Goal: Transaction & Acquisition: Subscribe to service/newsletter

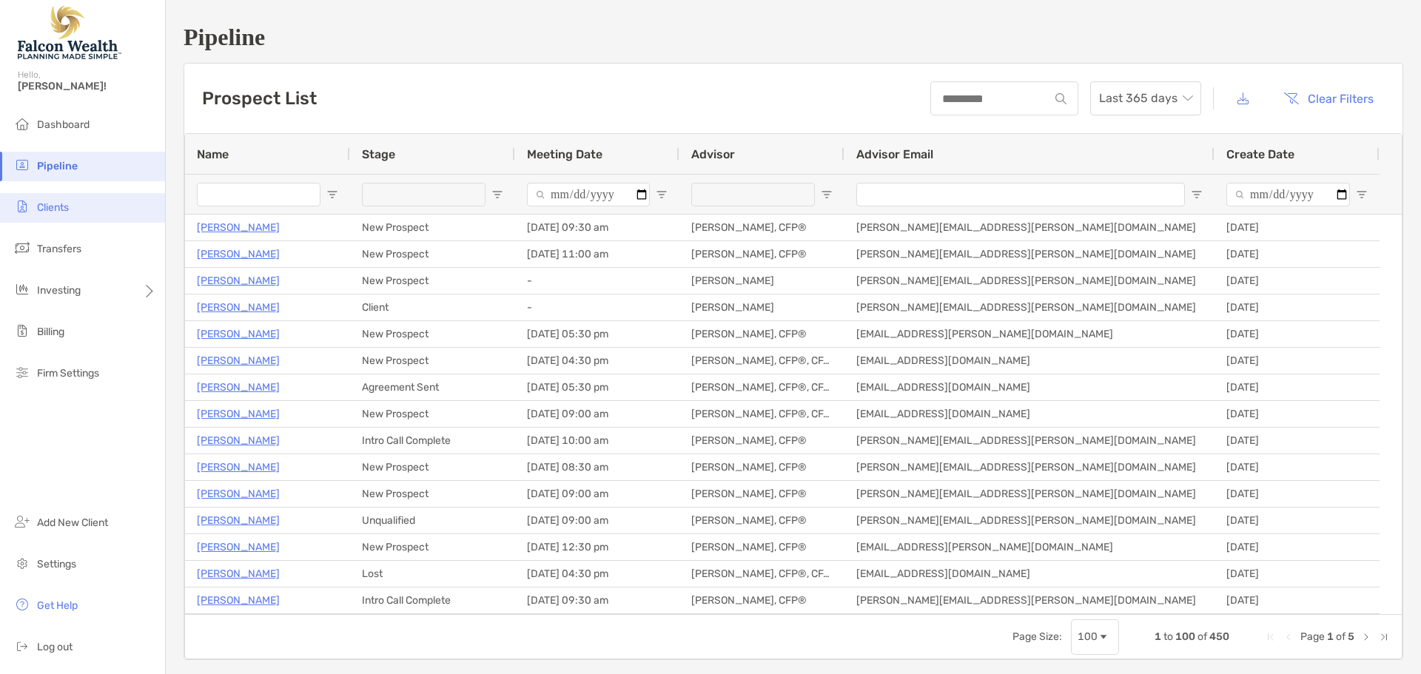
click at [33, 215] on li "Clients" at bounding box center [82, 208] width 165 height 30
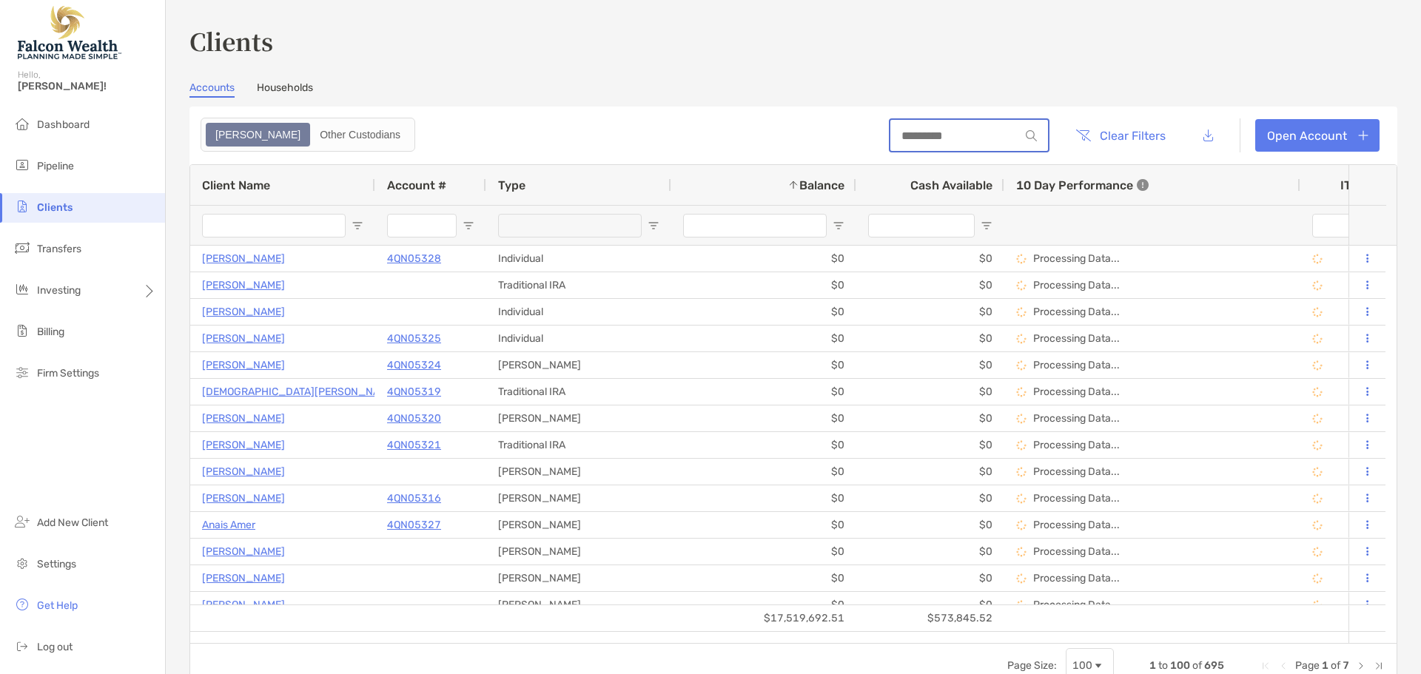
click at [939, 132] on input at bounding box center [955, 136] width 130 height 13
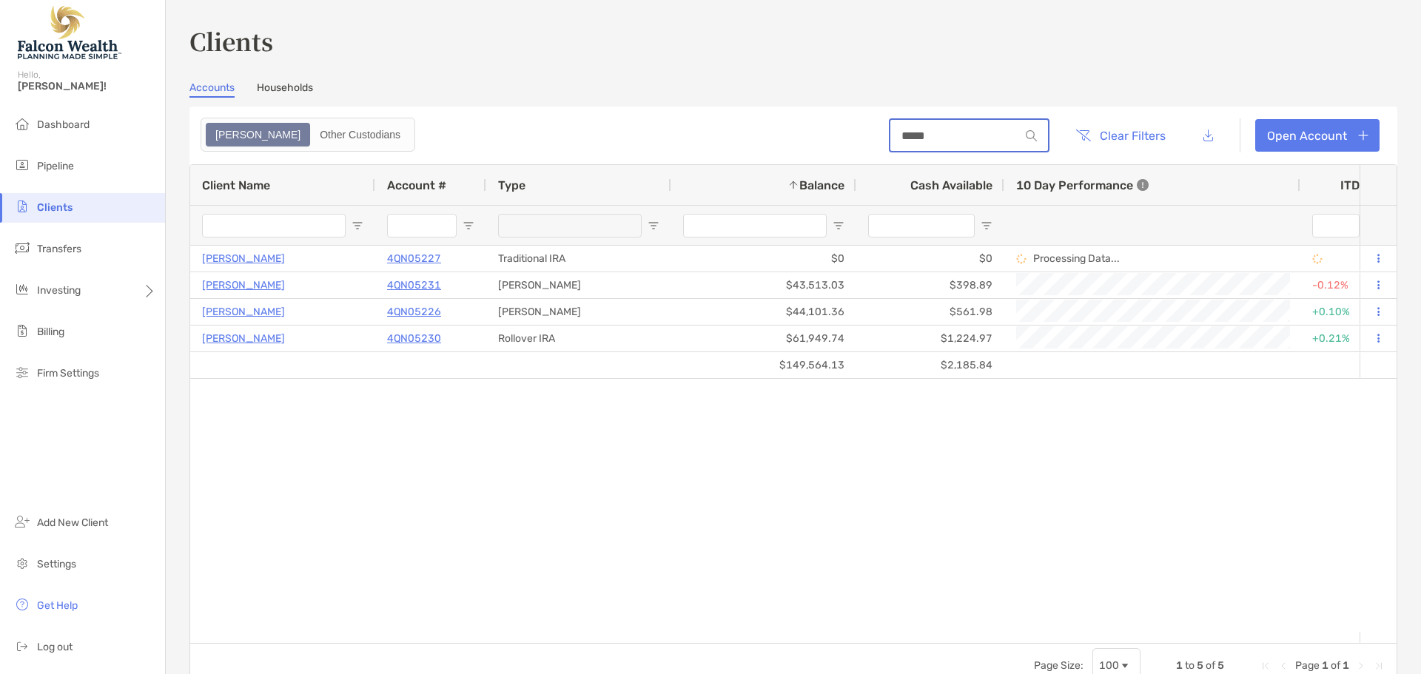
type input "*****"
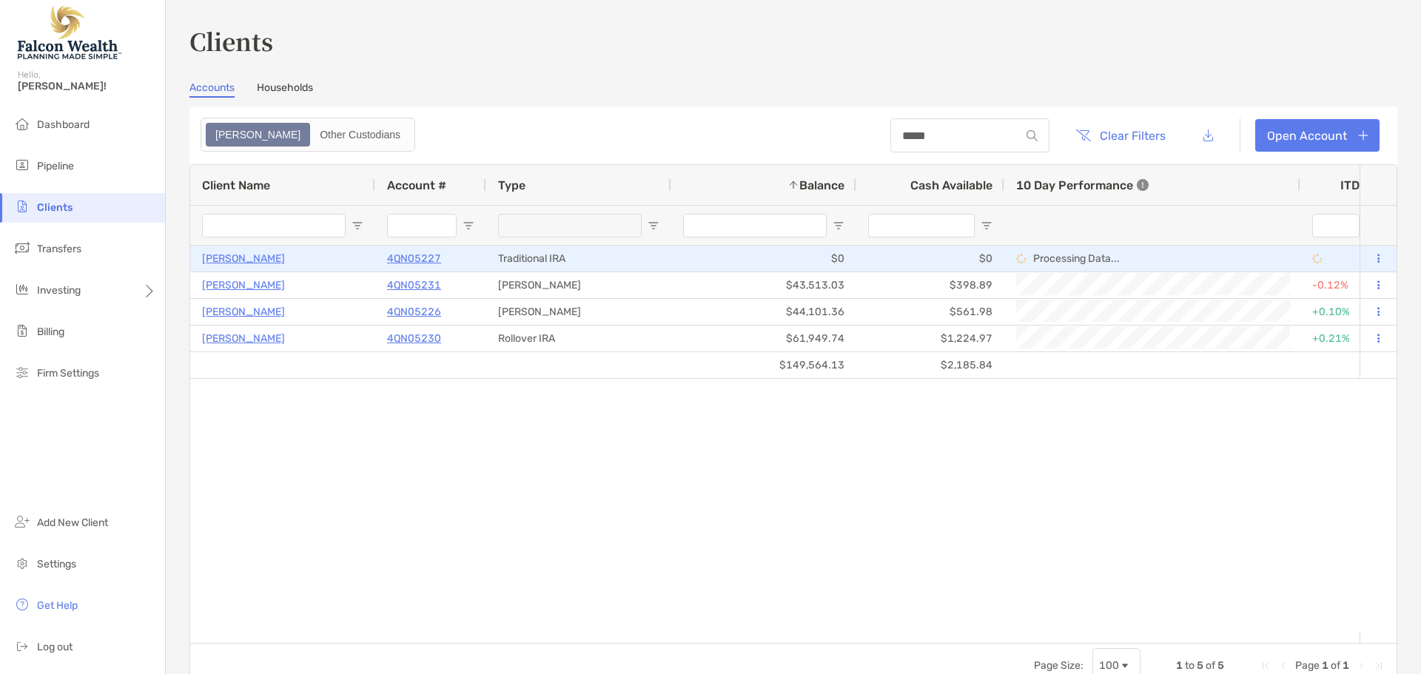
click at [1372, 257] on button at bounding box center [1377, 259] width 13 height 15
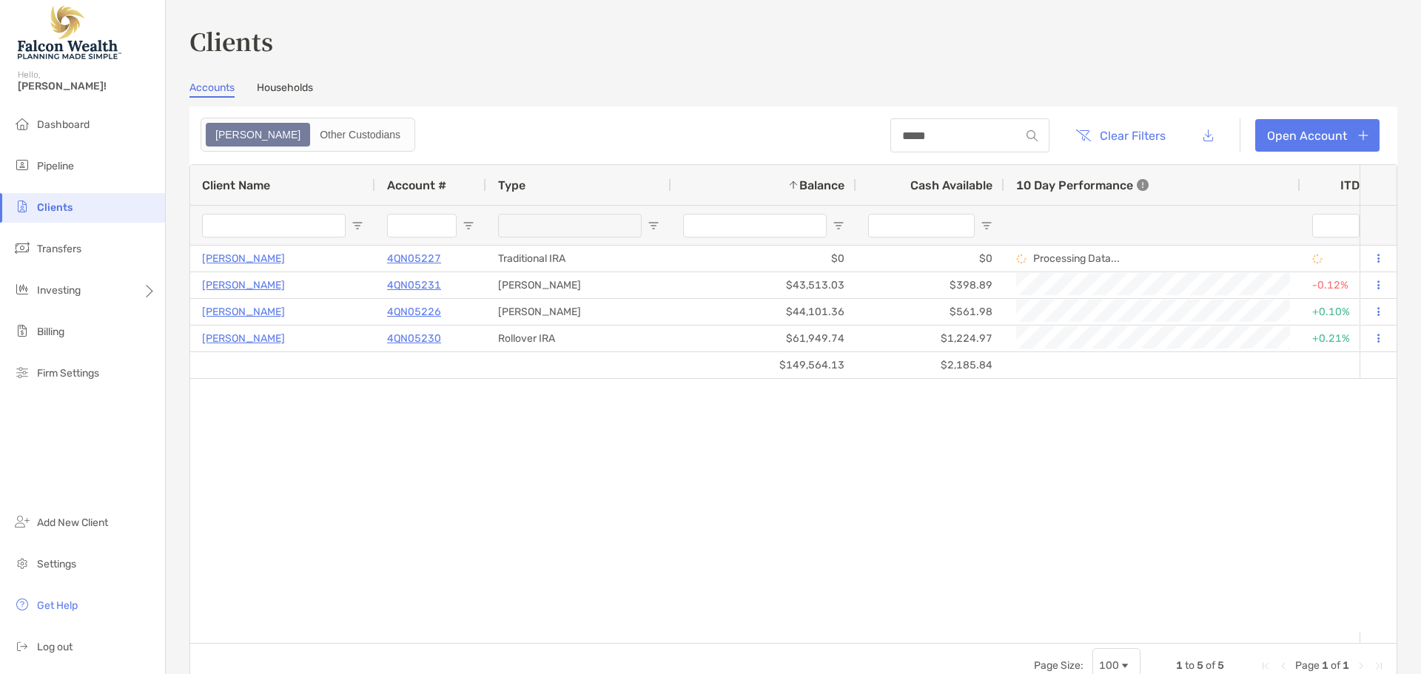
drag, startPoint x: 1038, startPoint y: 495, endPoint x: 1044, endPoint y: 349, distance: 145.9
click at [1036, 494] on div "[PERSON_NAME] 4QN05227 Traditional IRA $0 $0 Processing Data... Completed Disab…" at bounding box center [774, 439] width 1169 height 386
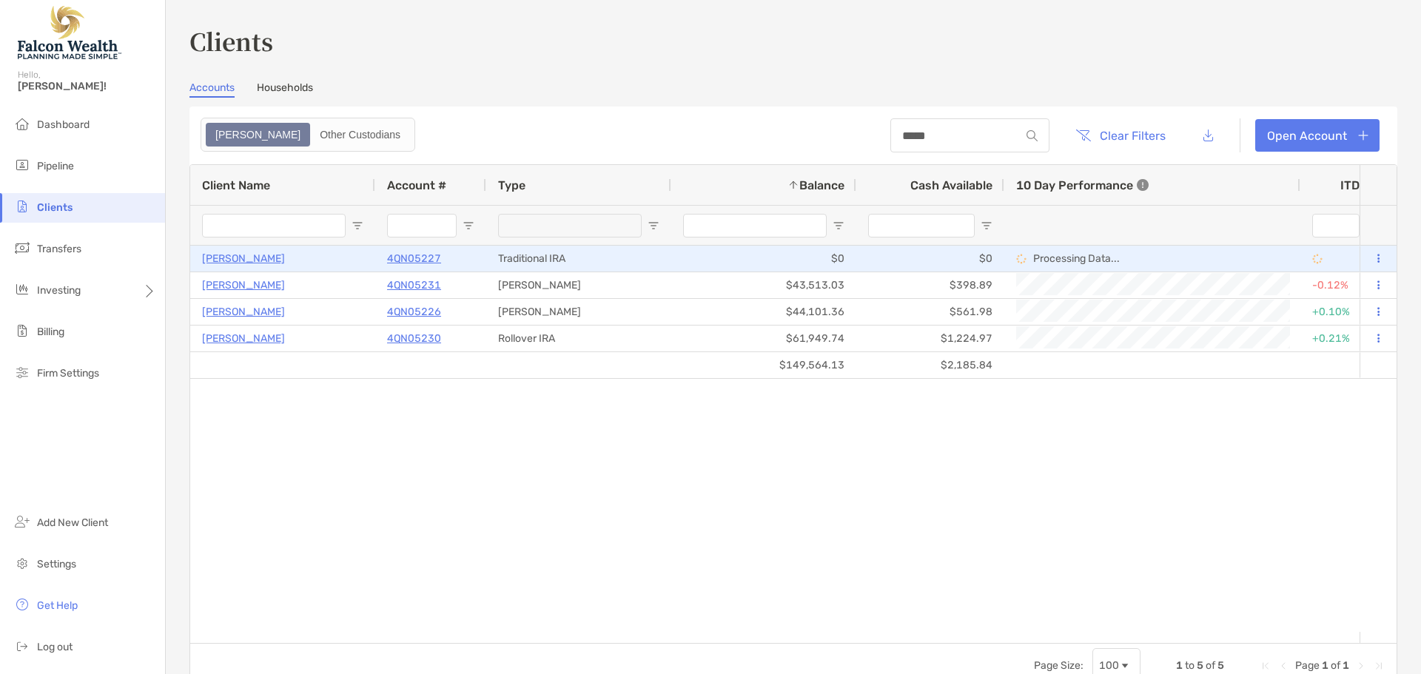
click at [1090, 249] on div "Processing Data..." at bounding box center [1152, 258] width 272 height 24
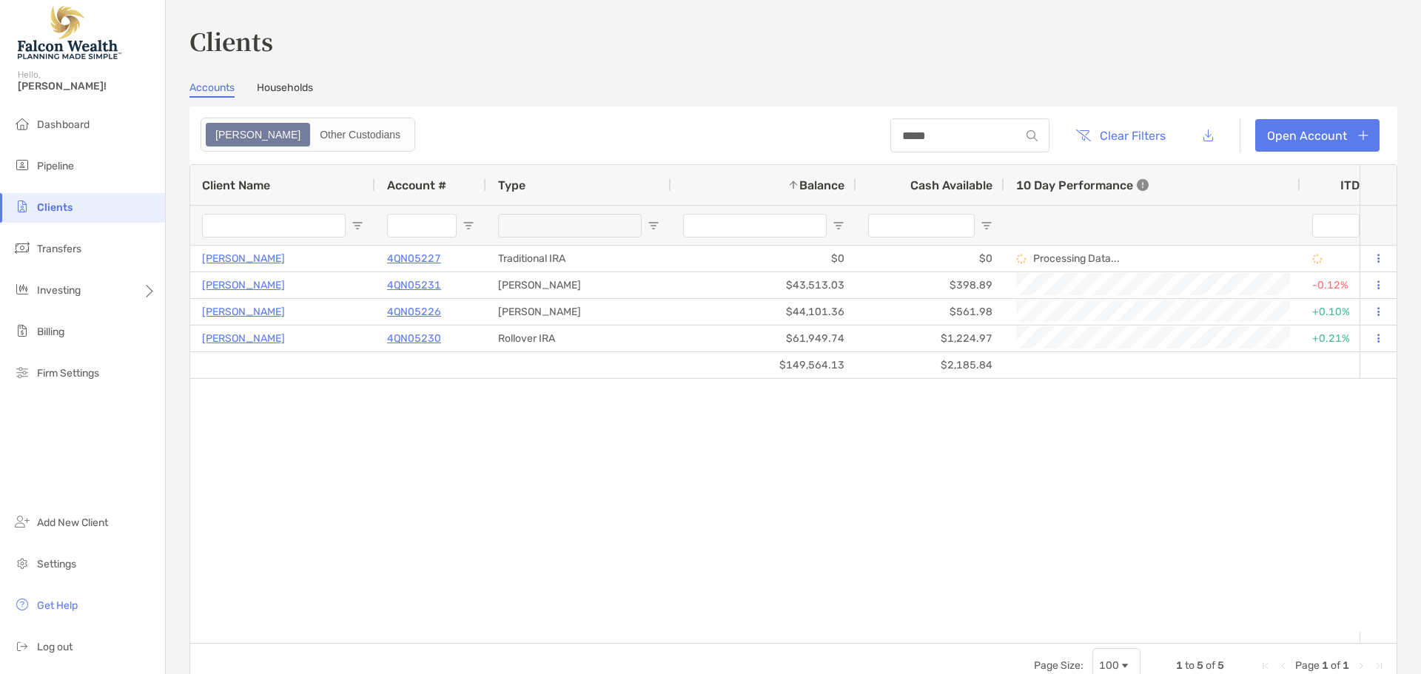
click at [1092, 505] on div "[PERSON_NAME] 4QN05227 Traditional IRA $0 $0 Processing Data... Completed Disab…" at bounding box center [774, 439] width 1169 height 386
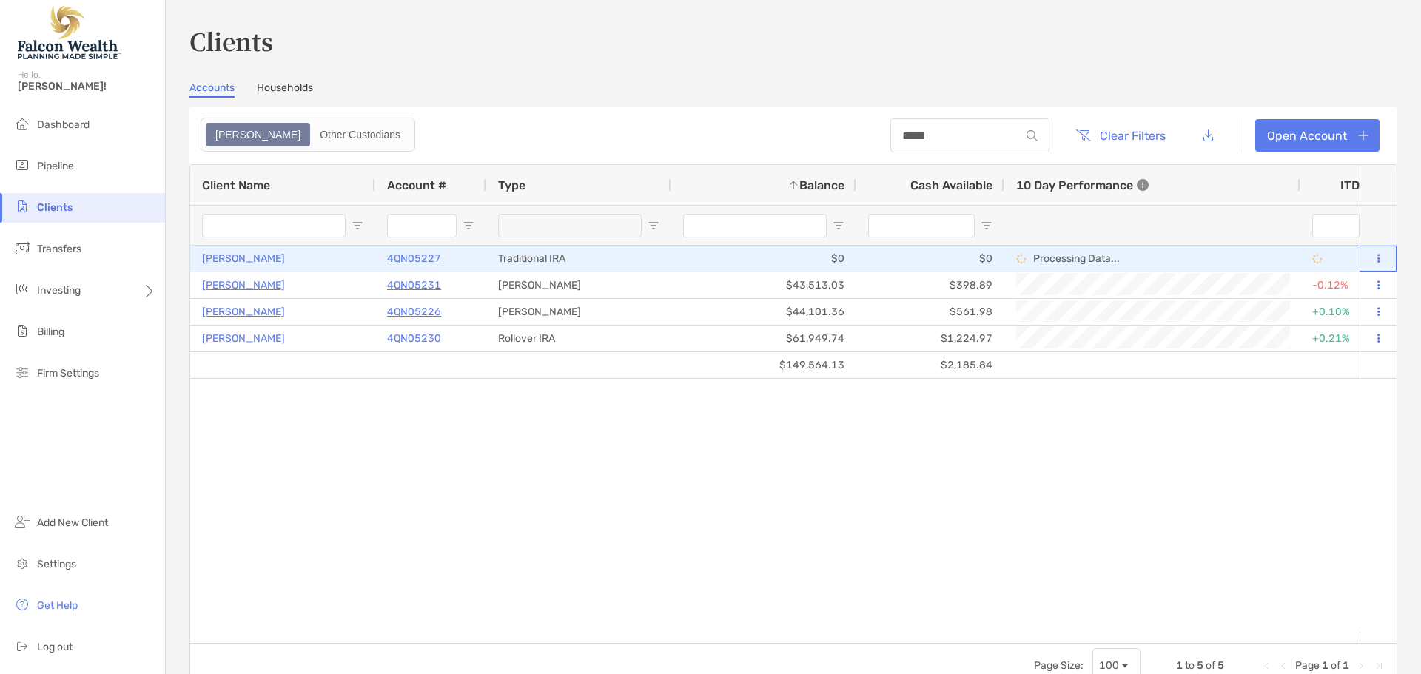
click at [1371, 260] on button at bounding box center [1377, 259] width 13 height 15
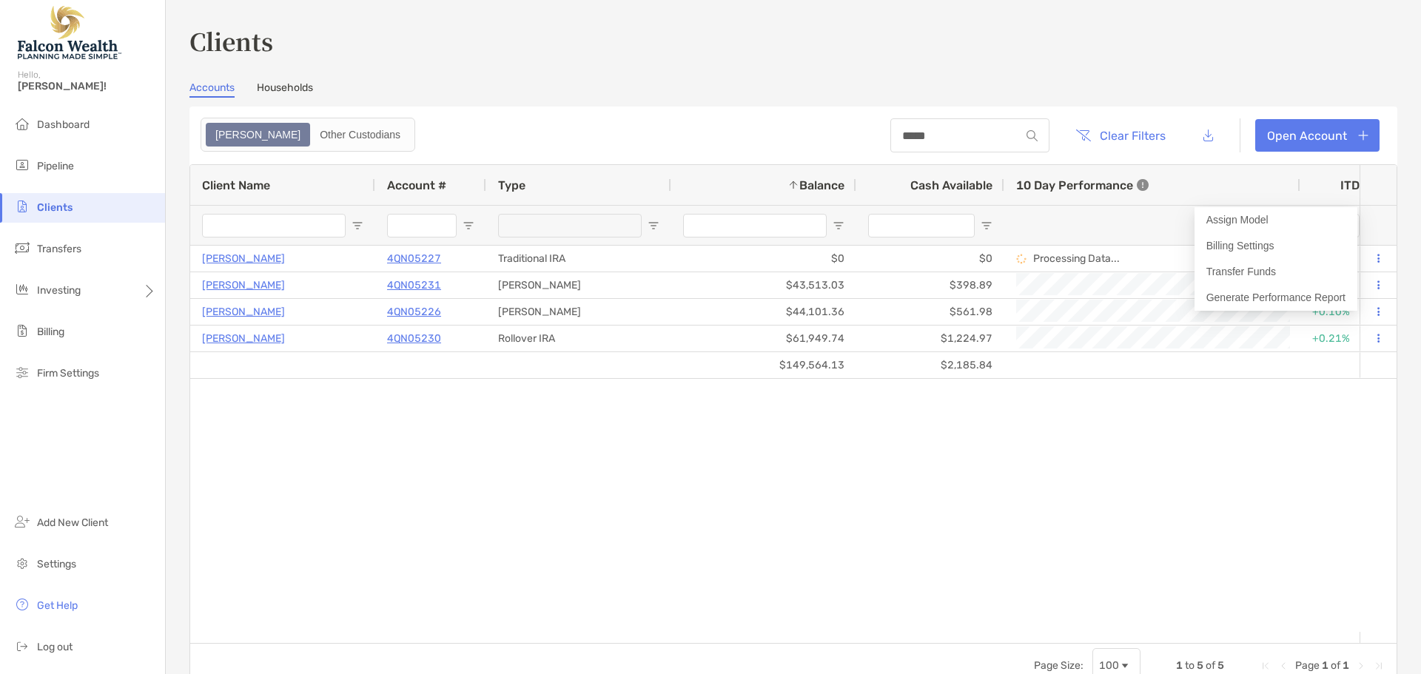
click at [1095, 516] on div "[PERSON_NAME] 4QN05227 Traditional IRA $0 $0 Processing Data... Completed Disab…" at bounding box center [774, 439] width 1169 height 386
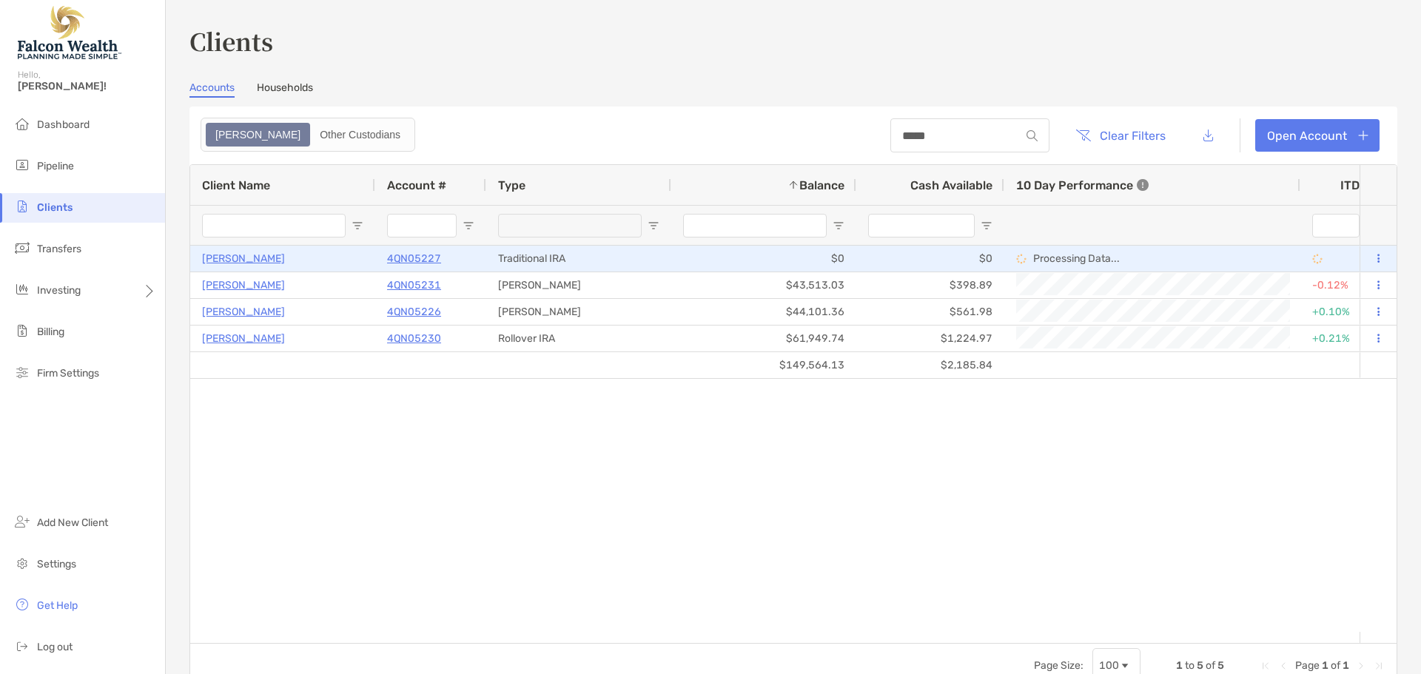
click at [409, 258] on p "4QN05227" at bounding box center [414, 258] width 54 height 19
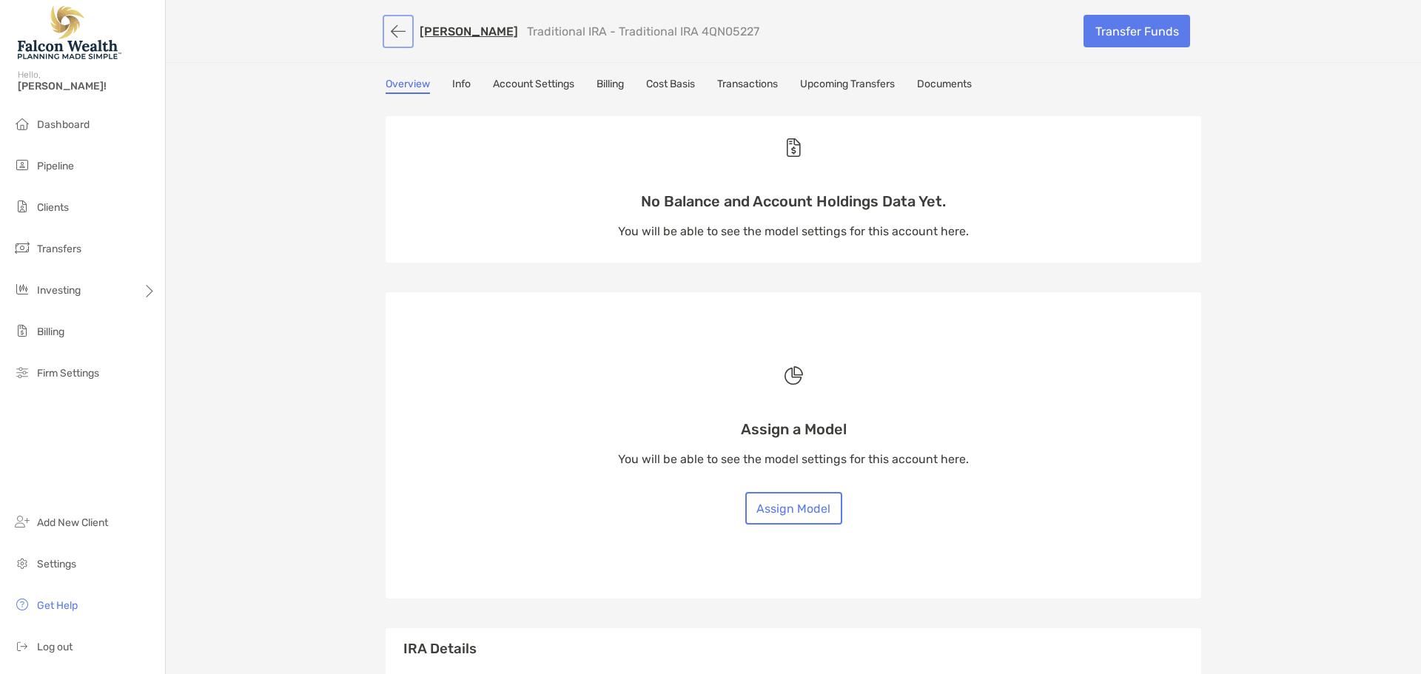
click at [397, 35] on button "button" at bounding box center [398, 31] width 25 height 27
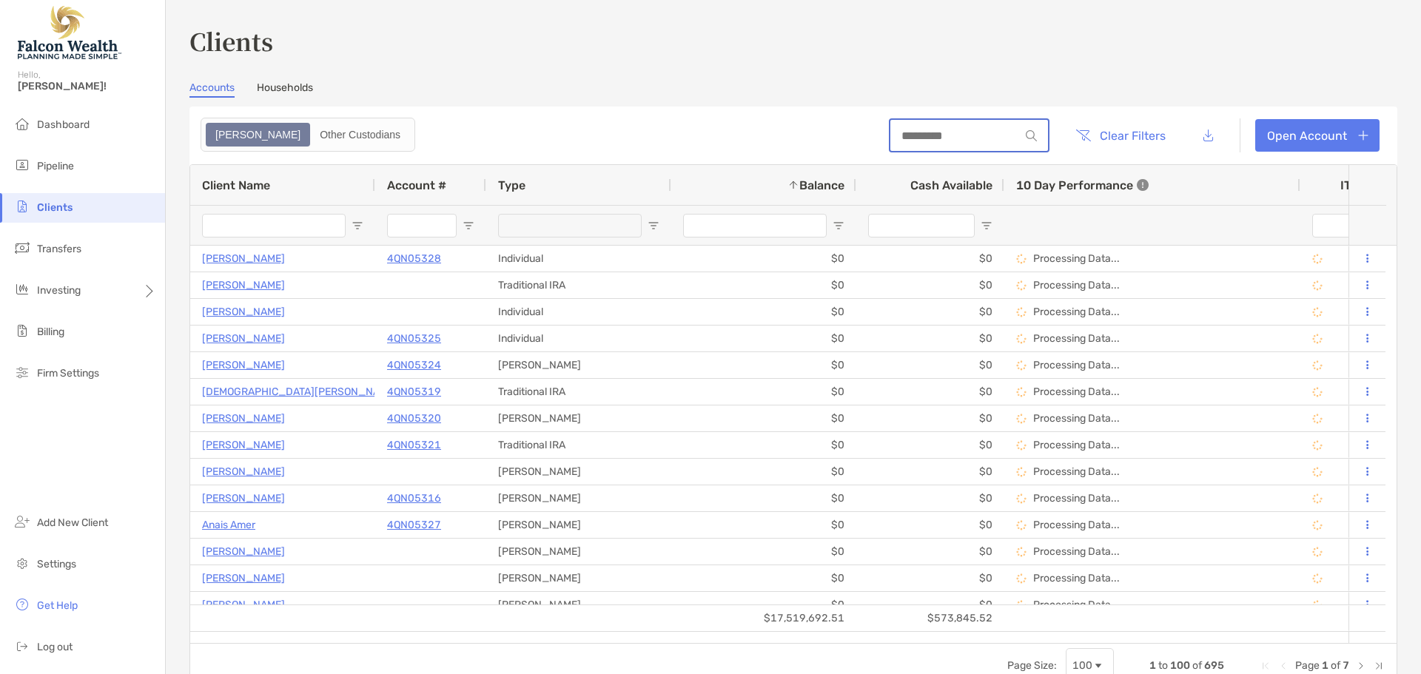
click at [938, 131] on input at bounding box center [955, 136] width 130 height 13
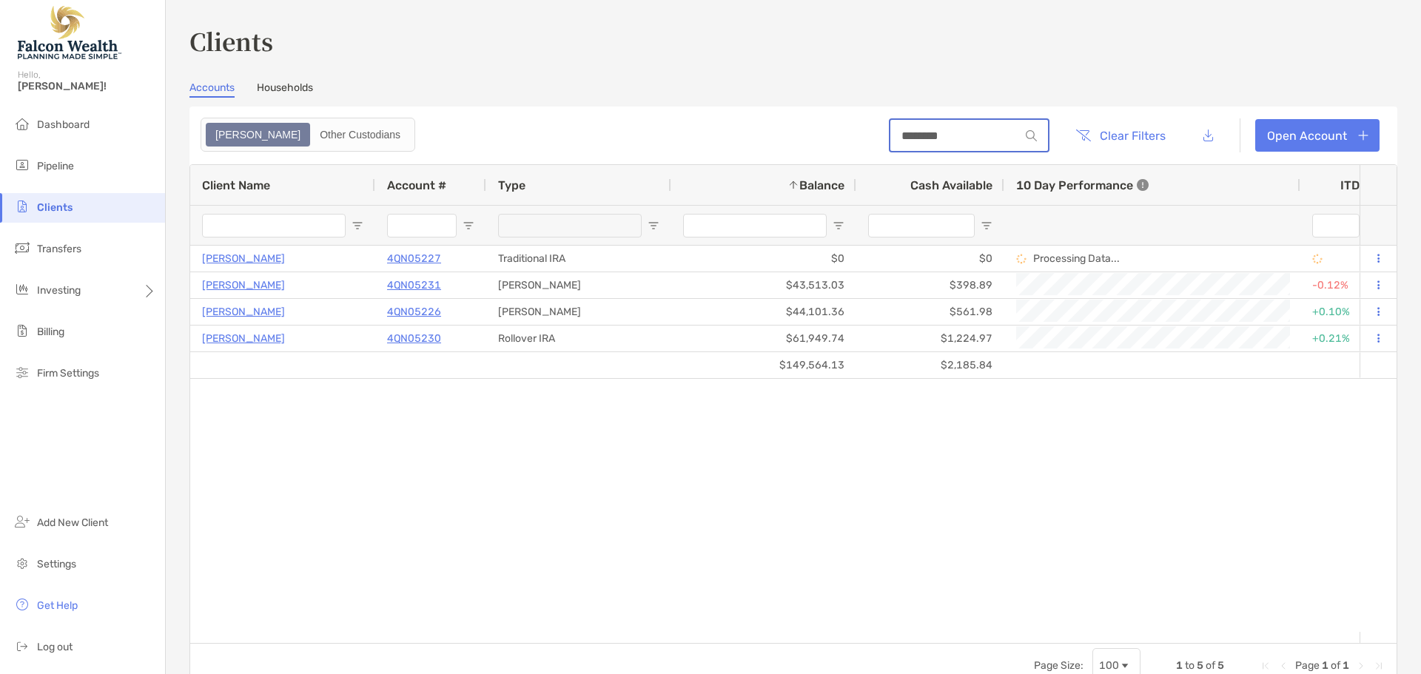
type input "********"
click at [636, 400] on div "[PERSON_NAME] 4QN05227 Traditional IRA $0 $0 Processing Data... Completed Disab…" at bounding box center [774, 439] width 1169 height 386
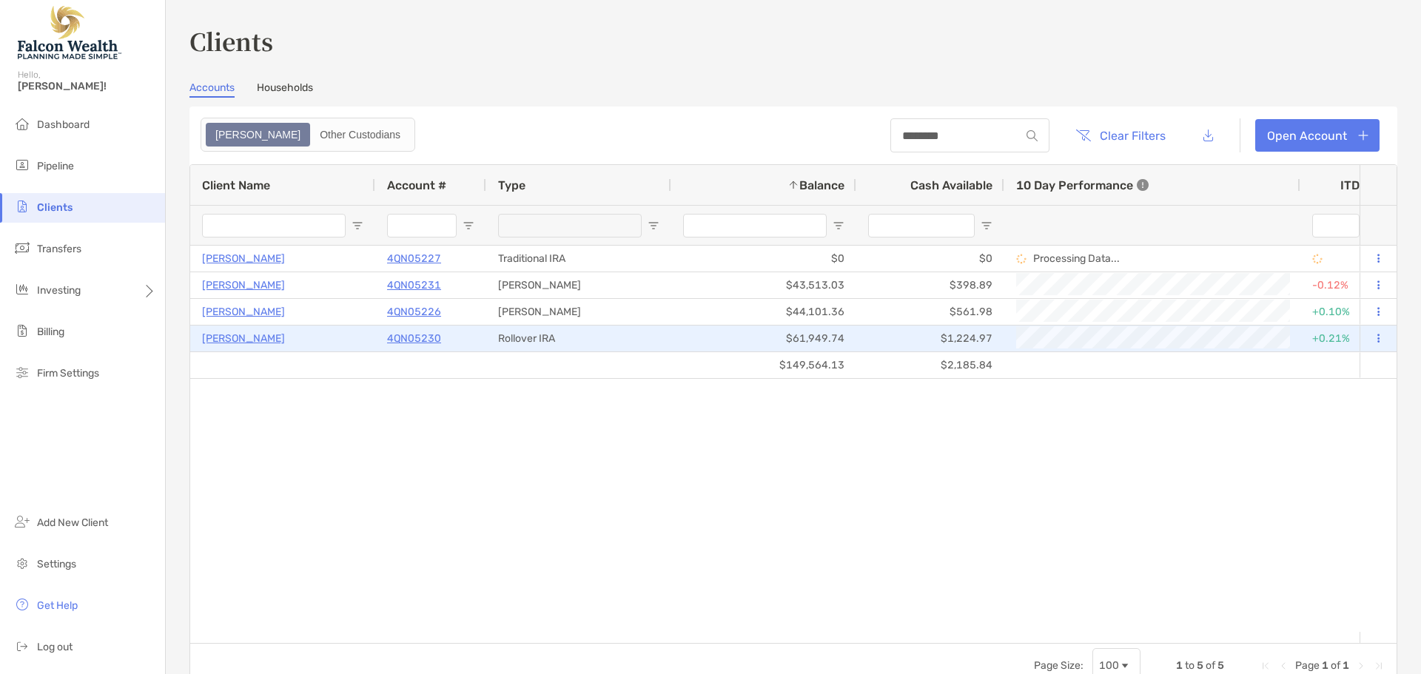
click at [419, 336] on p "4QN05230" at bounding box center [414, 338] width 54 height 19
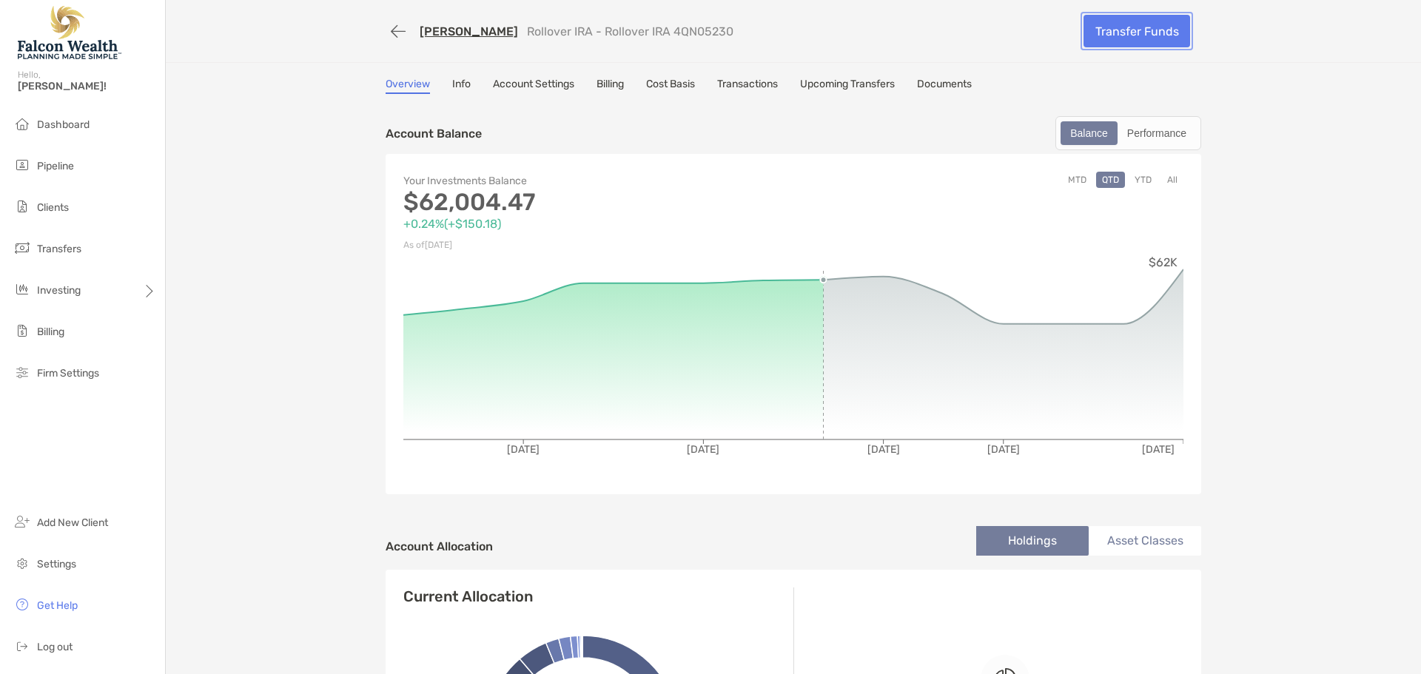
click at [1134, 28] on link "Transfer Funds" at bounding box center [1136, 31] width 107 height 33
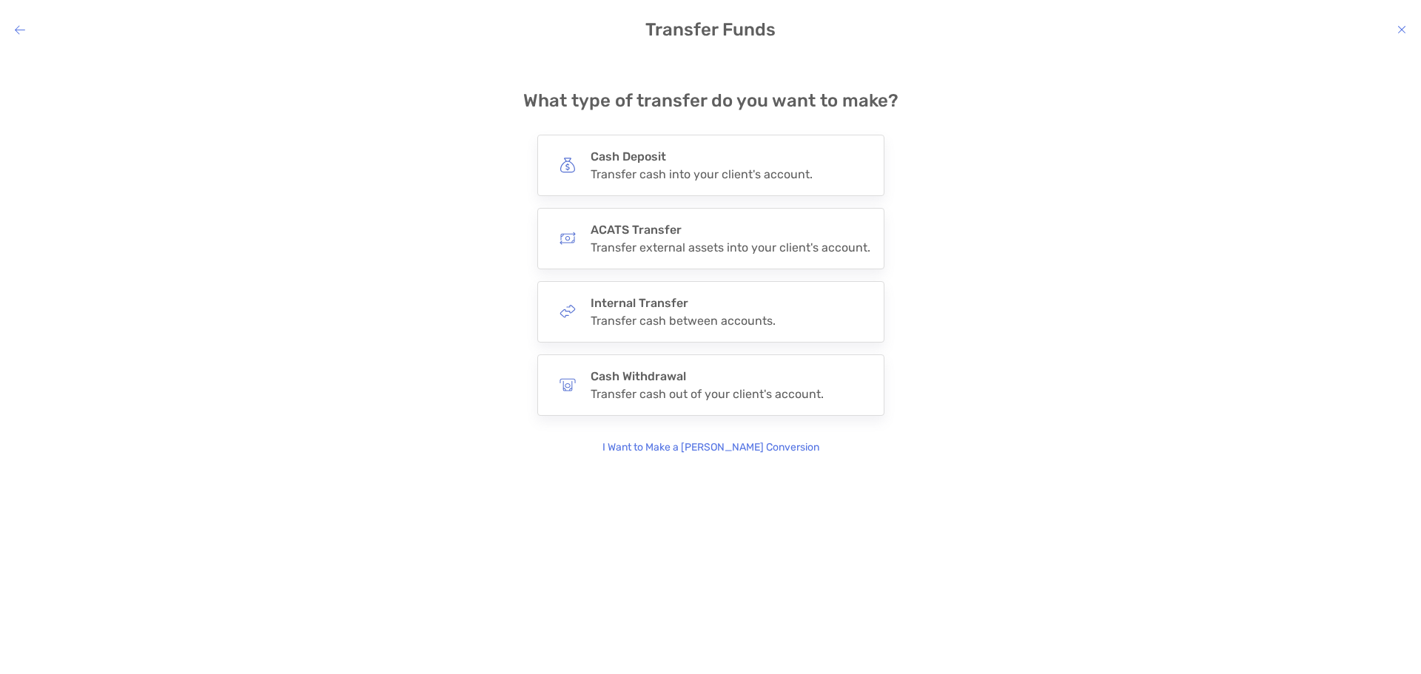
click at [702, 451] on p "I Want to Make a [PERSON_NAME] Conversion" at bounding box center [710, 448] width 217 height 16
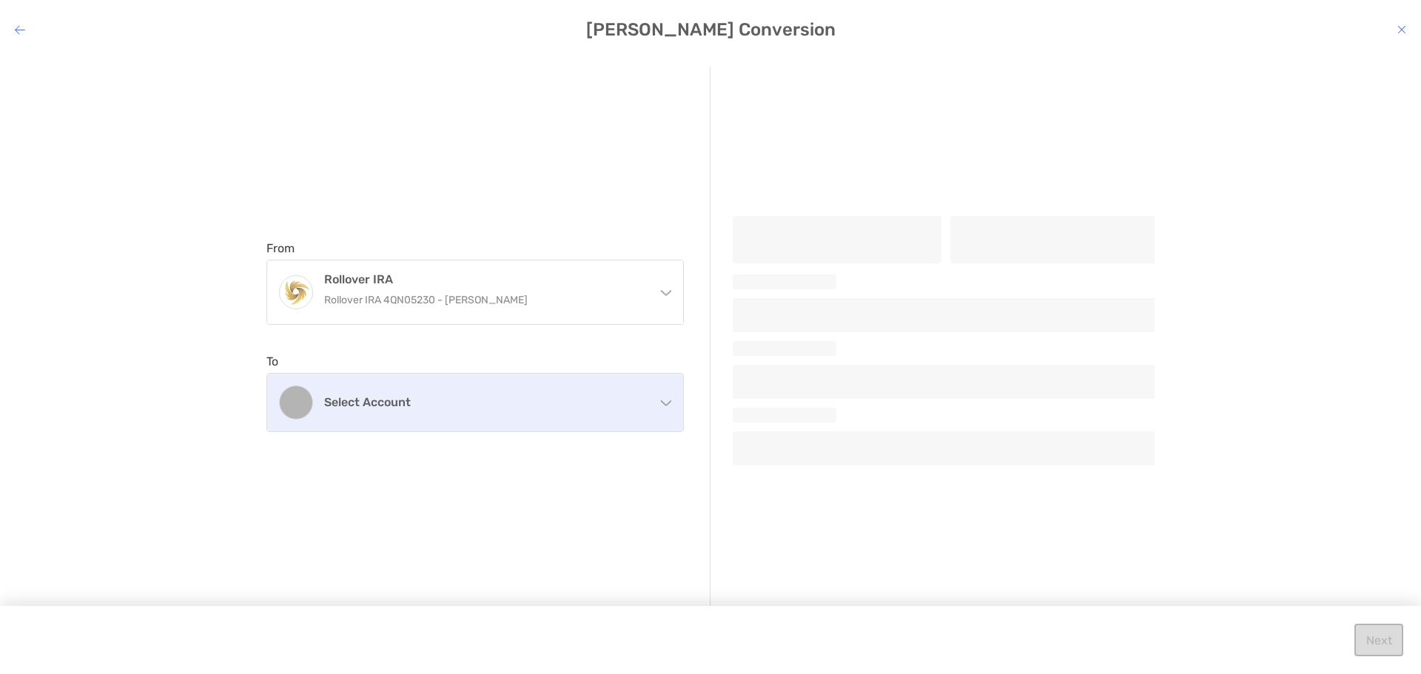
click at [440, 401] on h4 "Select account" at bounding box center [484, 402] width 320 height 14
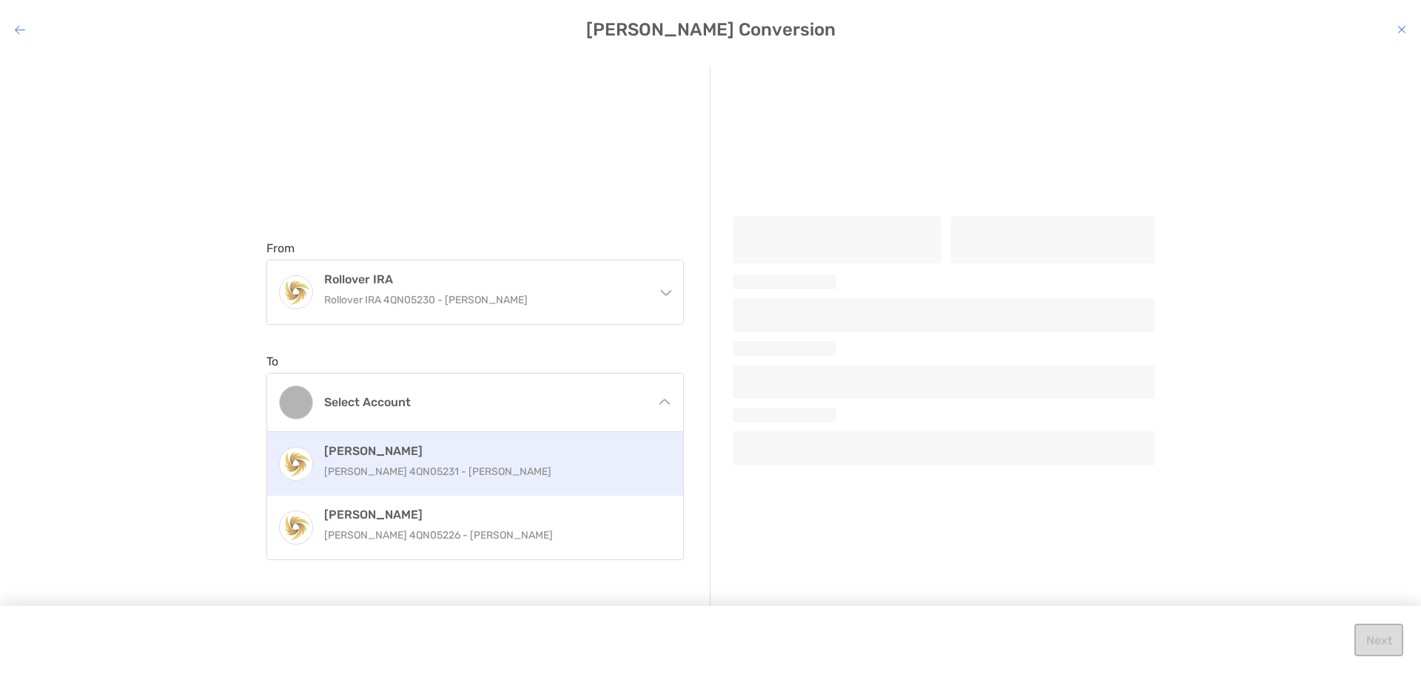
click at [437, 473] on p "[PERSON_NAME] 4QN05231 - [PERSON_NAME]" at bounding box center [491, 472] width 334 height 19
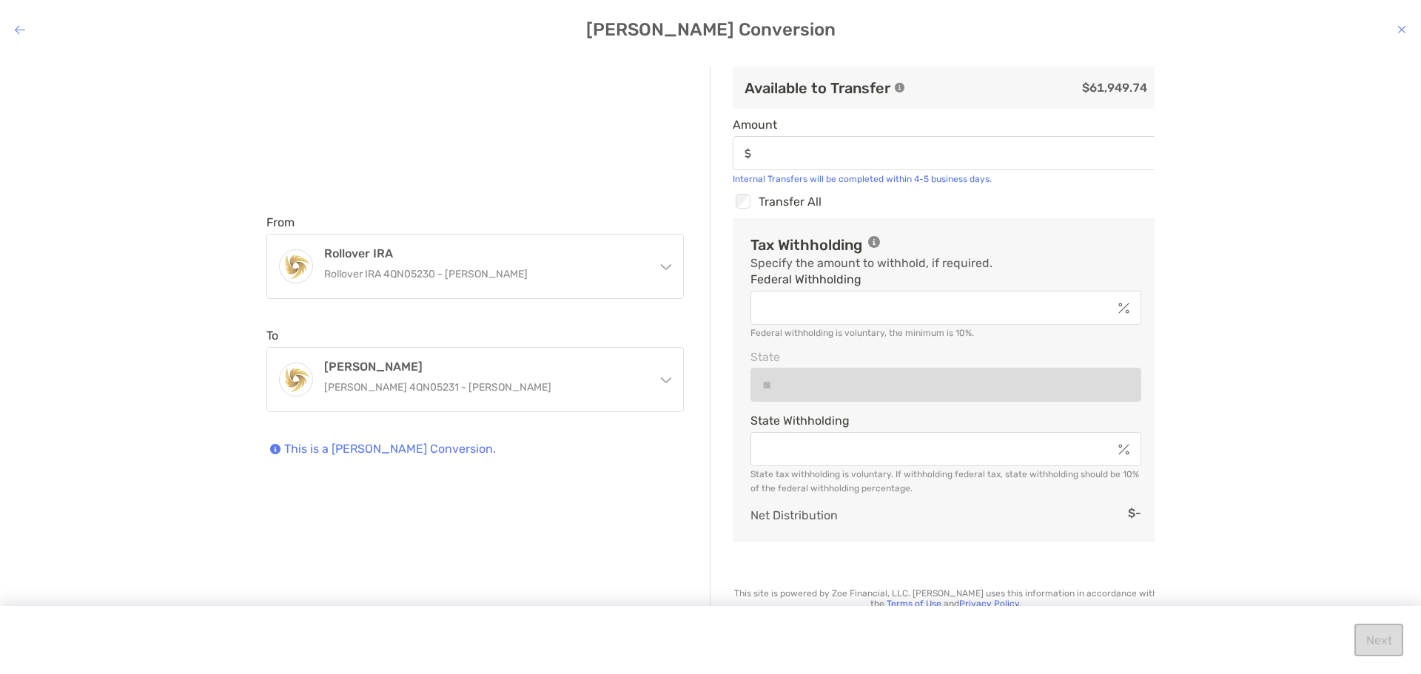
click at [813, 161] on div "modal" at bounding box center [946, 153] width 426 height 34
click at [813, 160] on input "Amount" at bounding box center [958, 153] width 400 height 13
click at [938, 205] on div "Checkbox Transfer All" at bounding box center [946, 201] width 426 height 19
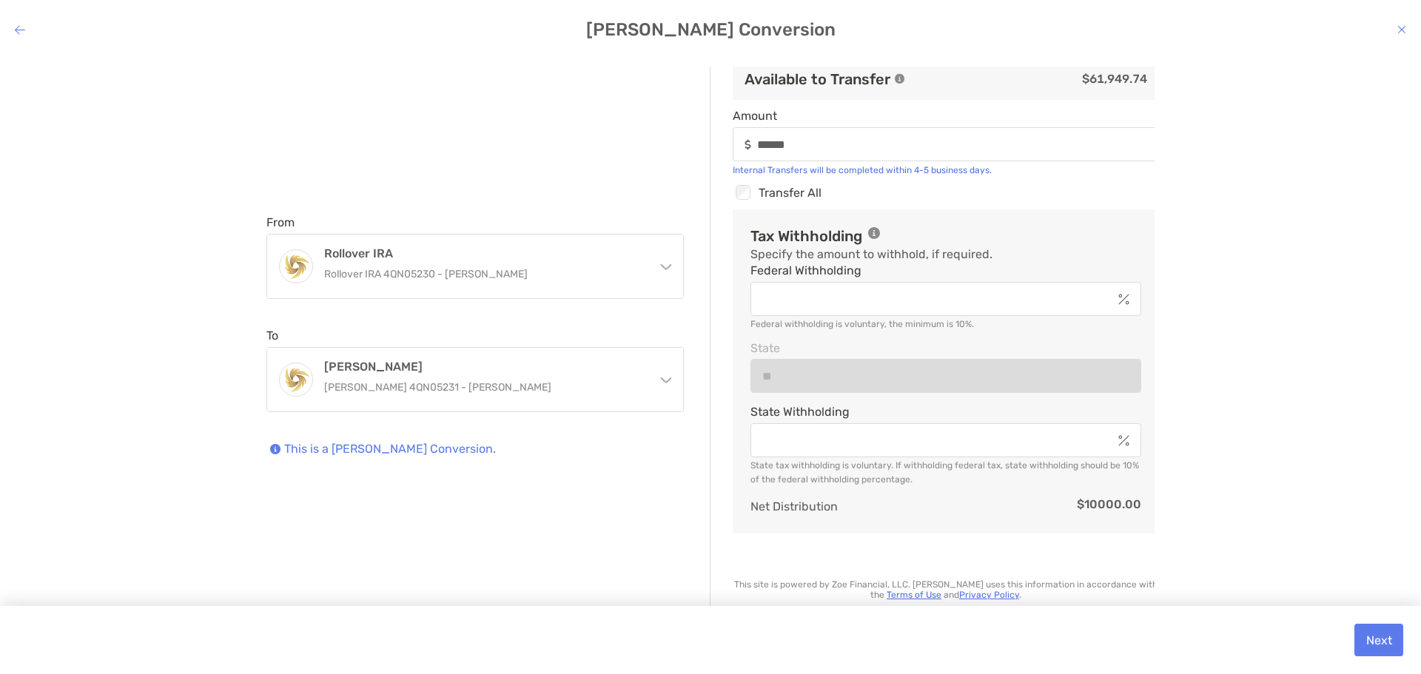
scroll to position [11, 0]
drag, startPoint x: 813, startPoint y: 141, endPoint x: 620, endPoint y: 131, distance: 193.4
click at [670, 135] on div "From Rollover IRA Rollover IRA 4QN05230 - [PERSON_NAME] Rollover [PERSON_NAME] …" at bounding box center [710, 345] width 888 height 557
click at [1257, 171] on div "From Rollover IRA Rollover IRA 4QN05230 - [PERSON_NAME] Rollover [PERSON_NAME] …" at bounding box center [710, 354] width 1397 height 574
drag, startPoint x: 847, startPoint y: 138, endPoint x: 736, endPoint y: 118, distance: 112.7
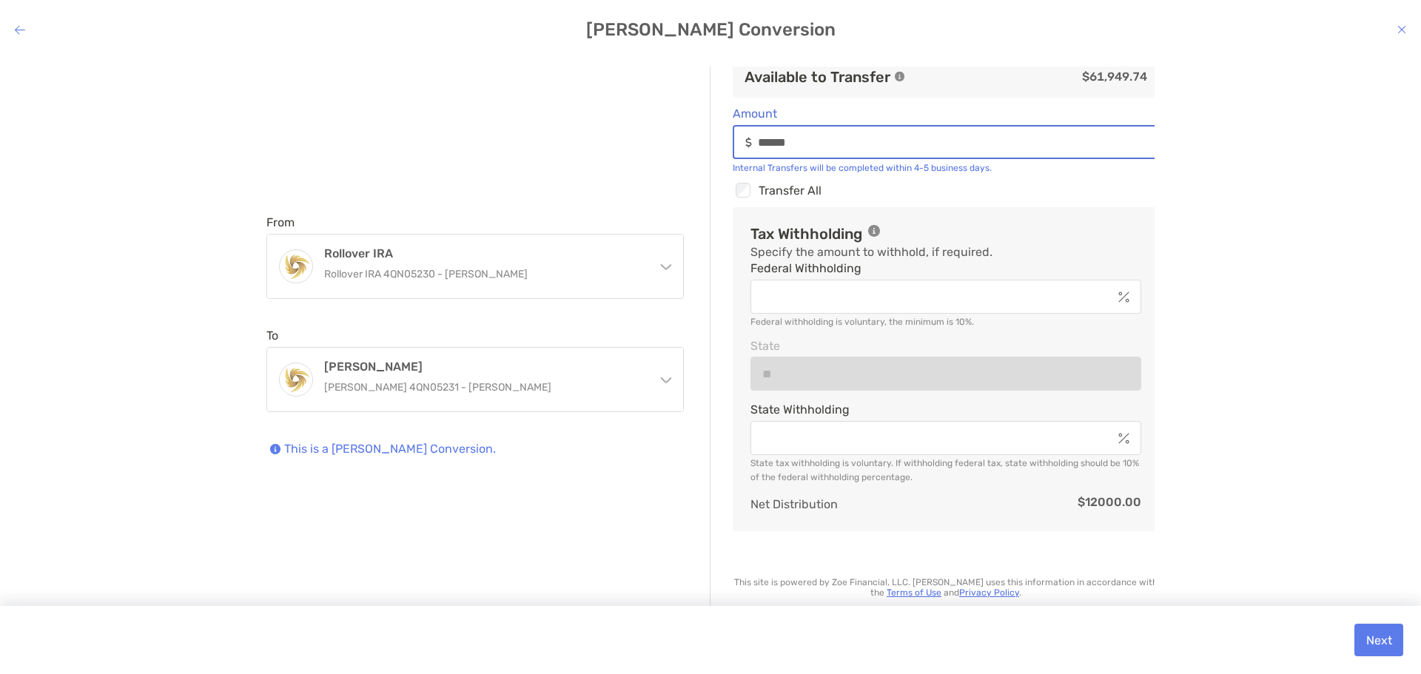
click at [754, 124] on label "Amount ******" at bounding box center [946, 133] width 426 height 53
type input "******"
click at [1391, 222] on div "From Rollover IRA Rollover IRA 4QN05230 - [PERSON_NAME] Rollover [PERSON_NAME] …" at bounding box center [710, 354] width 1397 height 574
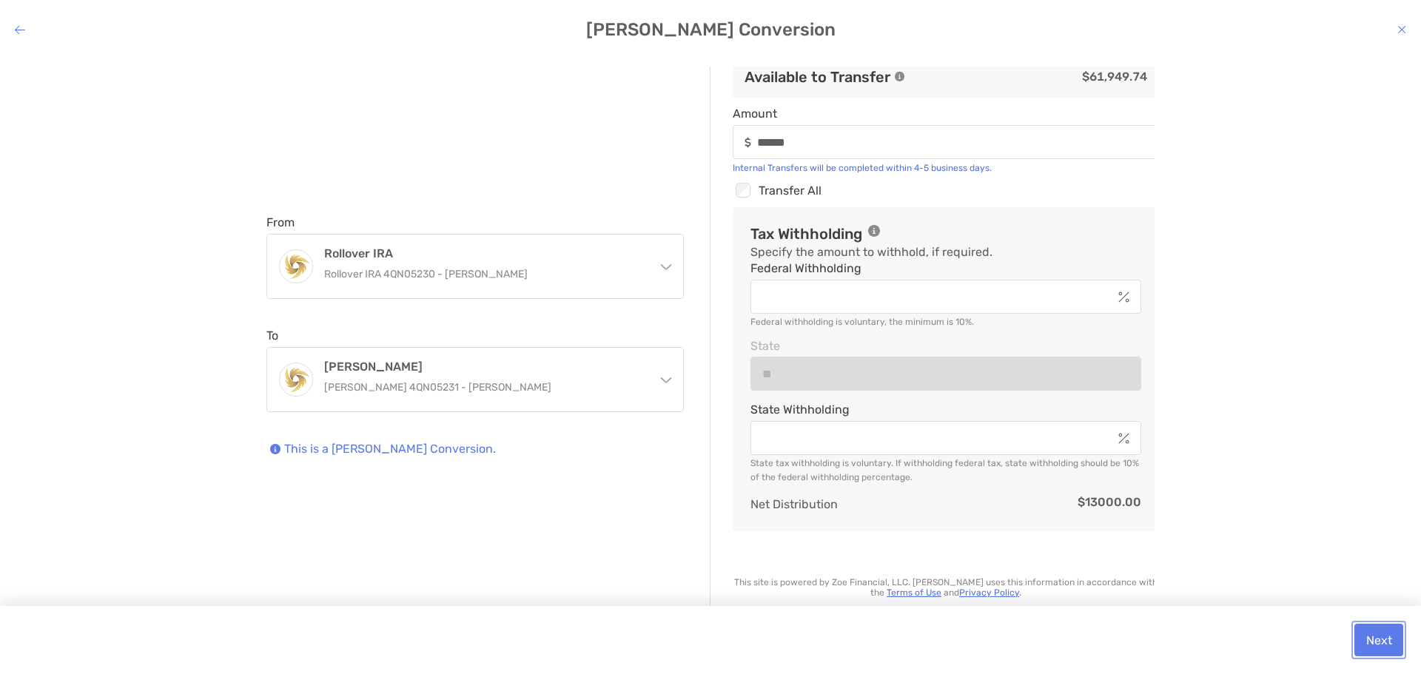
click at [1372, 642] on button "Next" at bounding box center [1378, 640] width 49 height 33
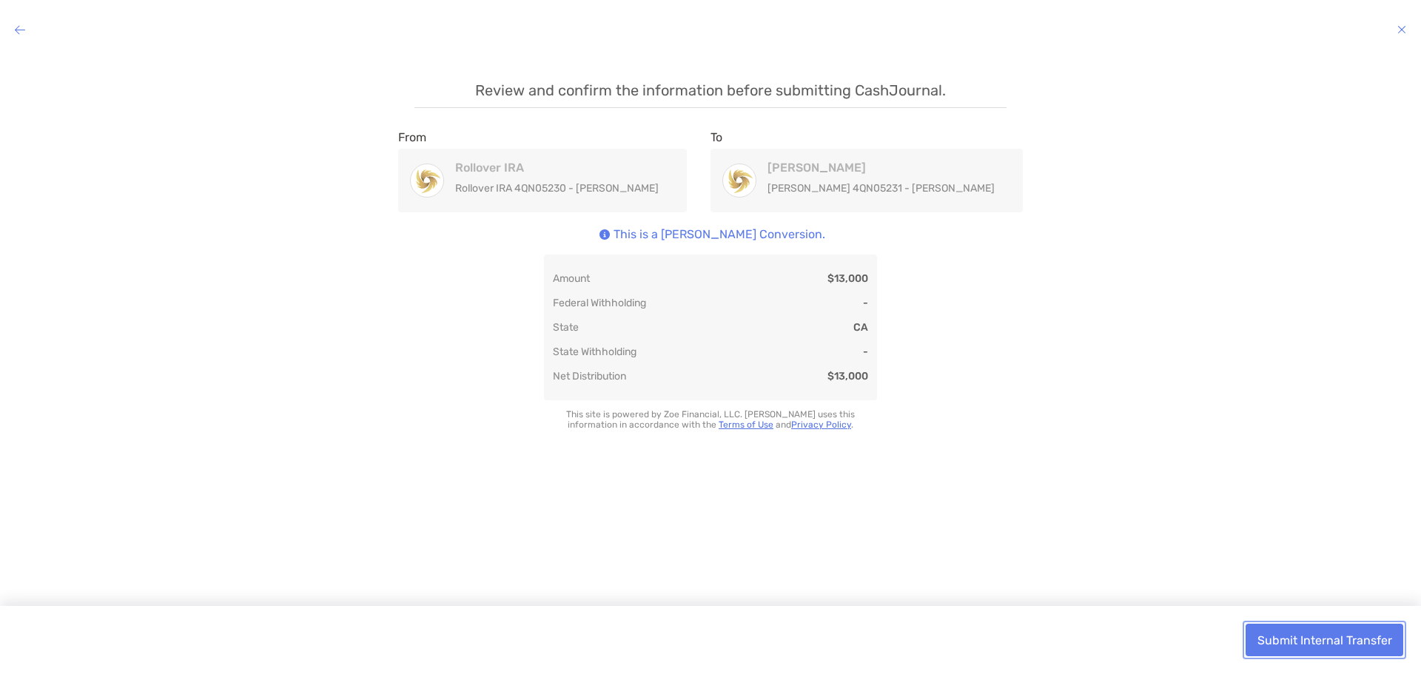
click at [1332, 638] on button "Submit Internal Transfer" at bounding box center [1324, 640] width 158 height 33
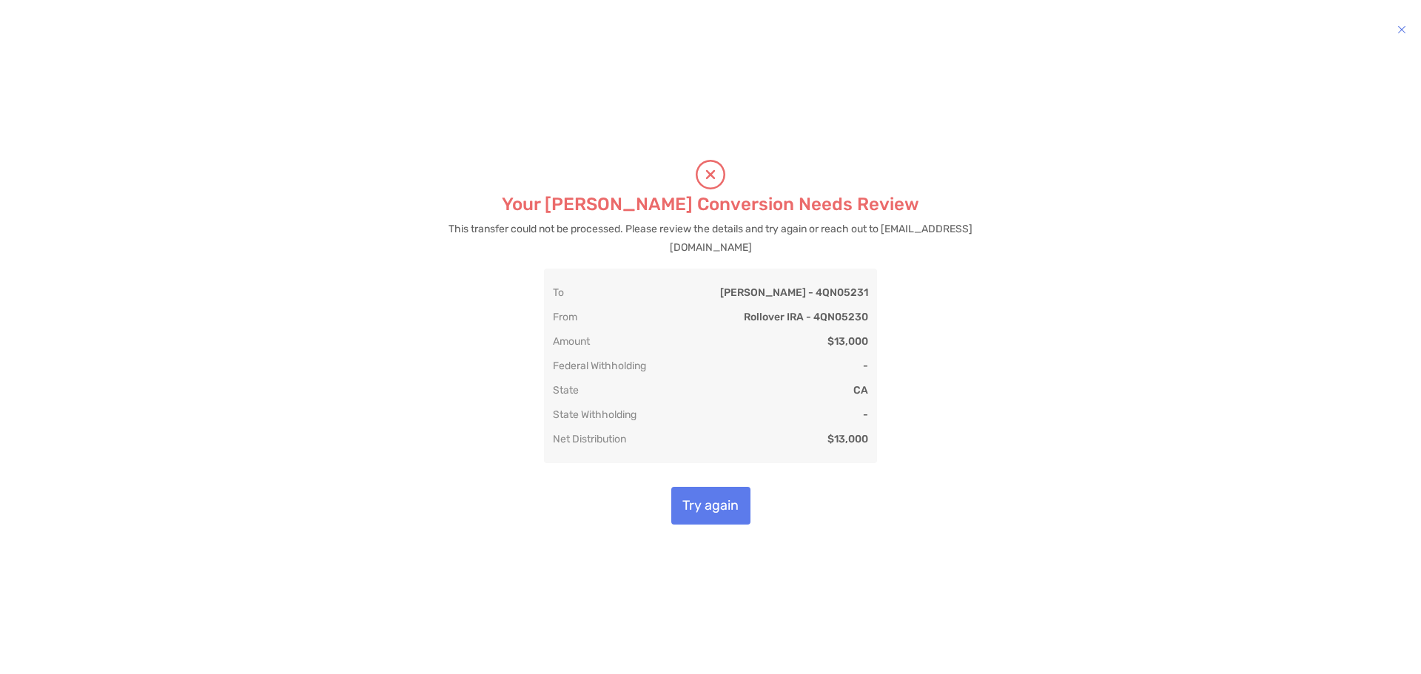
click at [892, 529] on div "Your [PERSON_NAME] Conversion Needs Review This transfer could not be processed…" at bounding box center [710, 342] width 592 height 551
click at [730, 507] on button "Try again" at bounding box center [710, 506] width 79 height 38
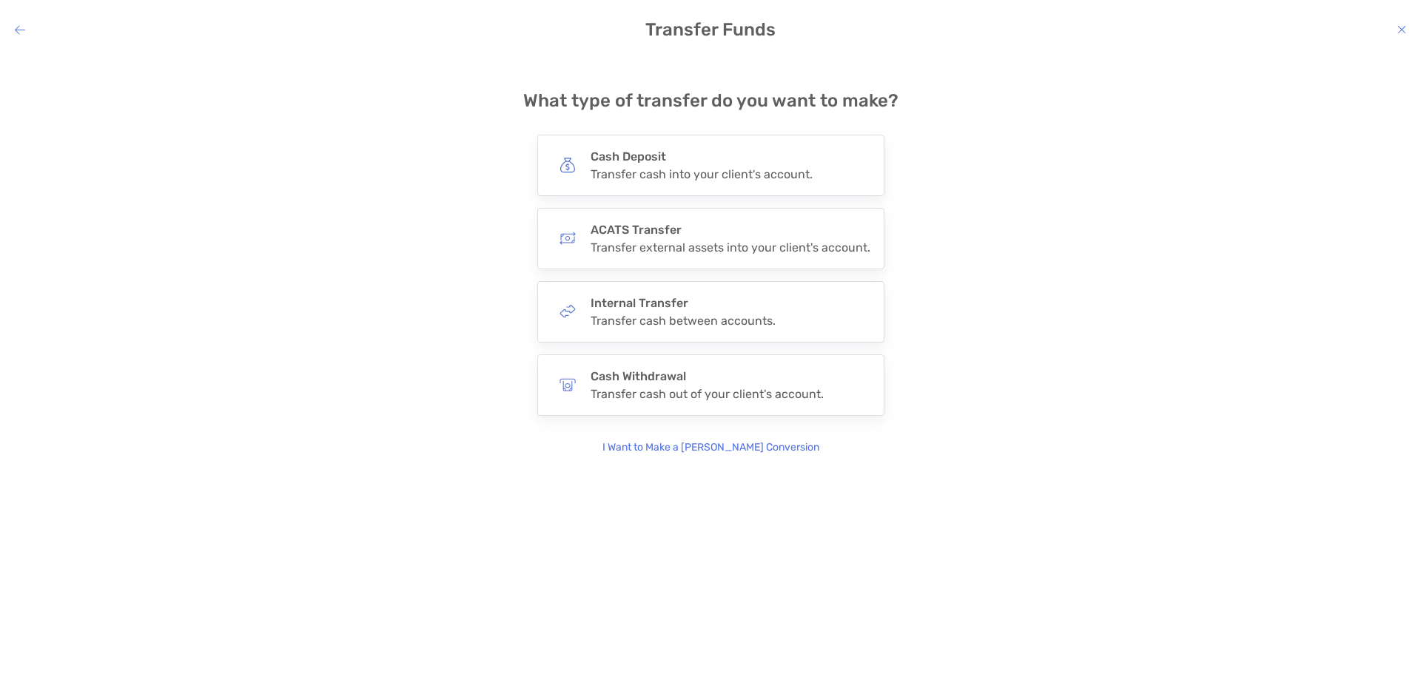
click at [1401, 28] on icon "modal" at bounding box center [1401, 30] width 9 height 12
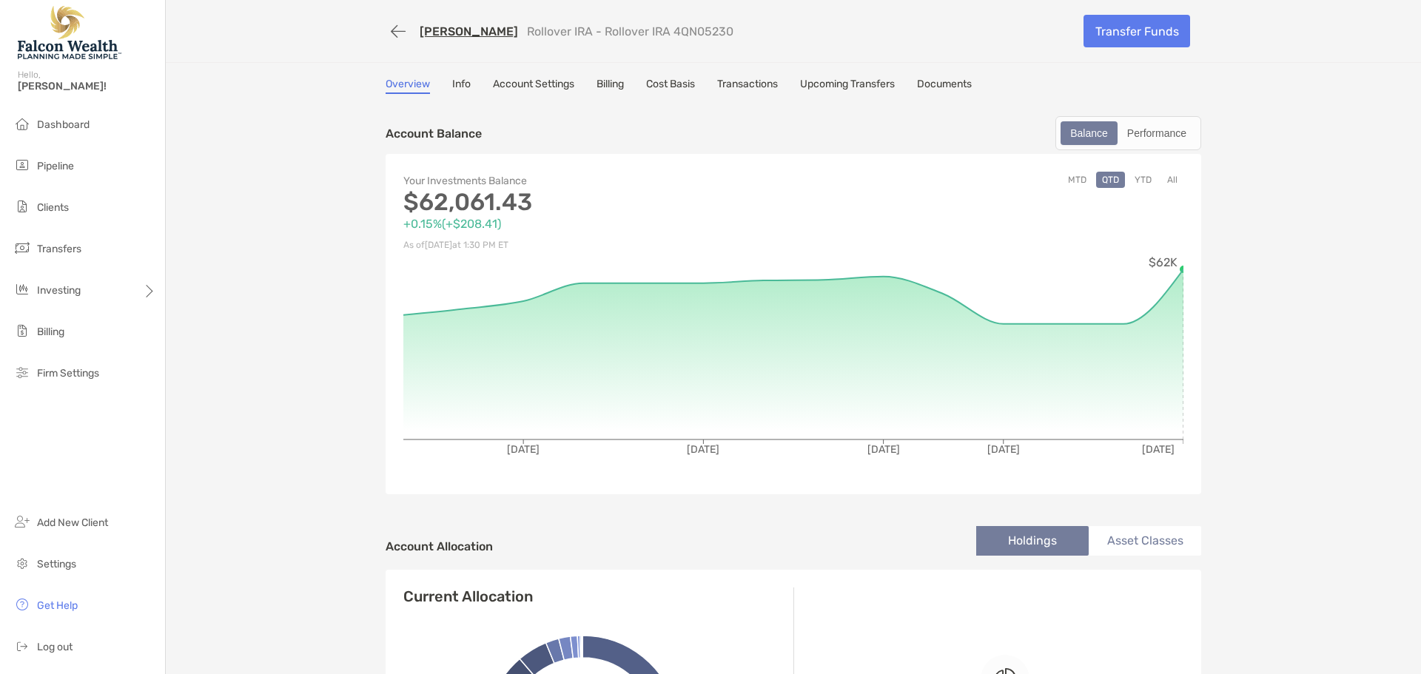
click at [957, 58] on div "[PERSON_NAME] Rollover IRA - Rollover IRA 4QN05230 Transfer Funds" at bounding box center [793, 31] width 845 height 62
click at [956, 79] on link "Documents" at bounding box center [944, 86] width 55 height 16
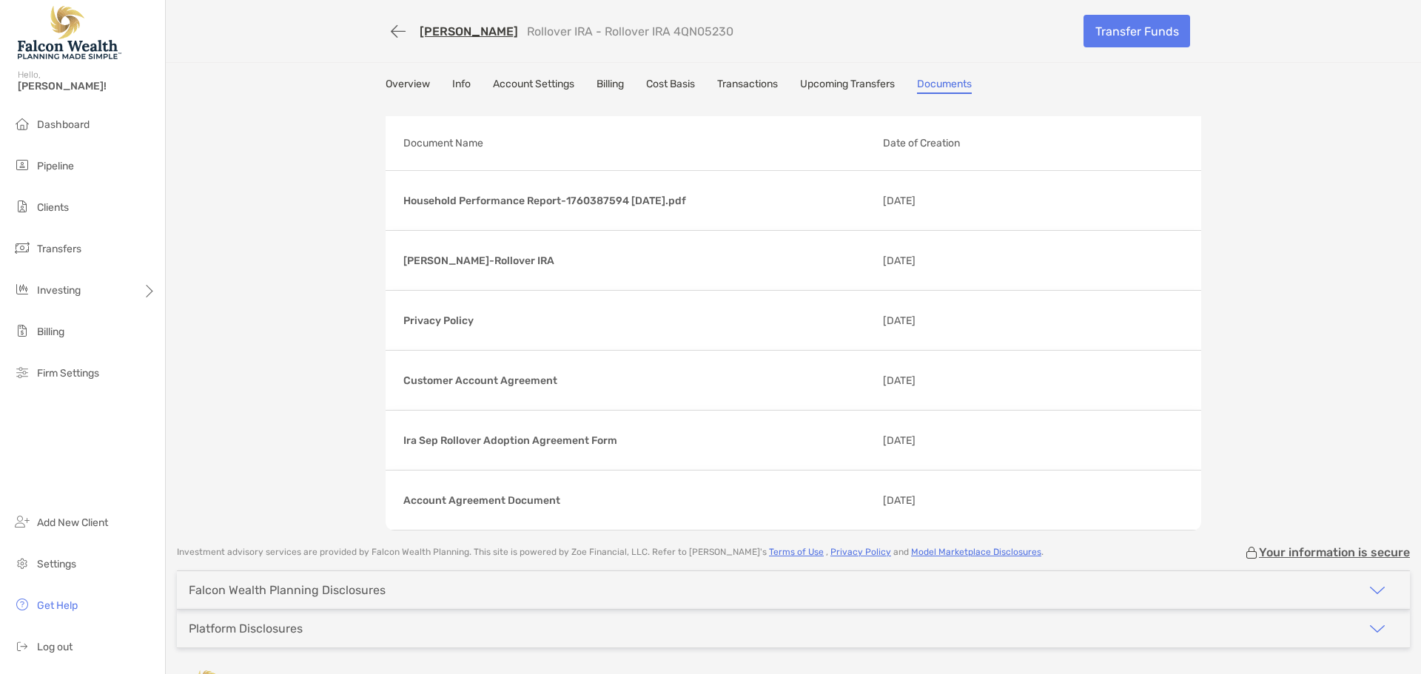
click at [403, 79] on link "Overview" at bounding box center [408, 86] width 44 height 16
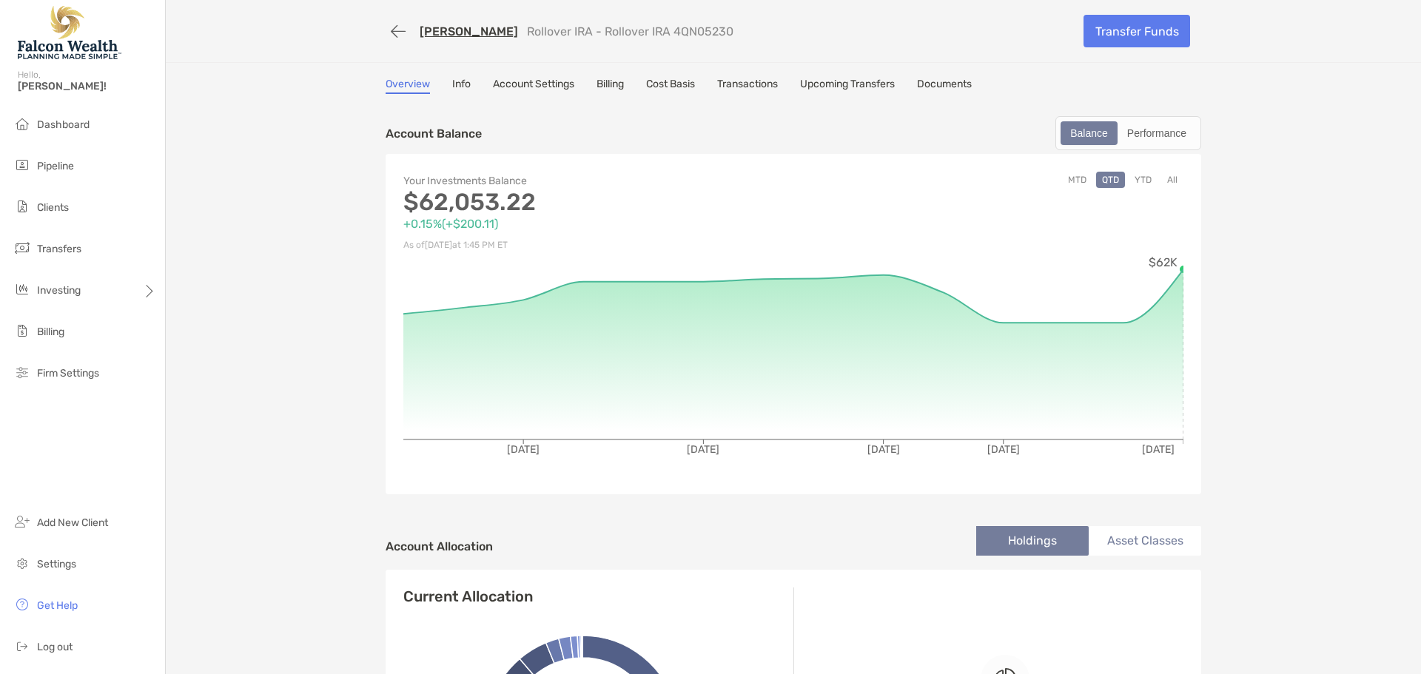
click at [949, 78] on link "Documents" at bounding box center [944, 86] width 55 height 16
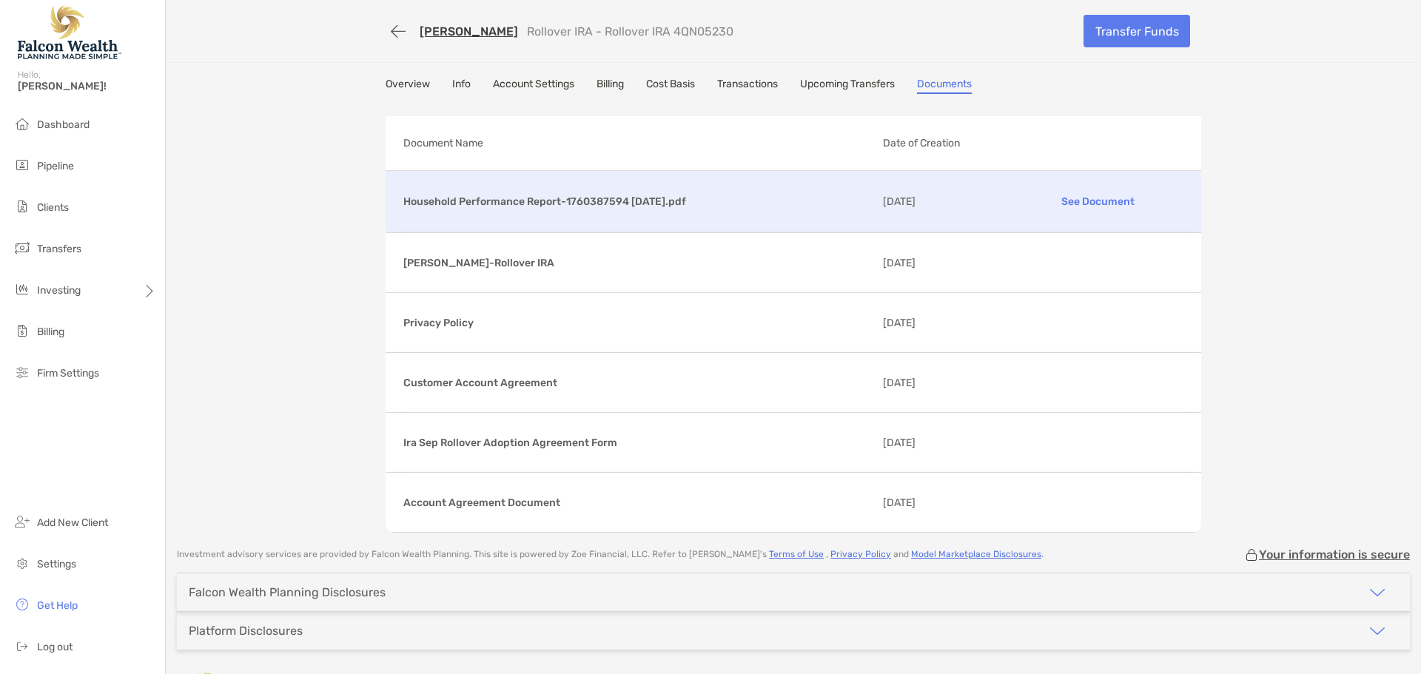
click at [650, 199] on p "Household Performance Report-1760387594 [DATE].pdf" at bounding box center [637, 201] width 468 height 19
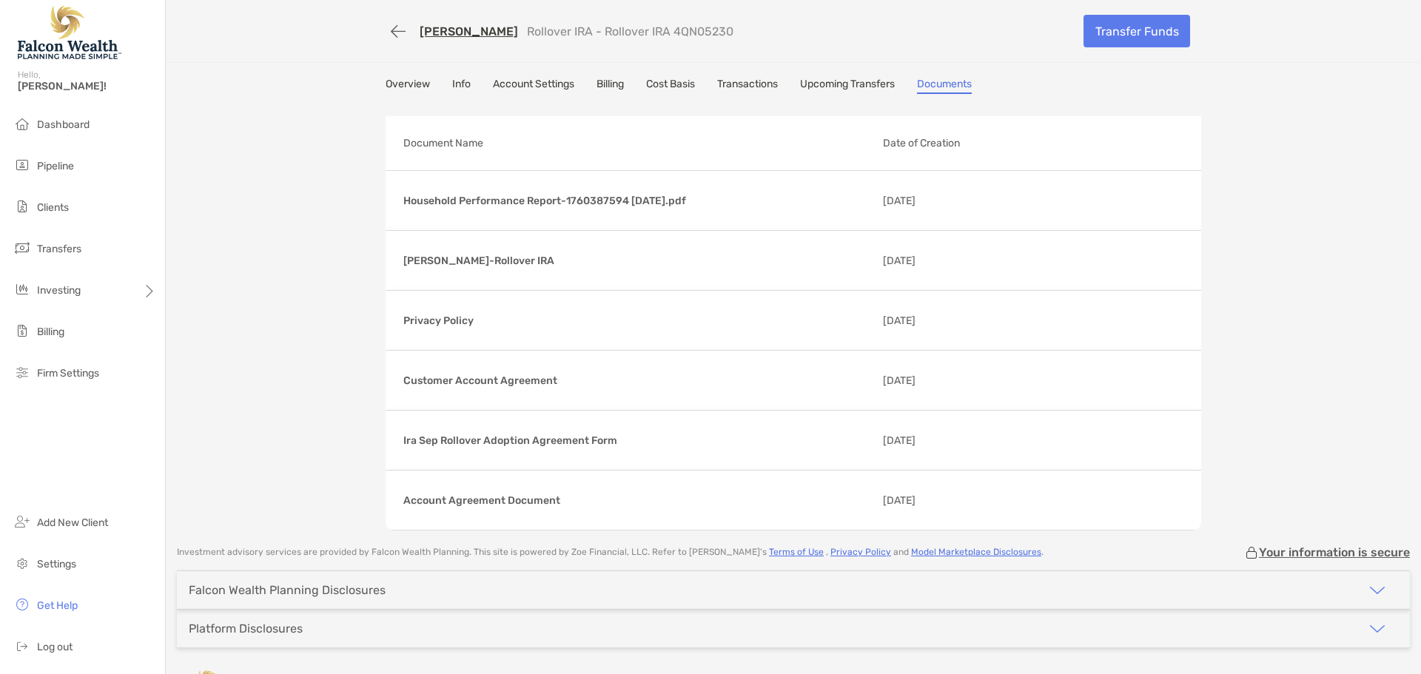
click at [419, 83] on link "Overview" at bounding box center [408, 86] width 44 height 16
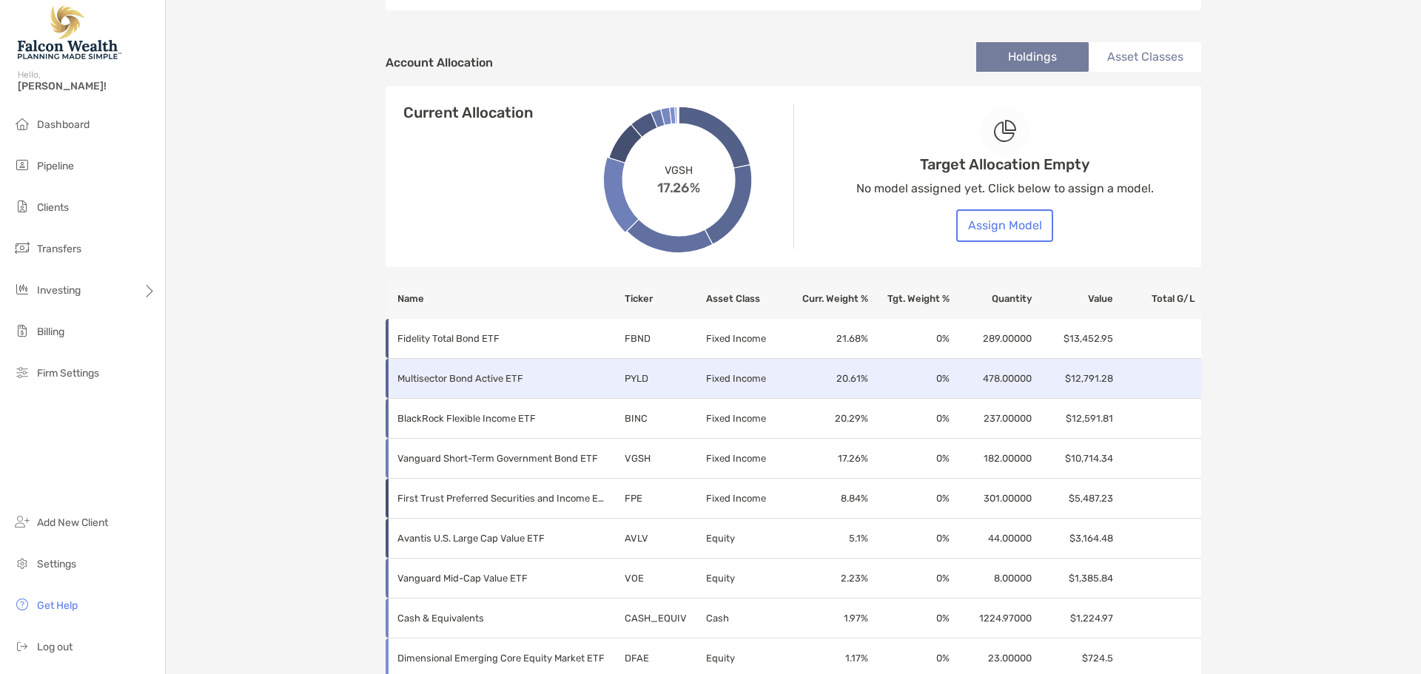
scroll to position [315, 0]
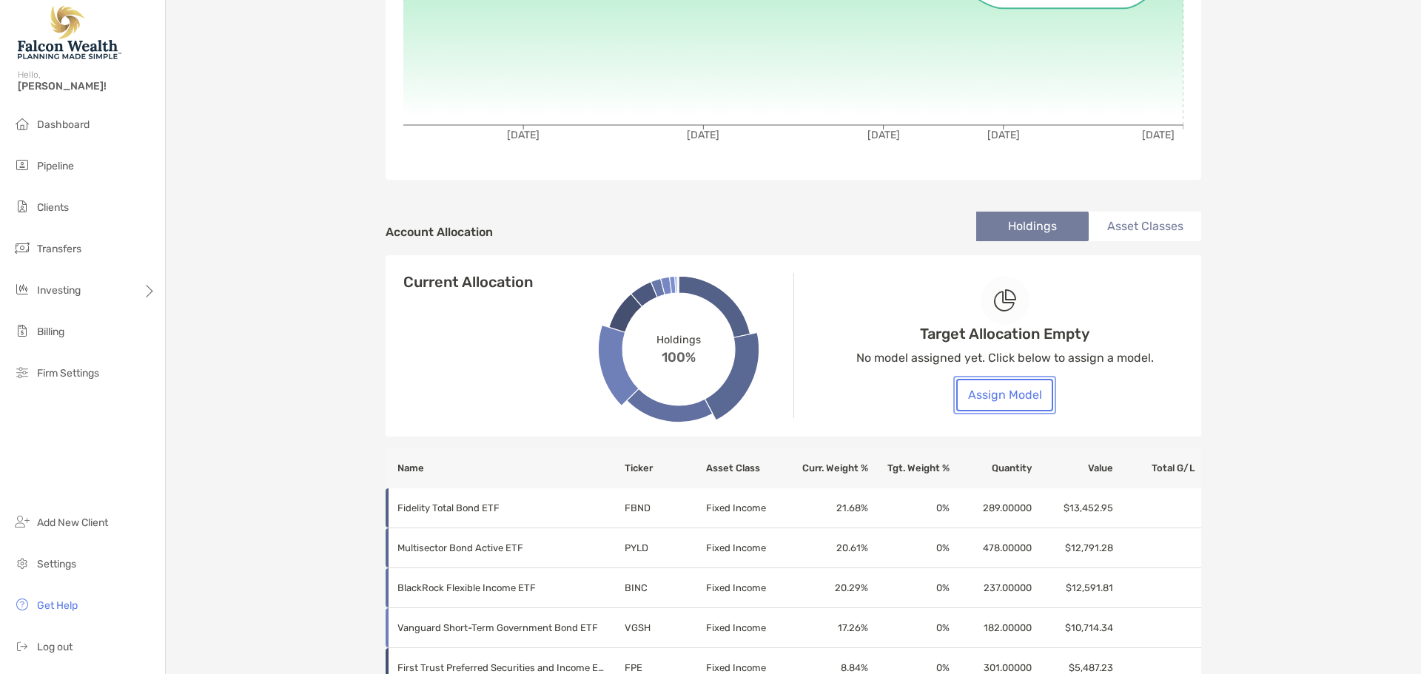
click at [972, 399] on button "Assign Model" at bounding box center [1004, 395] width 97 height 33
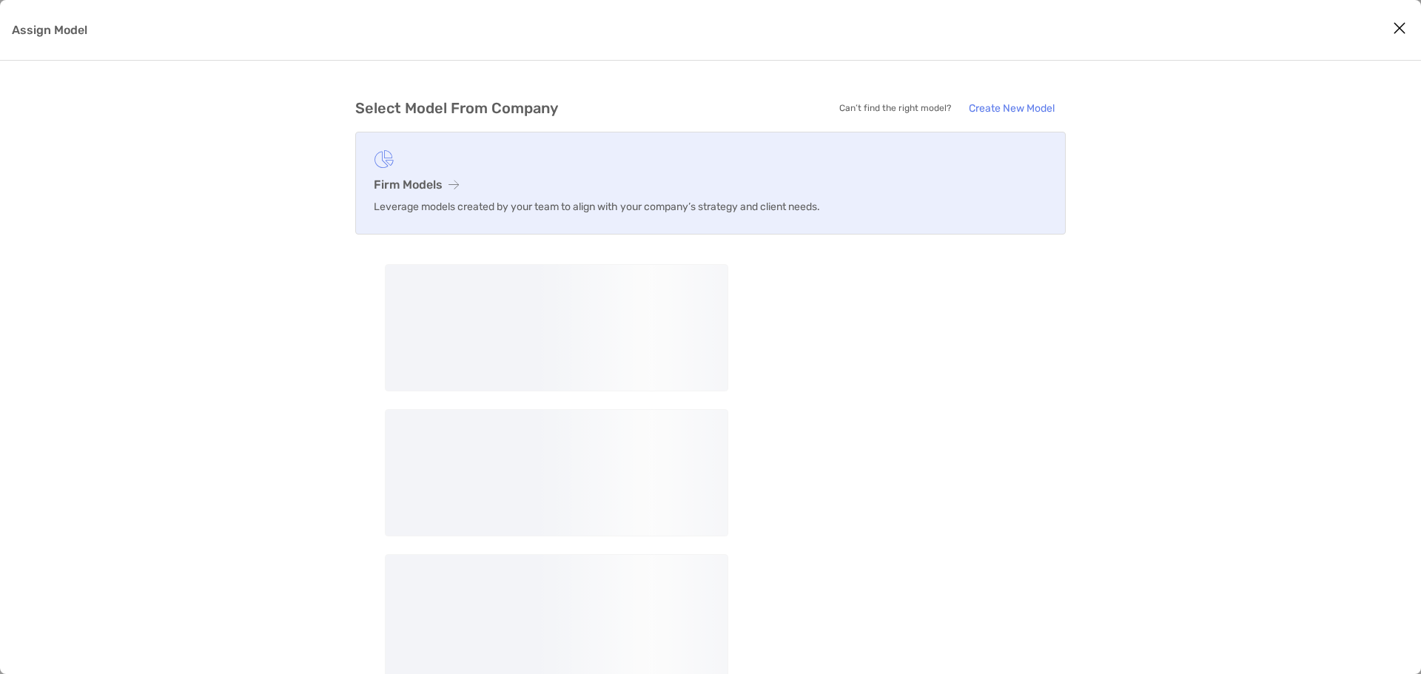
click at [420, 171] on link "Firm Models Leverage models created by your team to align with your company’s s…" at bounding box center [710, 183] width 710 height 103
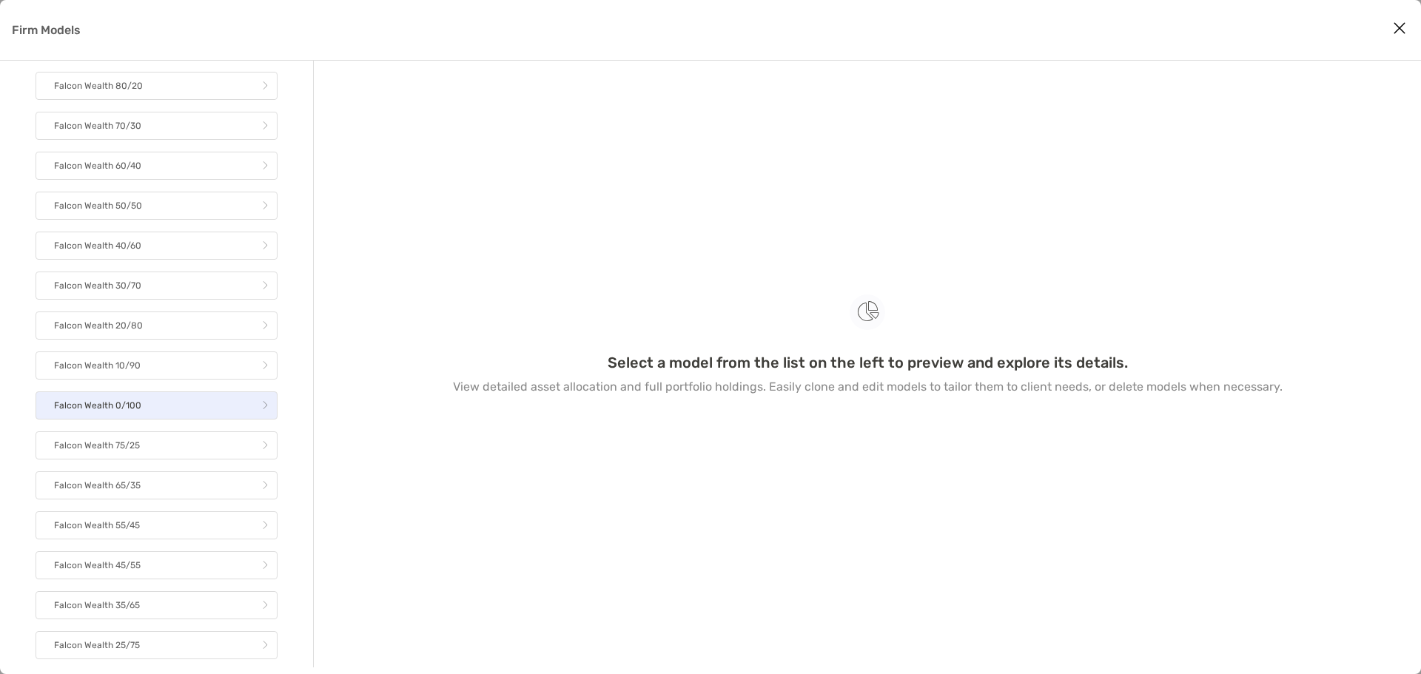
scroll to position [222, 0]
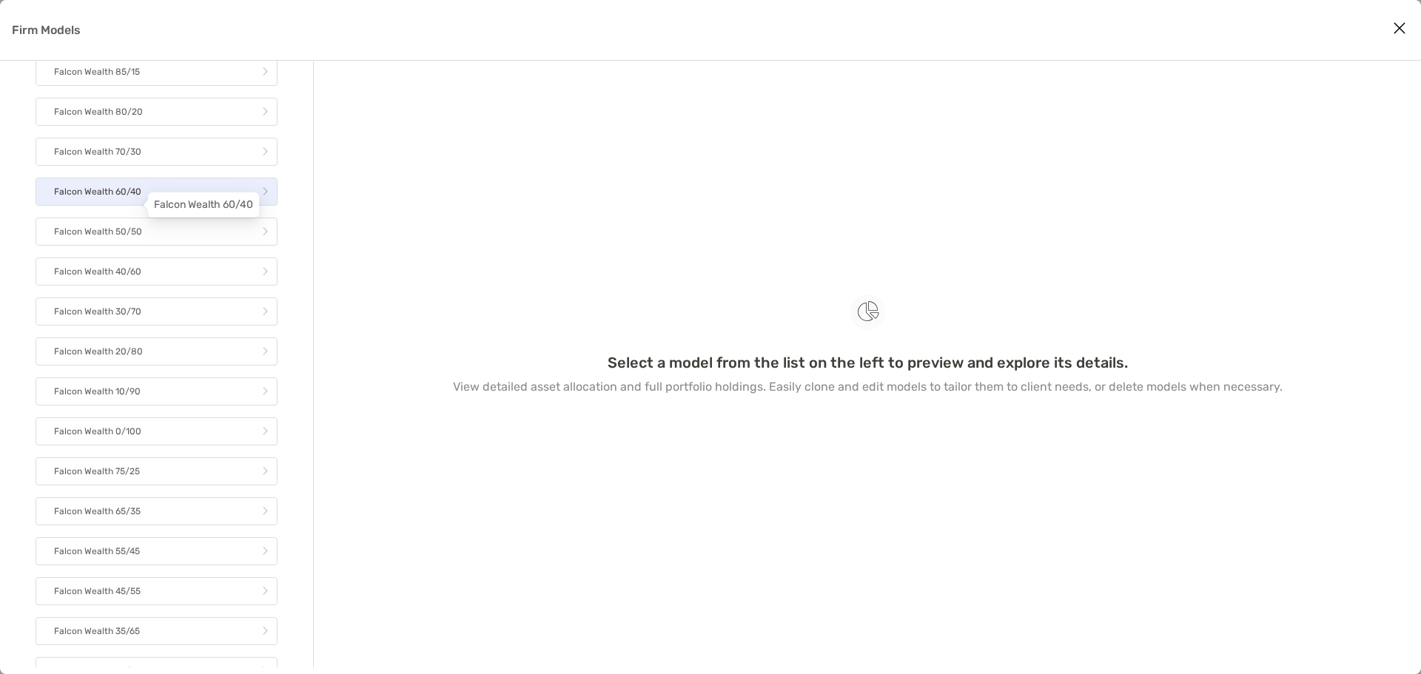
click at [123, 201] on p "Falcon Wealth 60/40" at bounding box center [97, 192] width 87 height 19
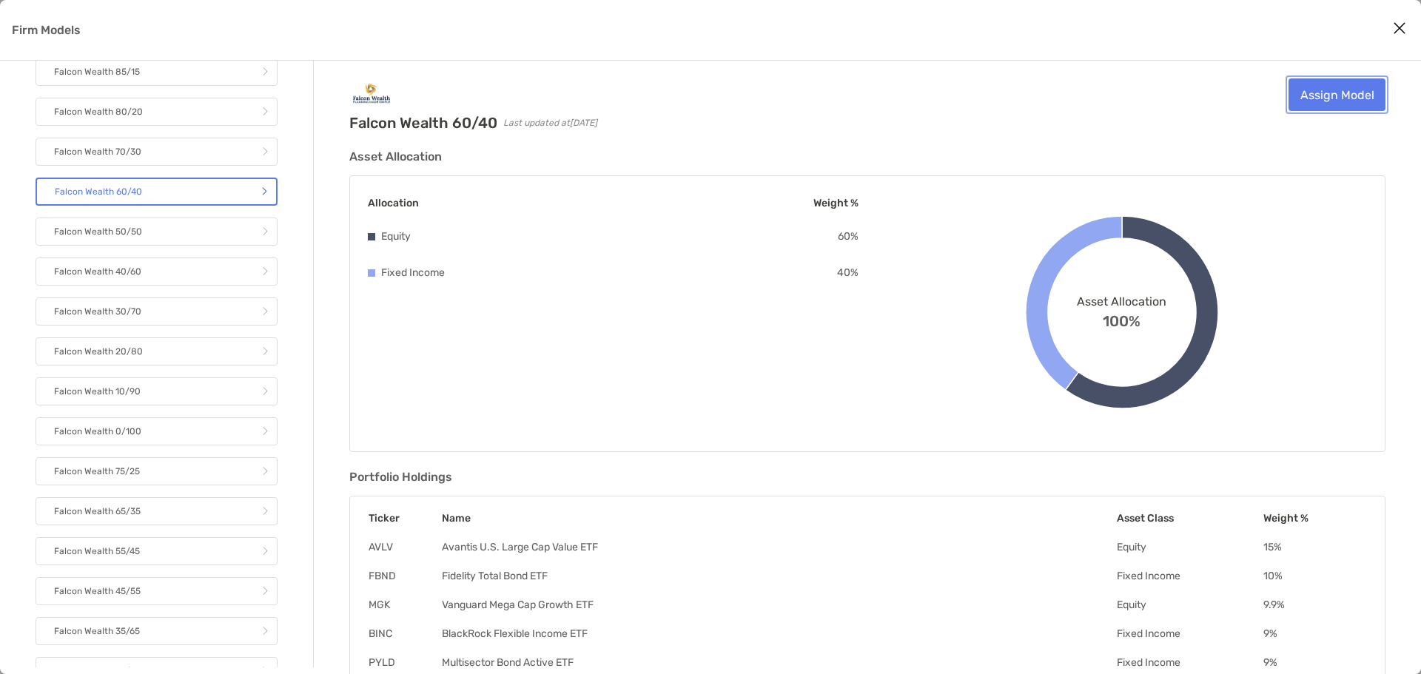
click at [1354, 100] on link "Assign Model" at bounding box center [1336, 94] width 97 height 33
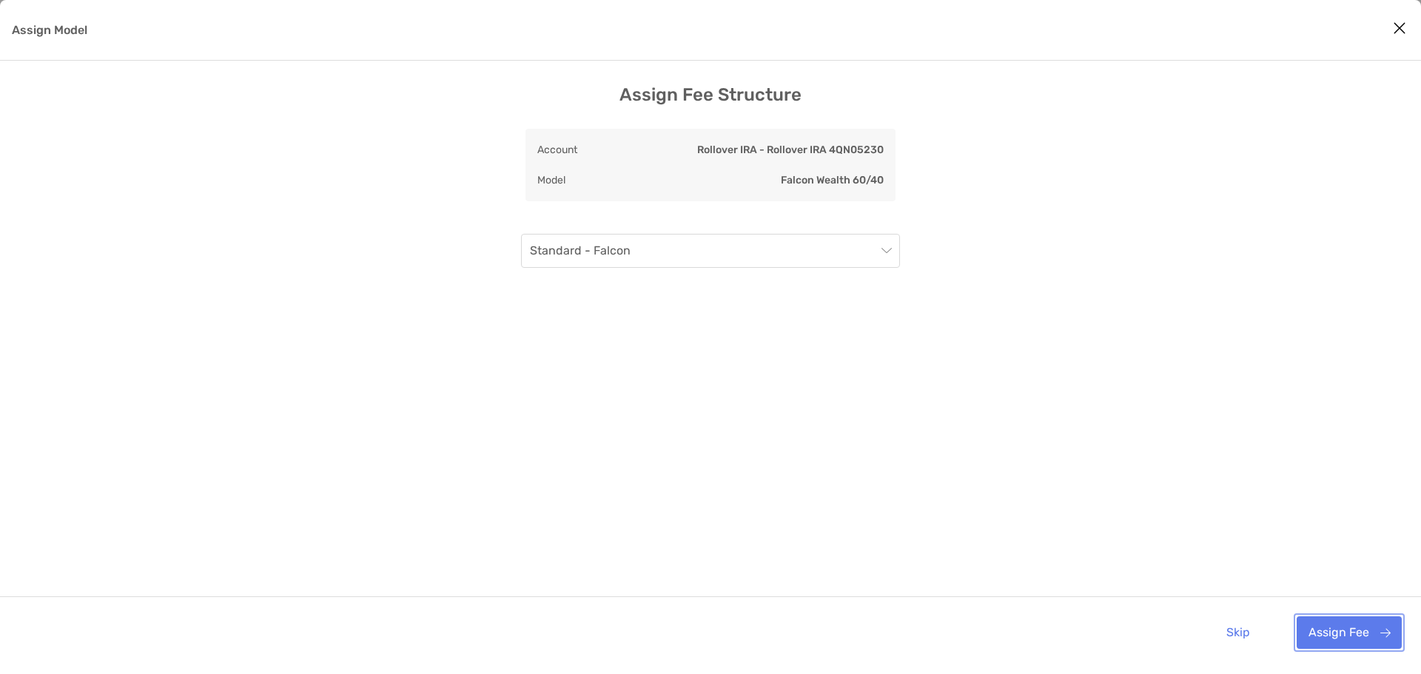
click at [1378, 630] on button "Assign Fee" at bounding box center [1349, 632] width 105 height 33
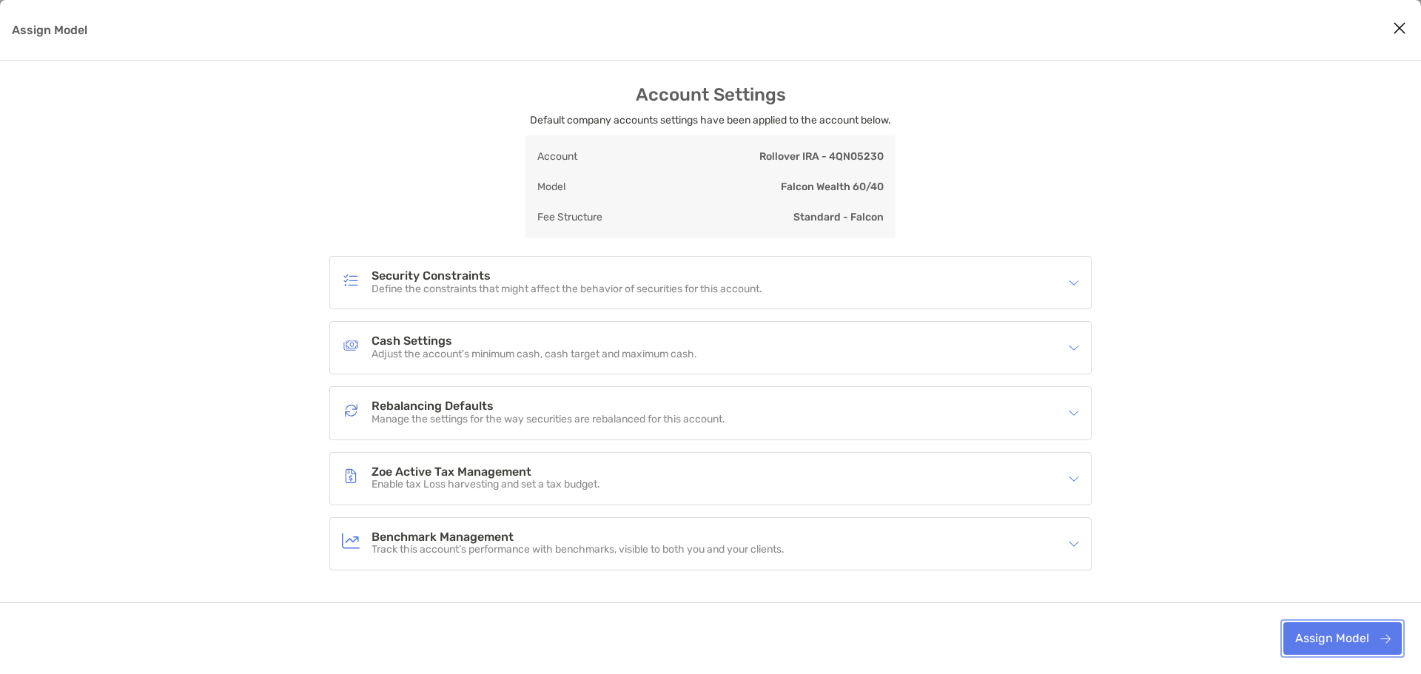
click at [1367, 633] on button "Assign Model" at bounding box center [1342, 638] width 118 height 33
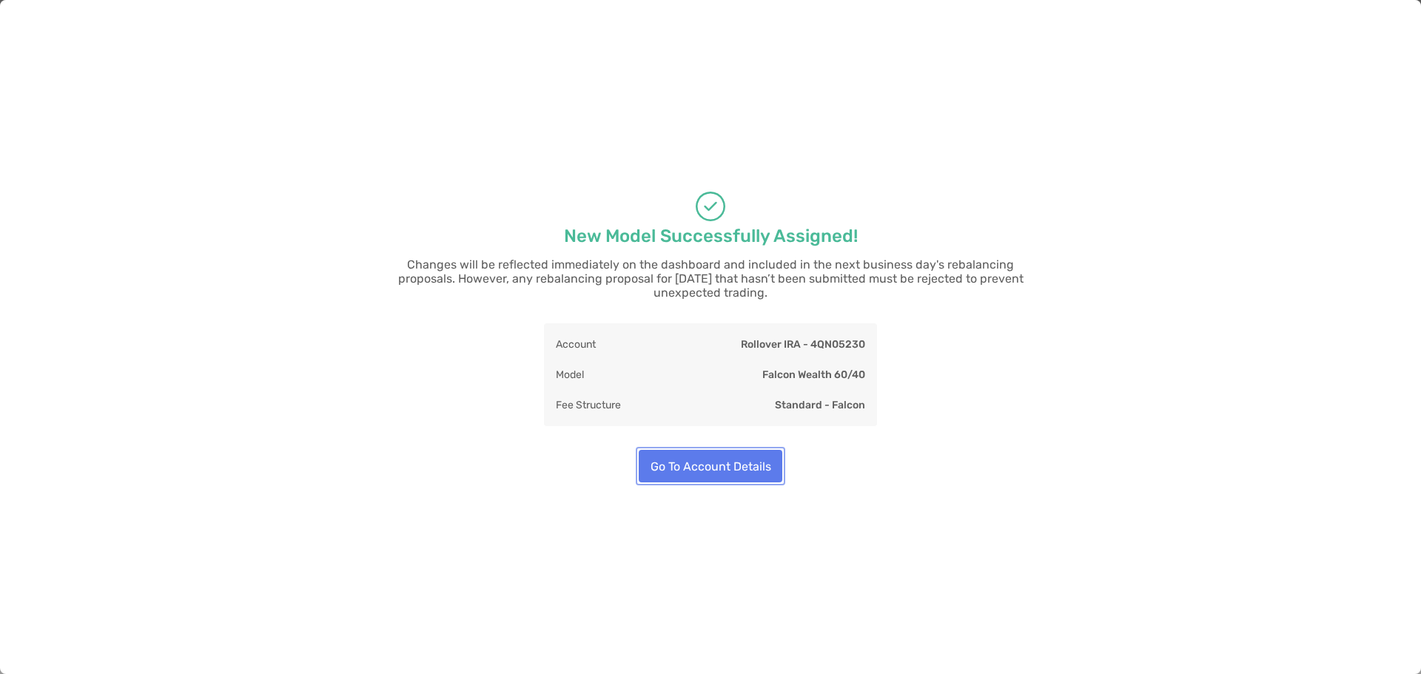
click at [702, 457] on button "Go To Account Details" at bounding box center [711, 466] width 144 height 33
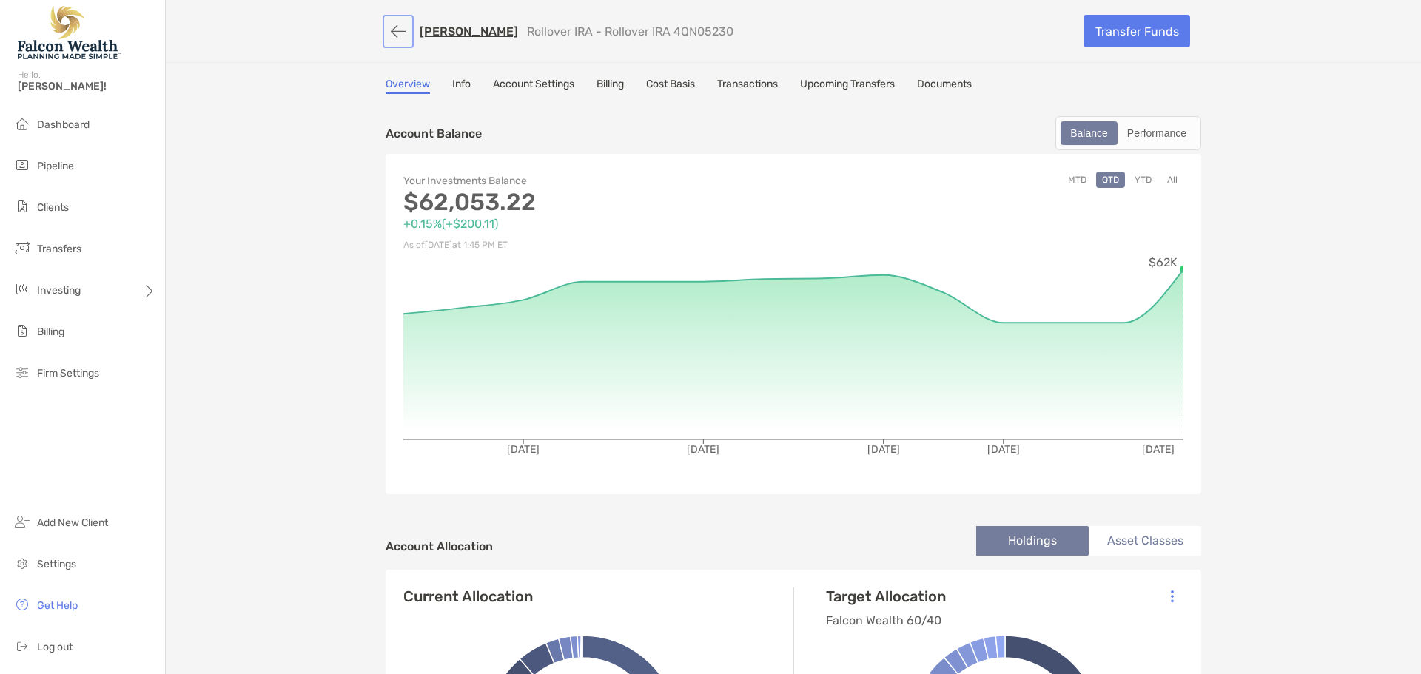
click at [391, 30] on button "button" at bounding box center [398, 31] width 25 height 27
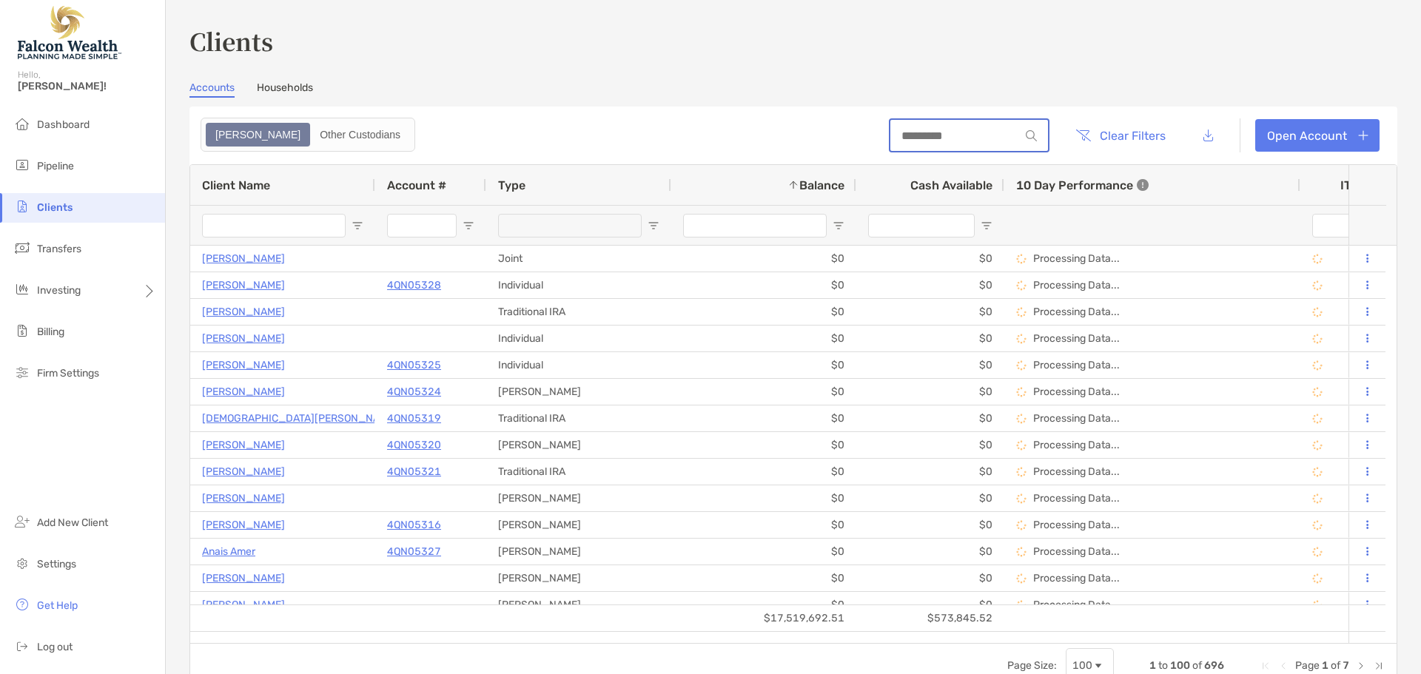
click at [920, 134] on input at bounding box center [955, 136] width 130 height 13
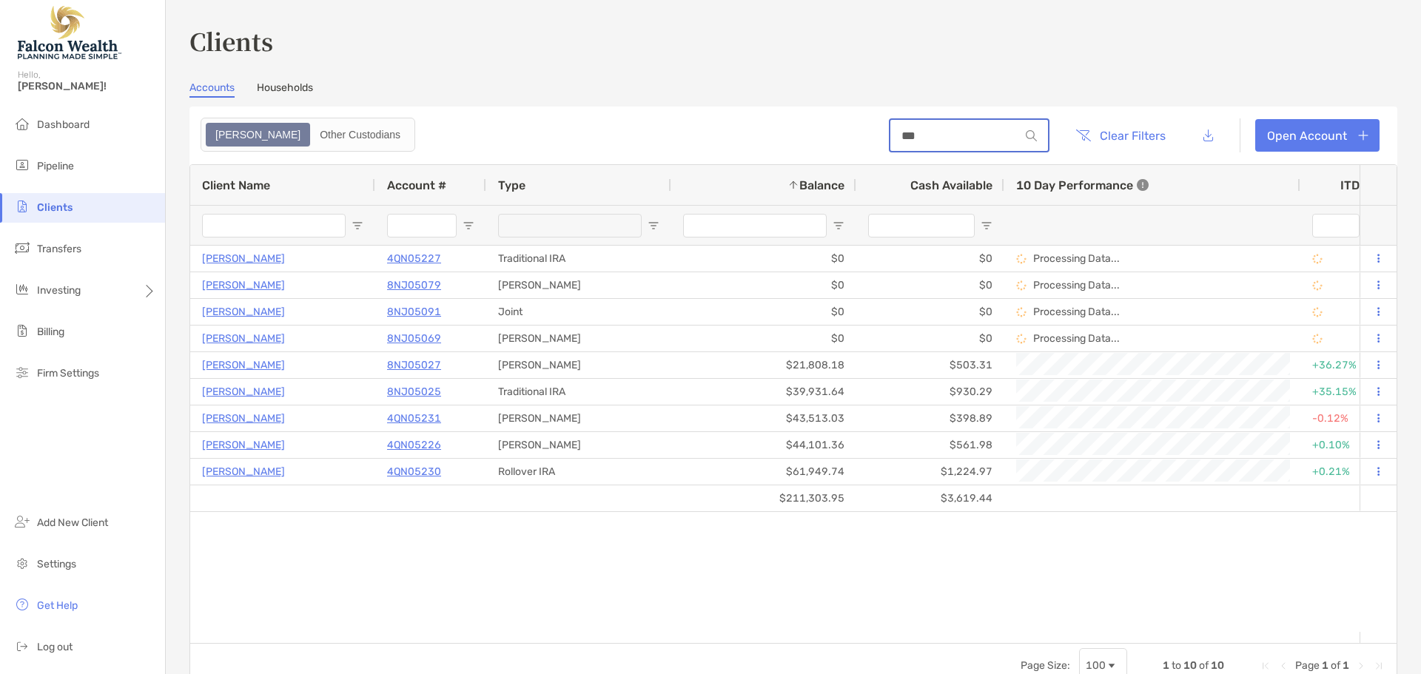
type input "***"
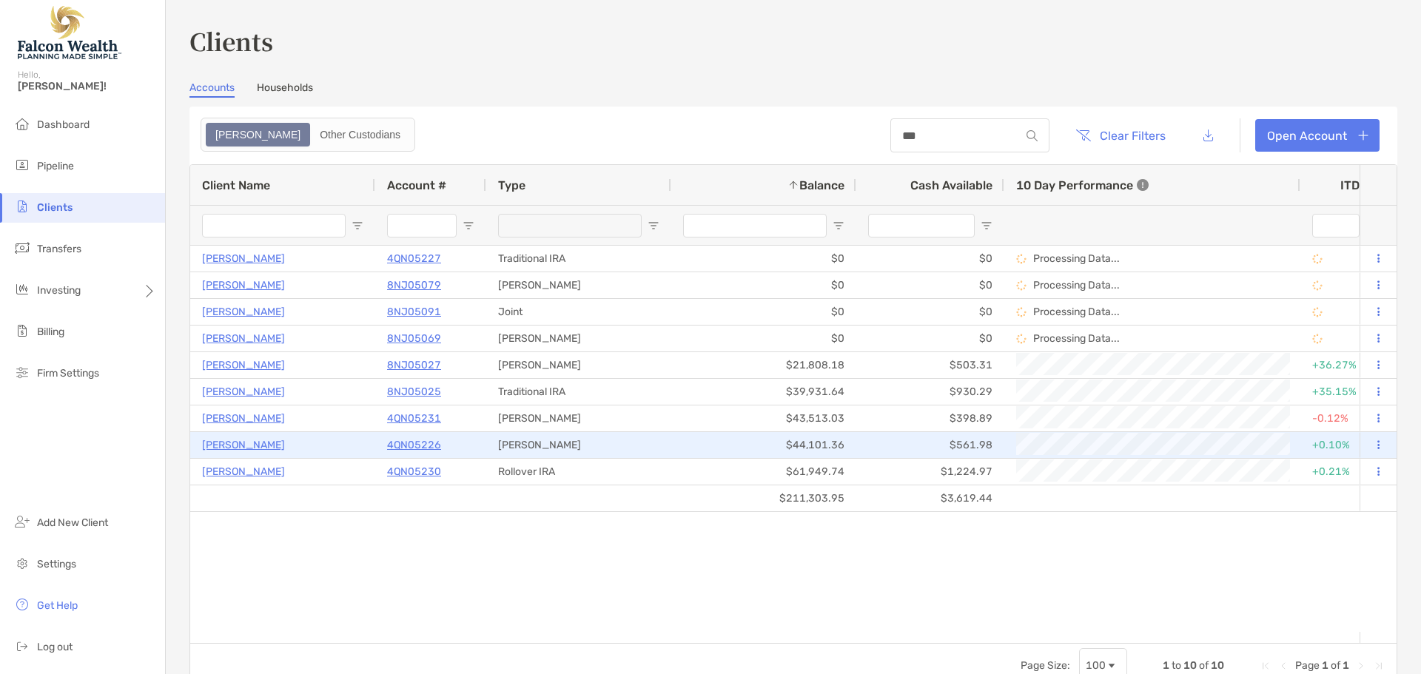
click at [269, 446] on p "[PERSON_NAME]" at bounding box center [243, 445] width 83 height 19
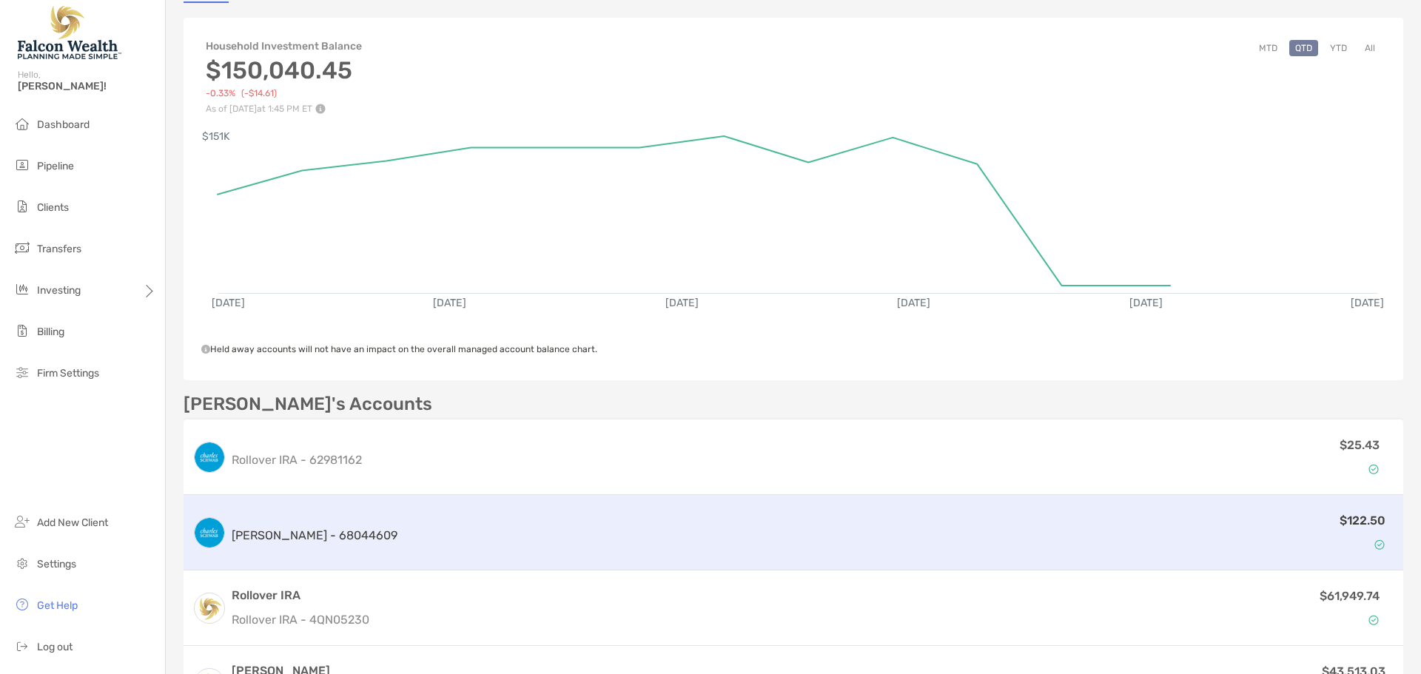
scroll to position [296, 0]
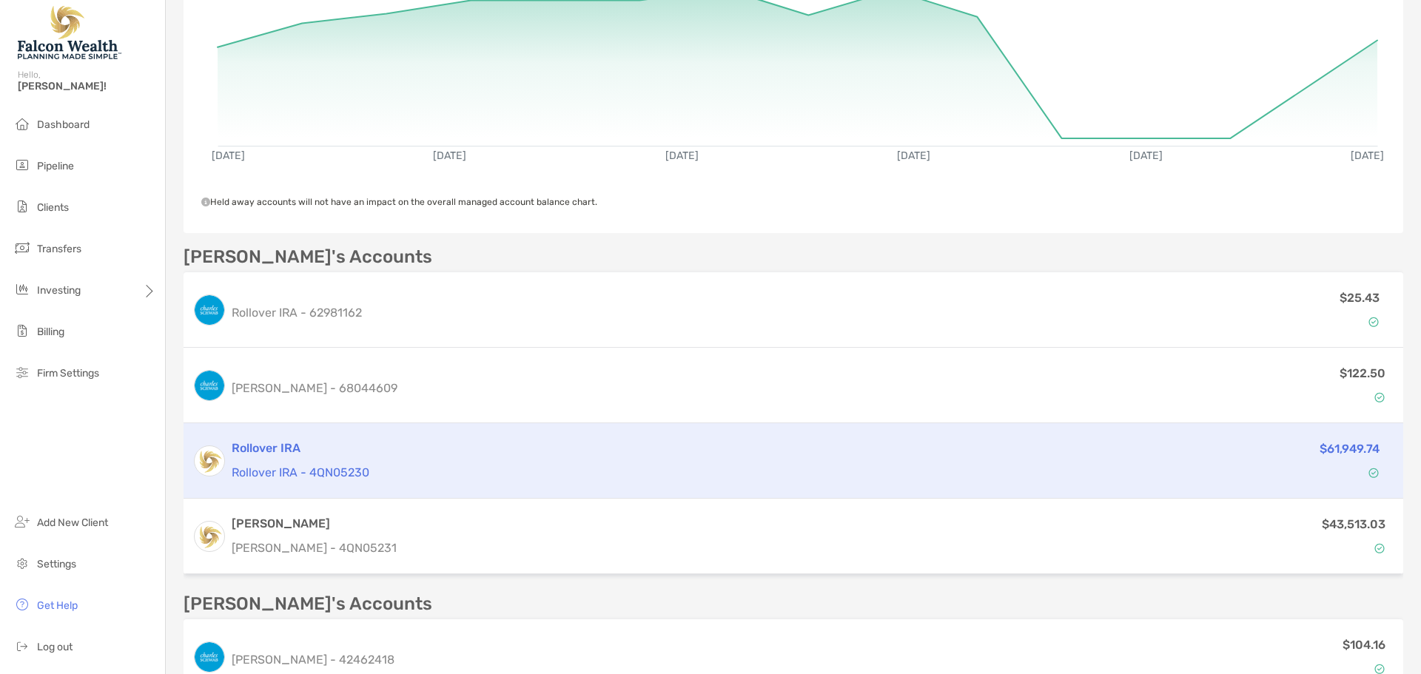
click at [289, 448] on h3 "Rollover IRA" at bounding box center [667, 449] width 870 height 18
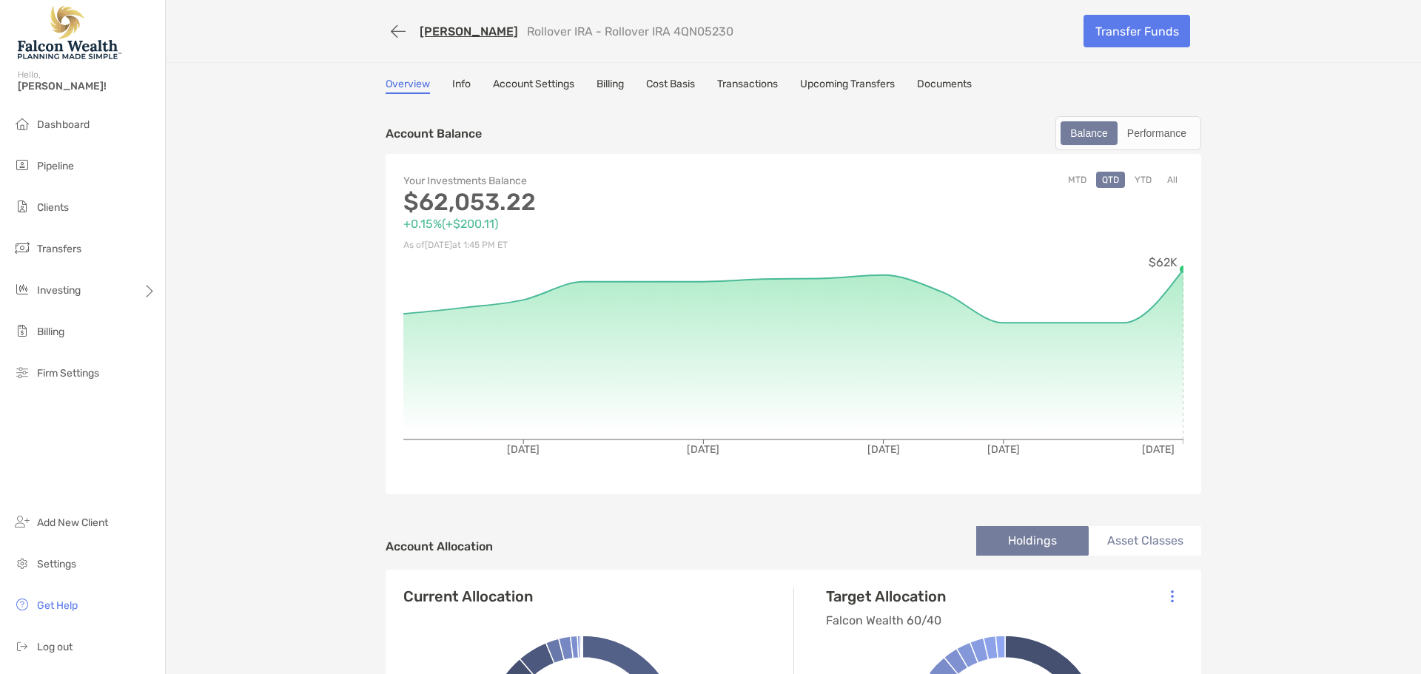
click at [455, 32] on link "[PERSON_NAME]" at bounding box center [469, 31] width 98 height 14
click at [468, 35] on link "[PERSON_NAME]" at bounding box center [469, 31] width 98 height 14
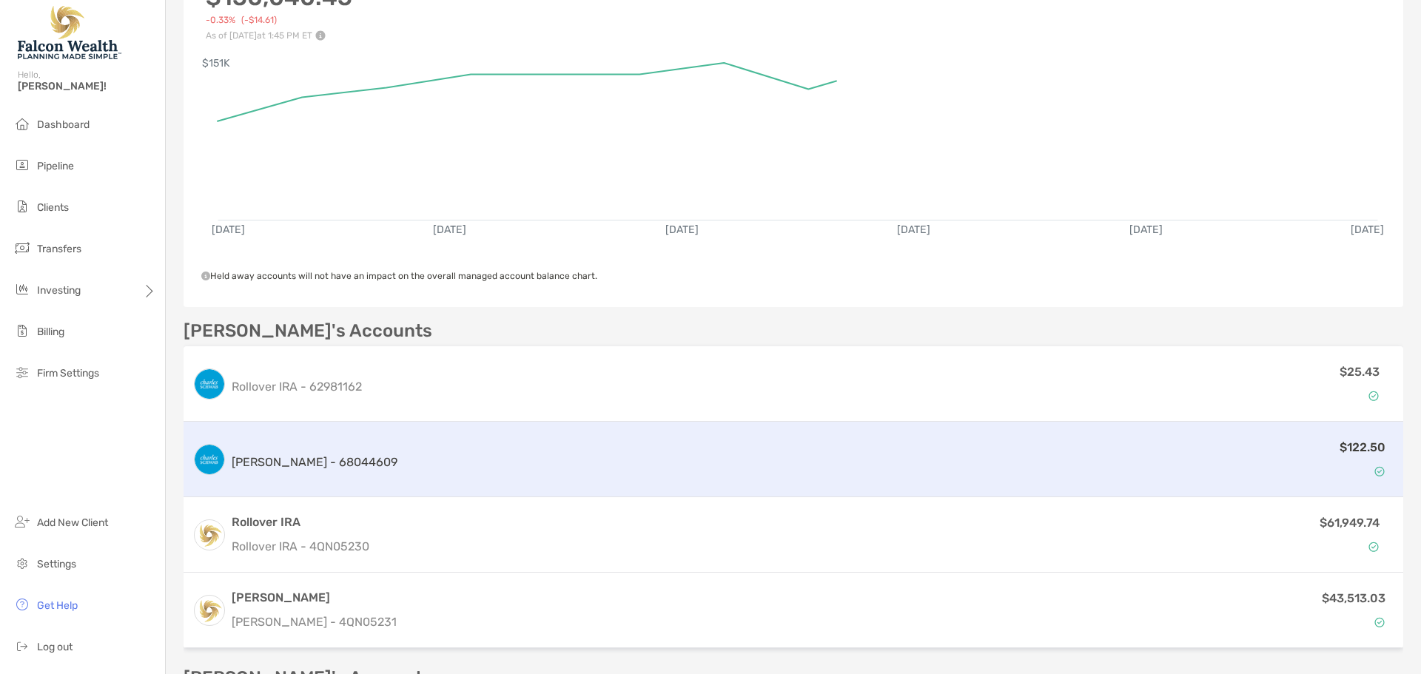
scroll to position [370, 0]
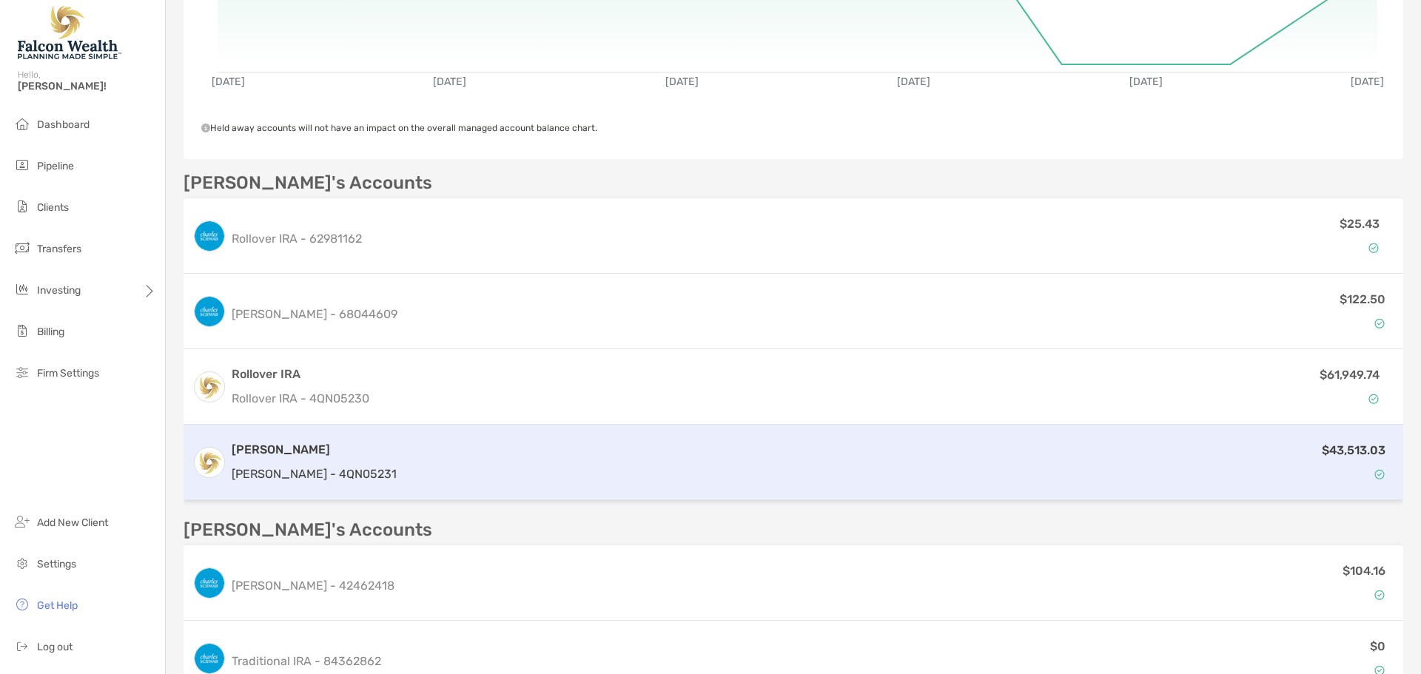
click at [331, 465] on p "Roth IRA - 4QN05231" at bounding box center [314, 474] width 165 height 19
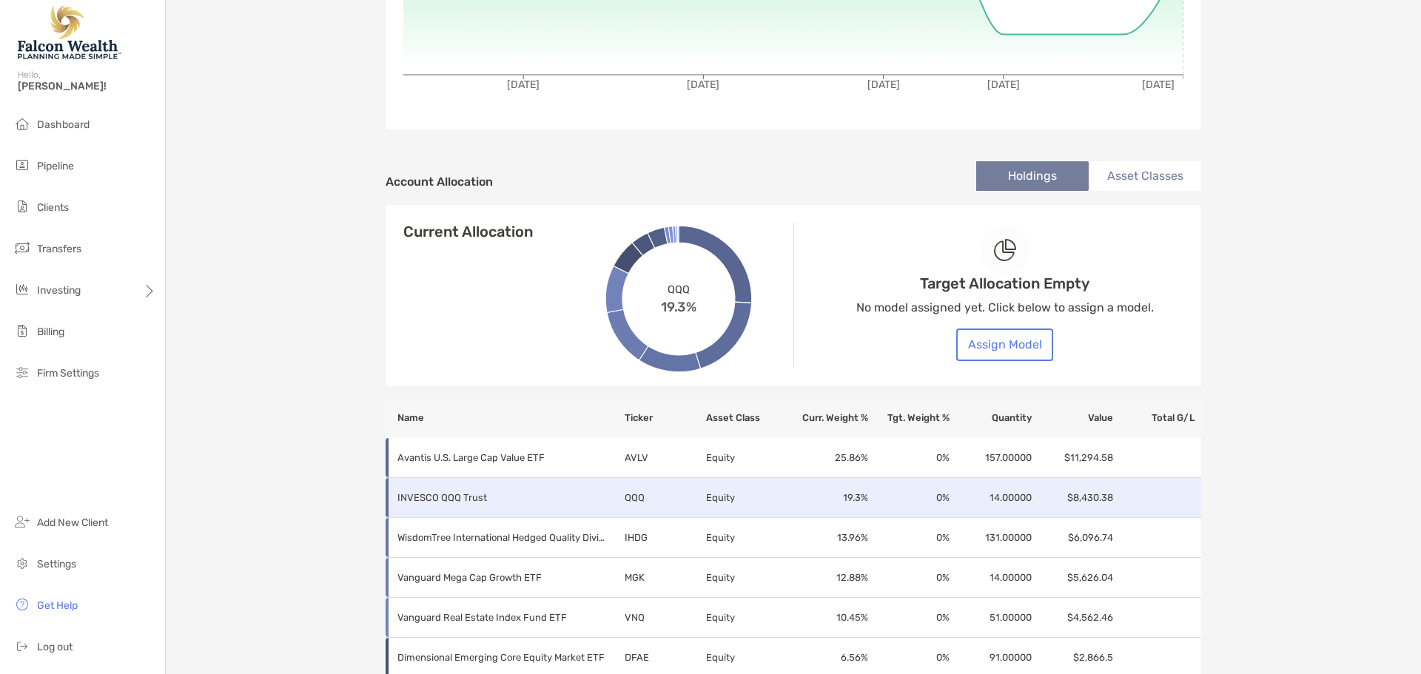
scroll to position [359, 0]
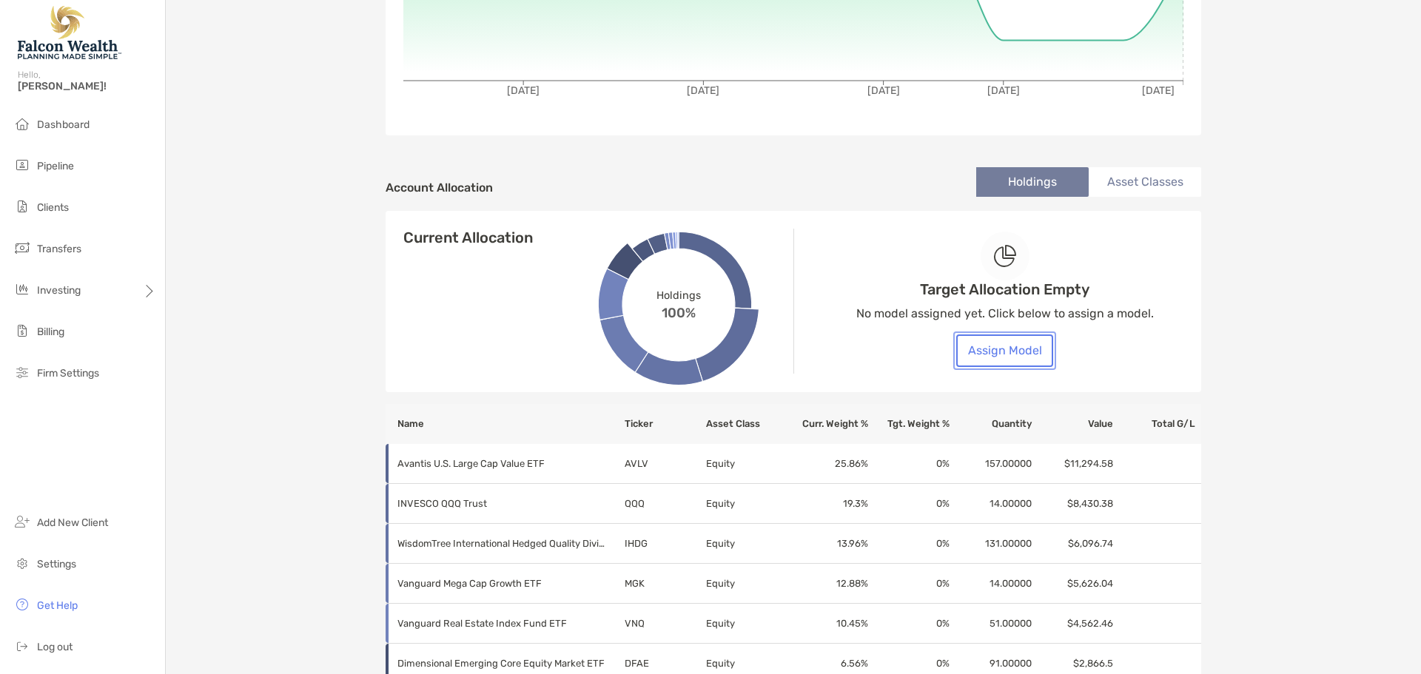
click at [992, 352] on button "Assign Model" at bounding box center [1004, 350] width 97 height 33
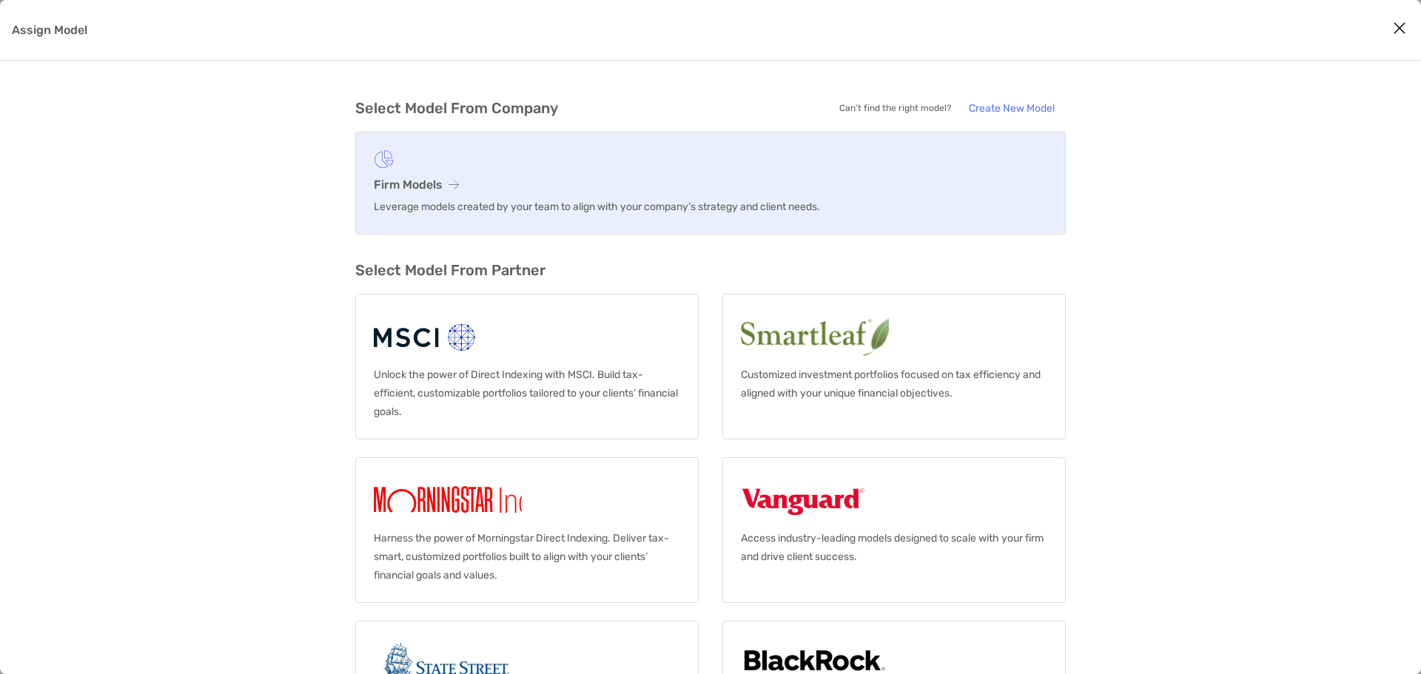
click at [417, 172] on link "Firm Models Leverage models created by your team to align with your company’s s…" at bounding box center [710, 183] width 710 height 103
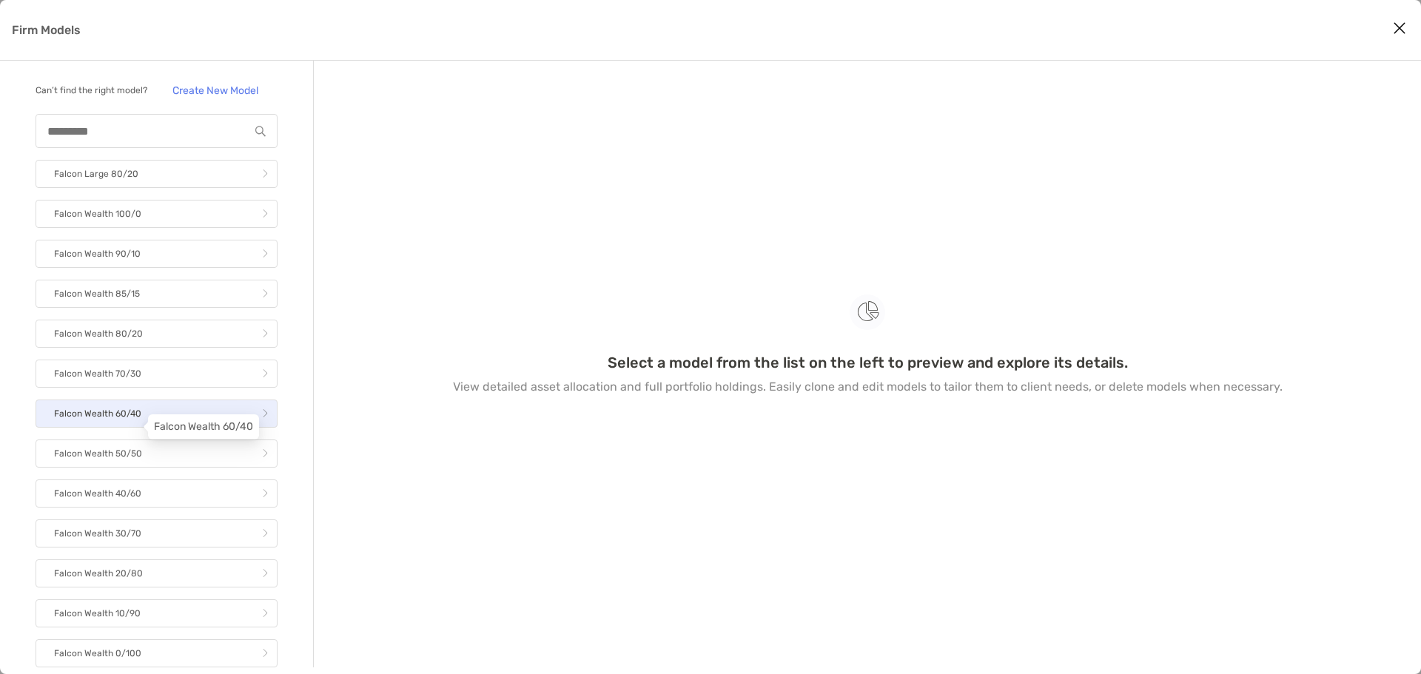
click at [138, 423] on p "Falcon Wealth 60/40" at bounding box center [97, 414] width 87 height 19
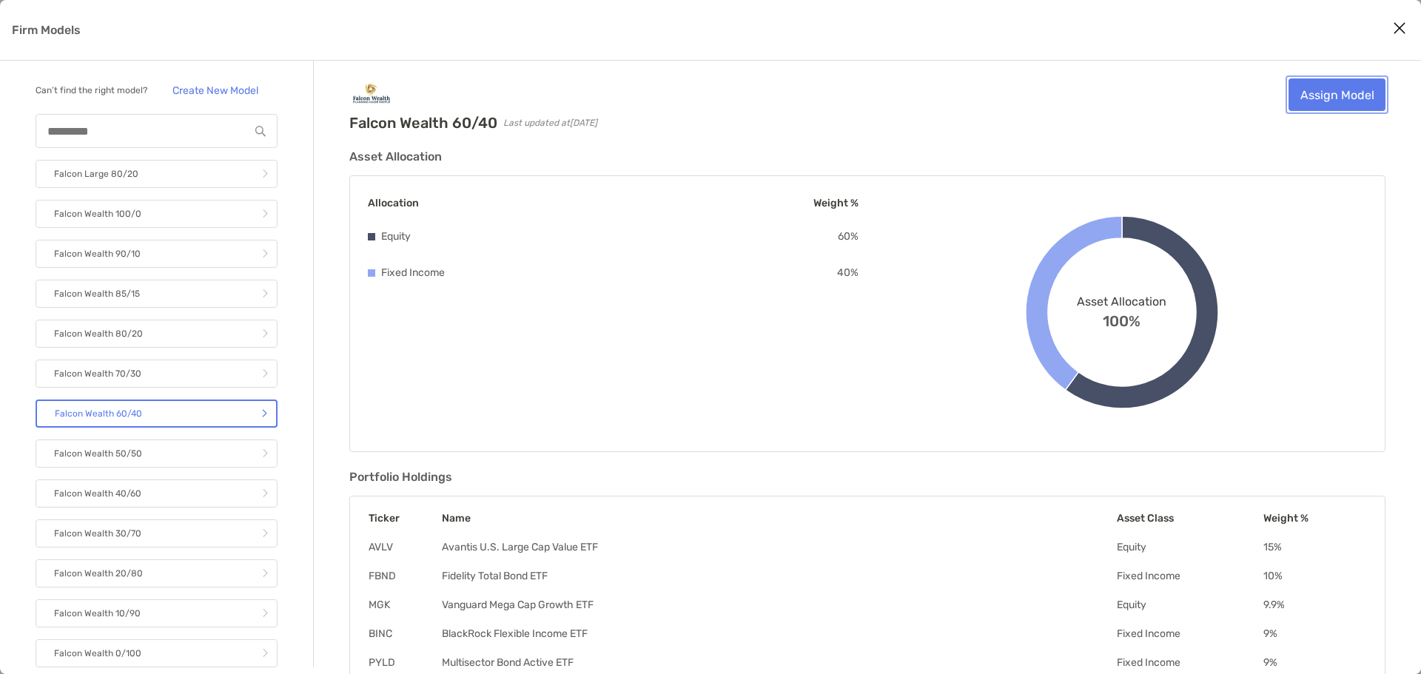
click at [1337, 96] on link "Assign Model" at bounding box center [1336, 94] width 97 height 33
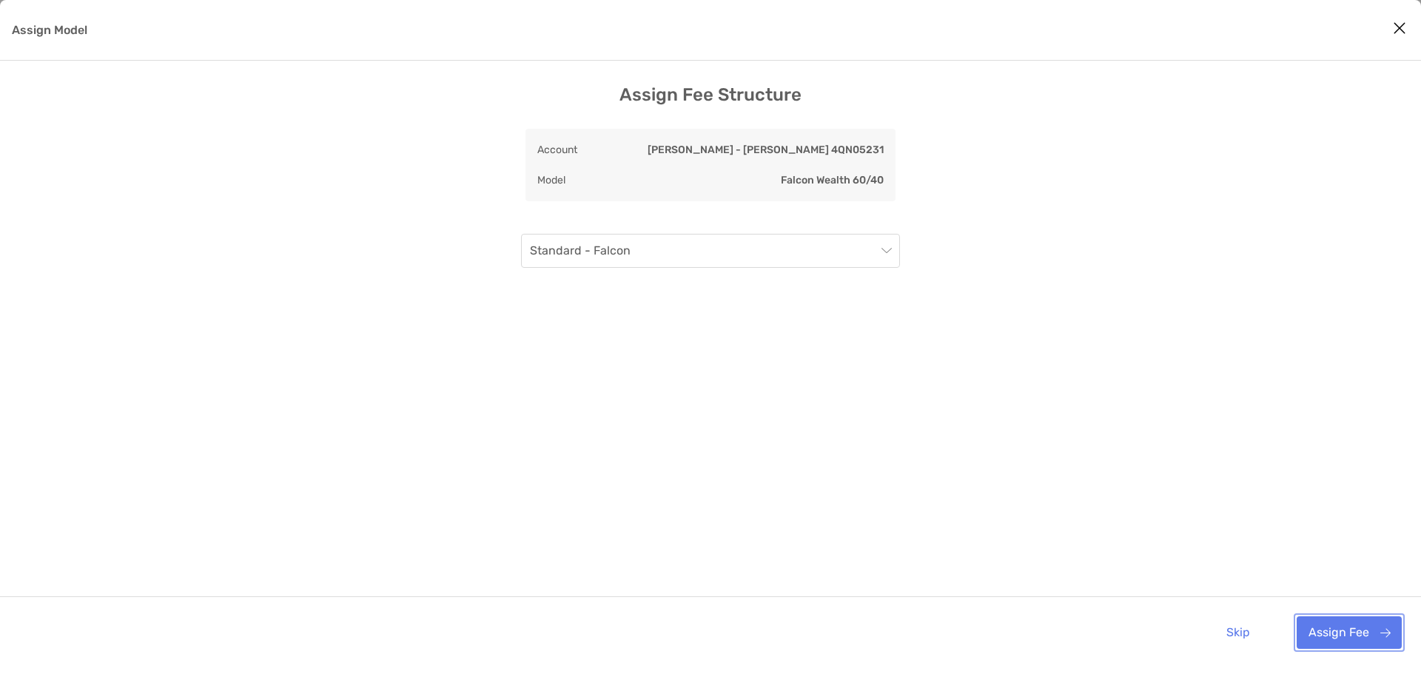
click at [1351, 630] on button "Assign Fee" at bounding box center [1349, 632] width 105 height 33
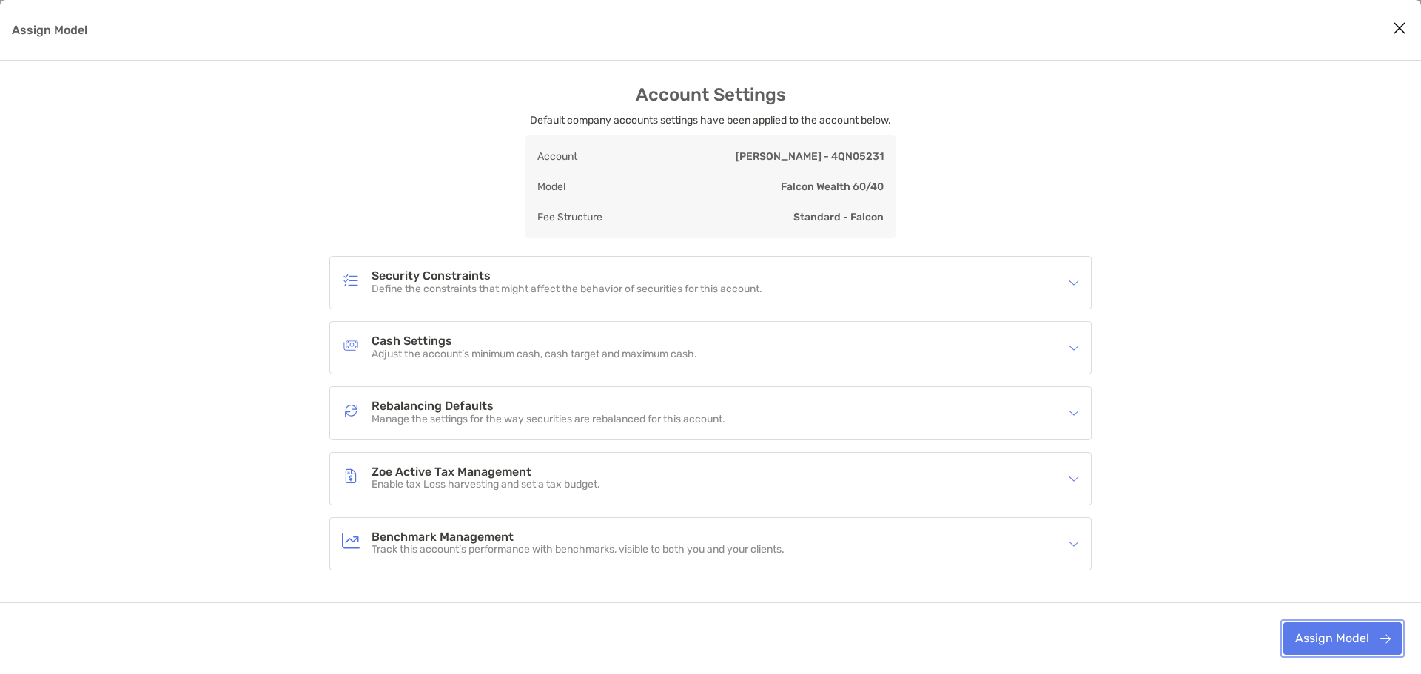
click at [1319, 636] on button "Assign Model" at bounding box center [1342, 638] width 118 height 33
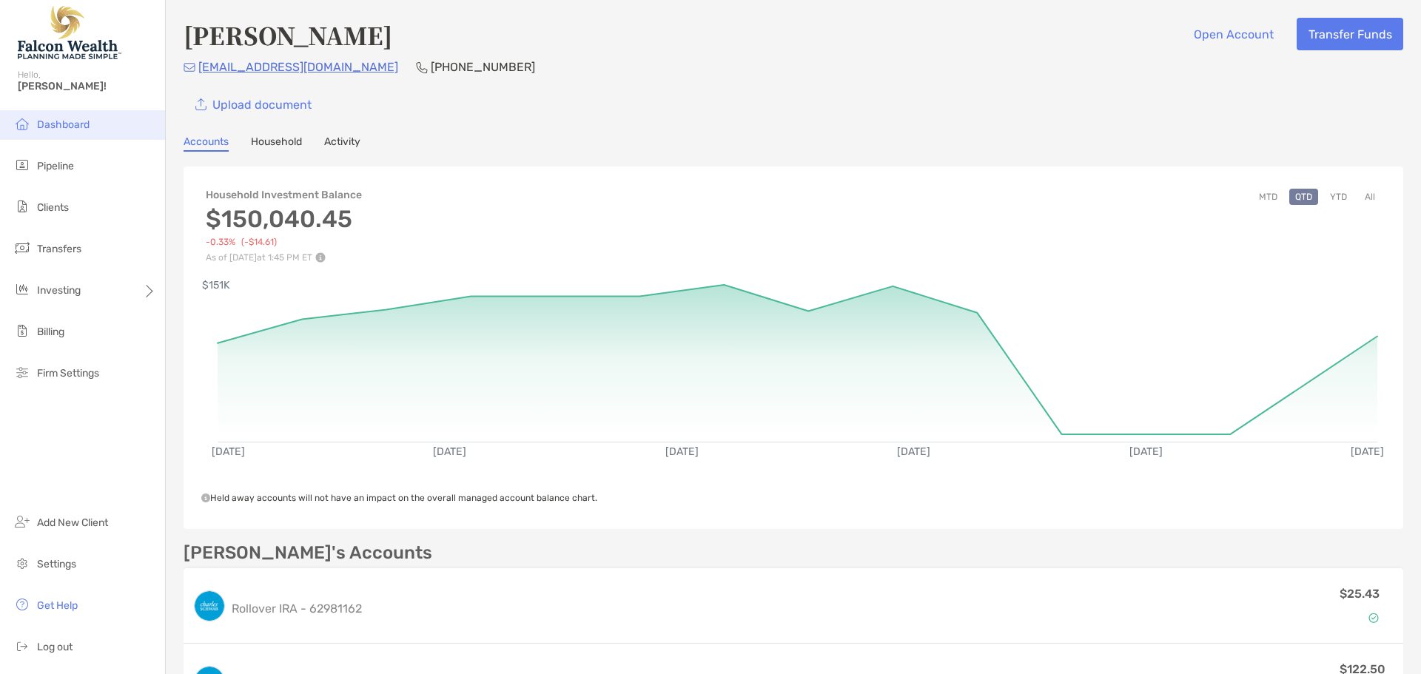
click at [62, 127] on span "Dashboard" at bounding box center [63, 124] width 53 height 13
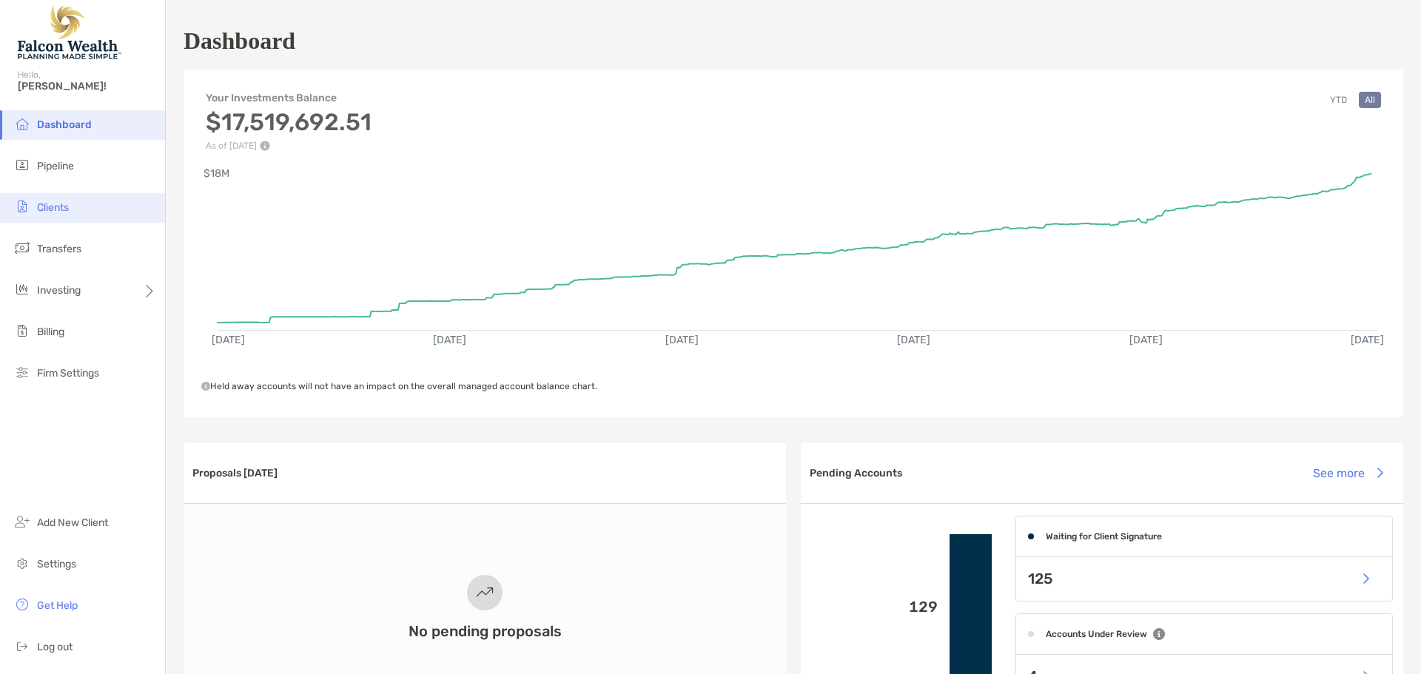
click at [58, 201] on li "Clients" at bounding box center [82, 208] width 165 height 30
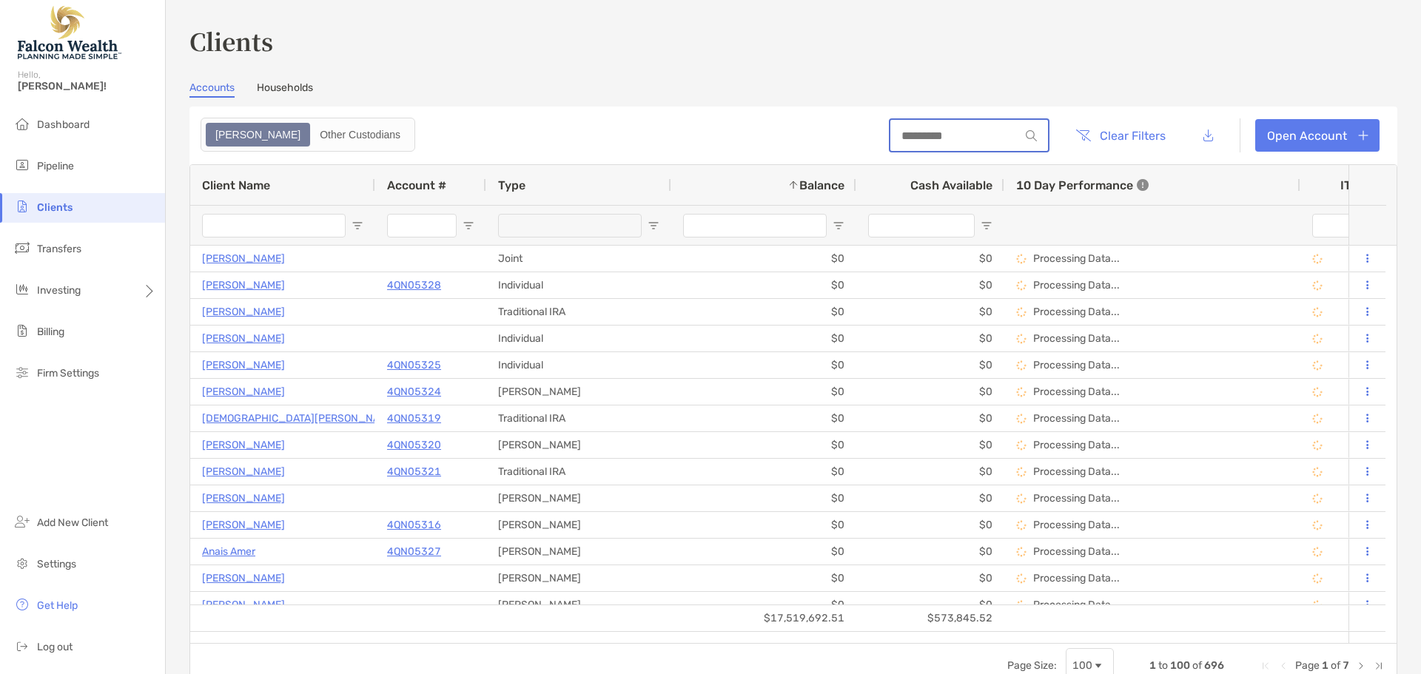
click at [893, 132] on input at bounding box center [955, 136] width 130 height 13
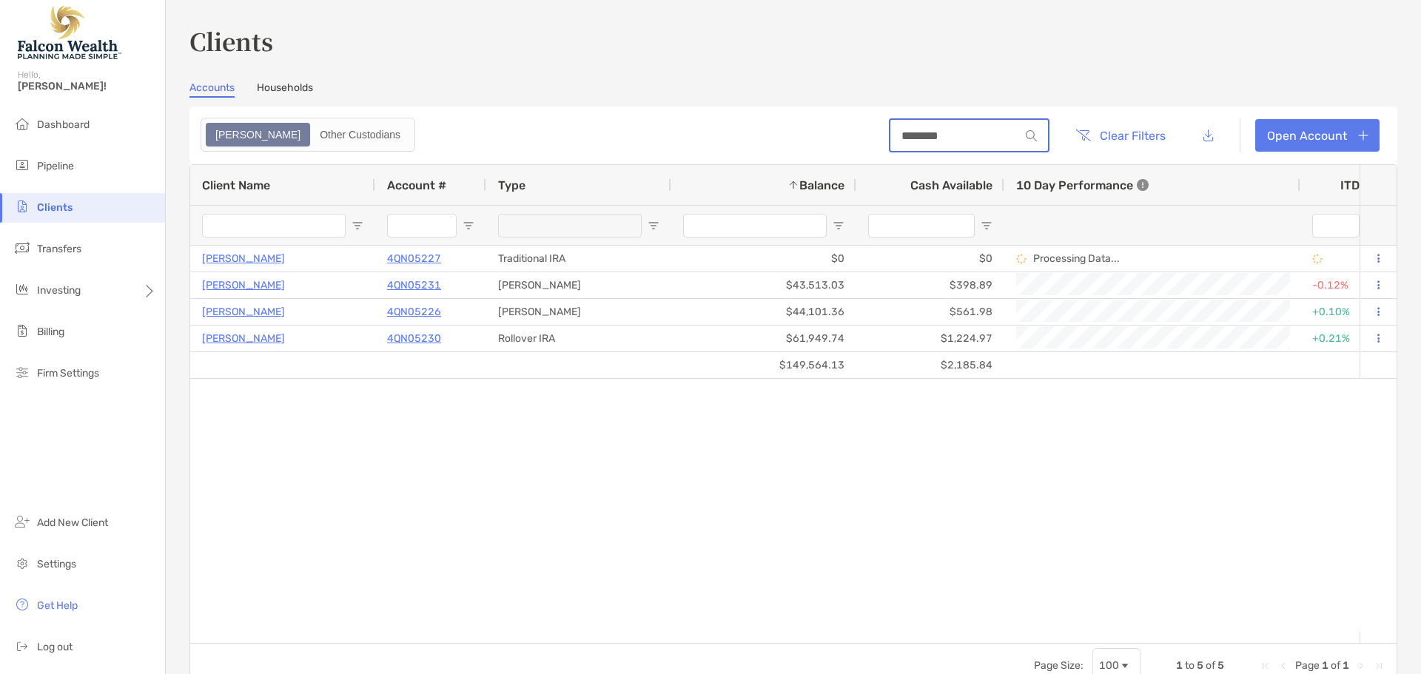
type input "********"
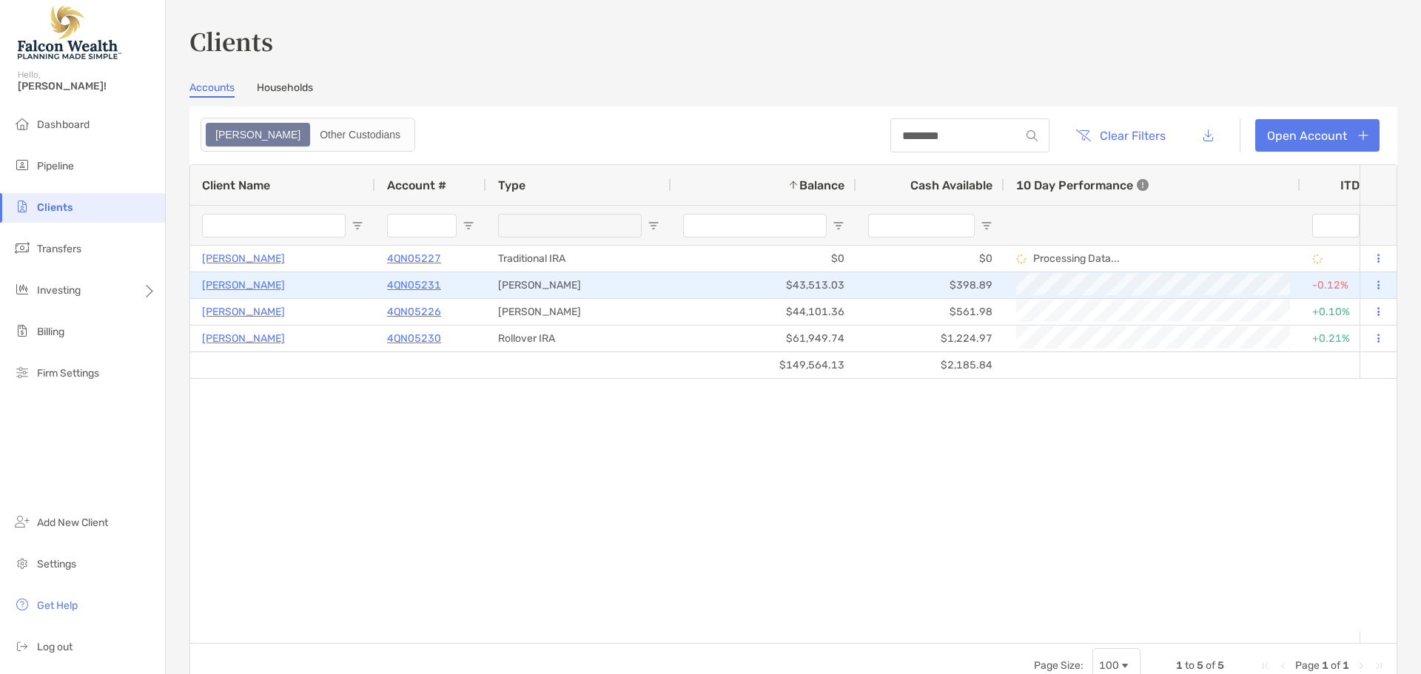
click at [410, 283] on p "4QN05231" at bounding box center [414, 285] width 54 height 19
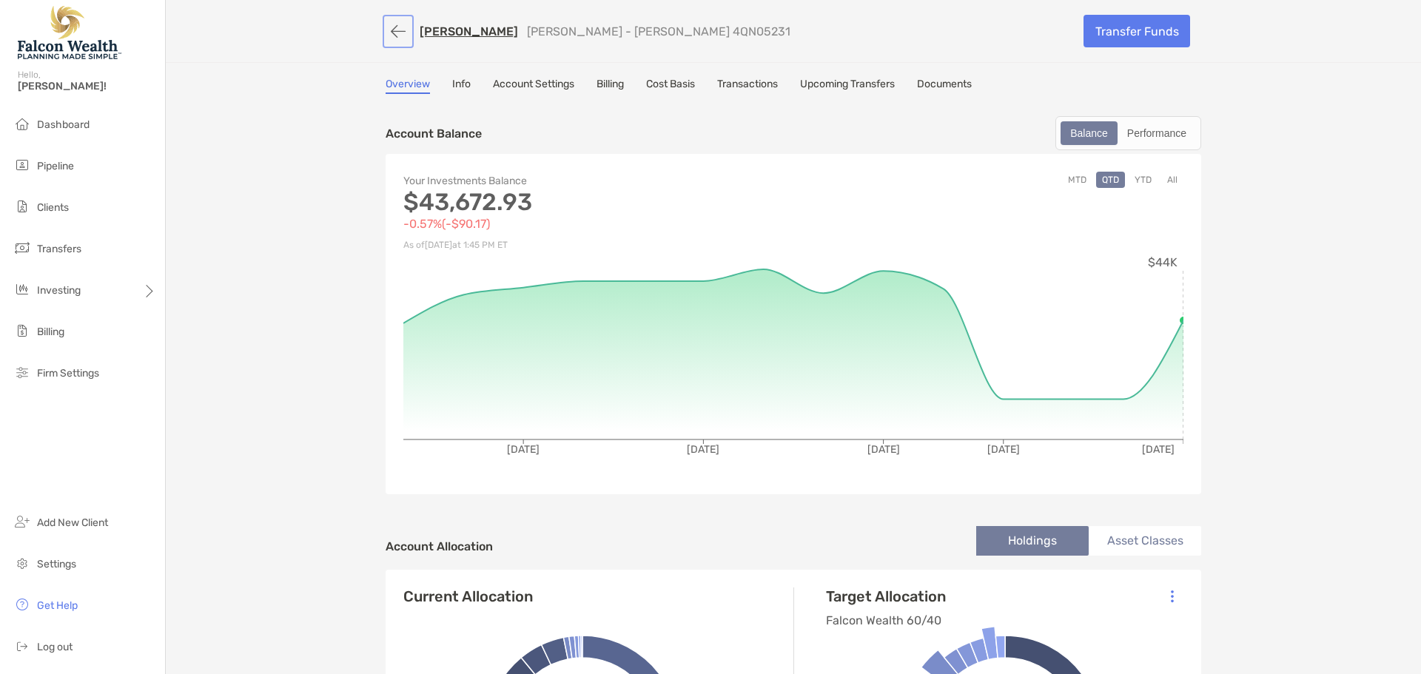
click at [395, 29] on button "button" at bounding box center [398, 31] width 25 height 27
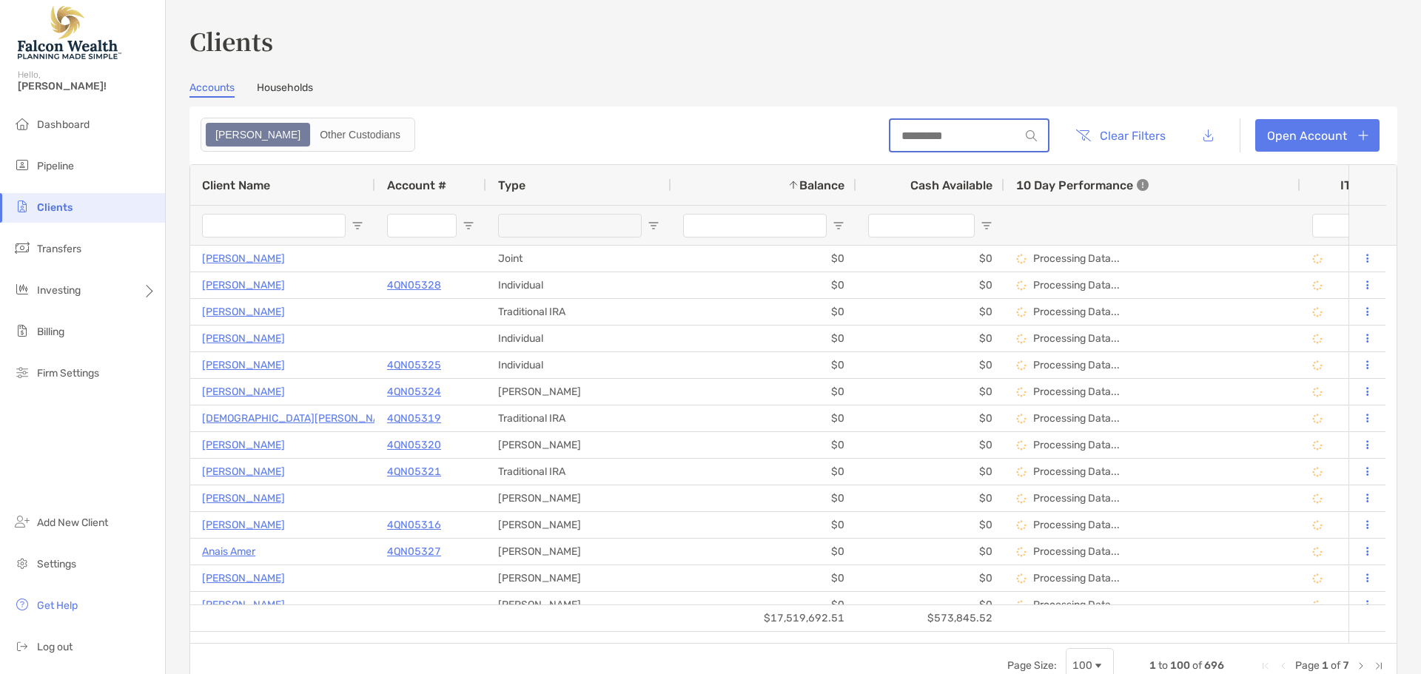
click at [892, 136] on input at bounding box center [955, 136] width 130 height 13
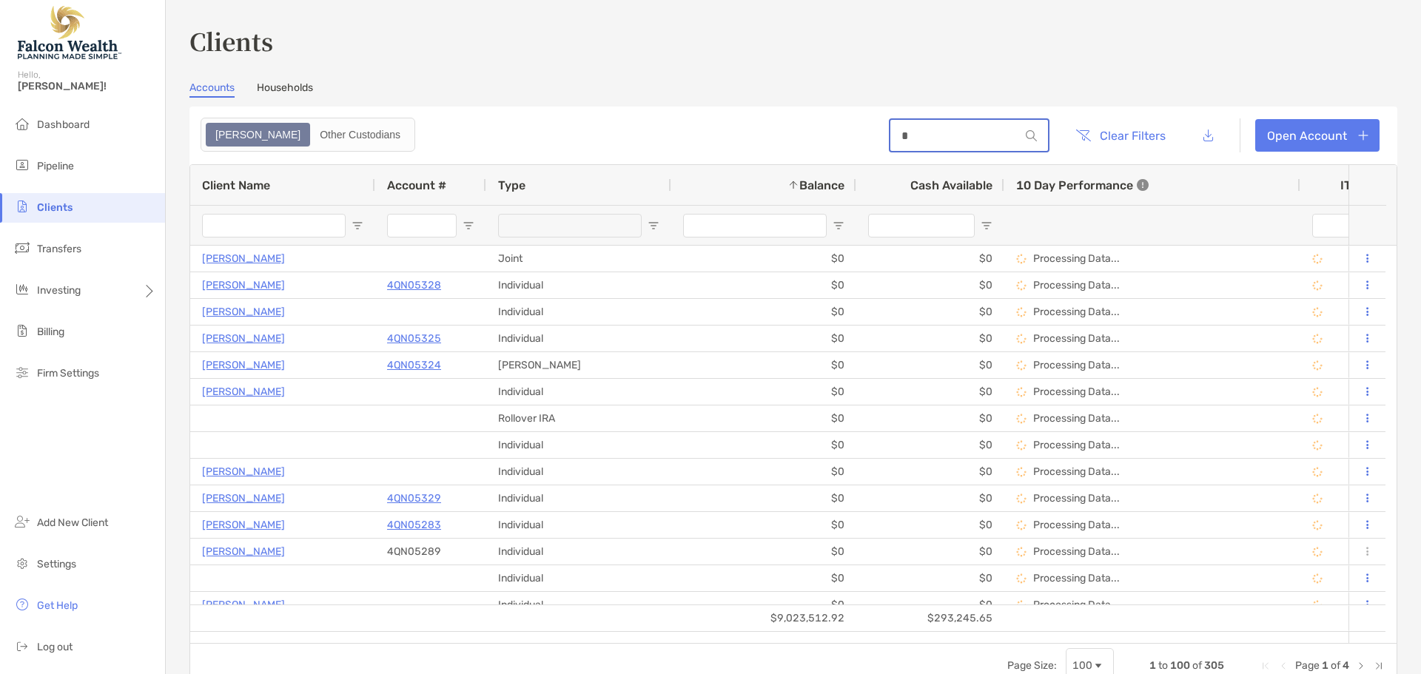
type input "********"
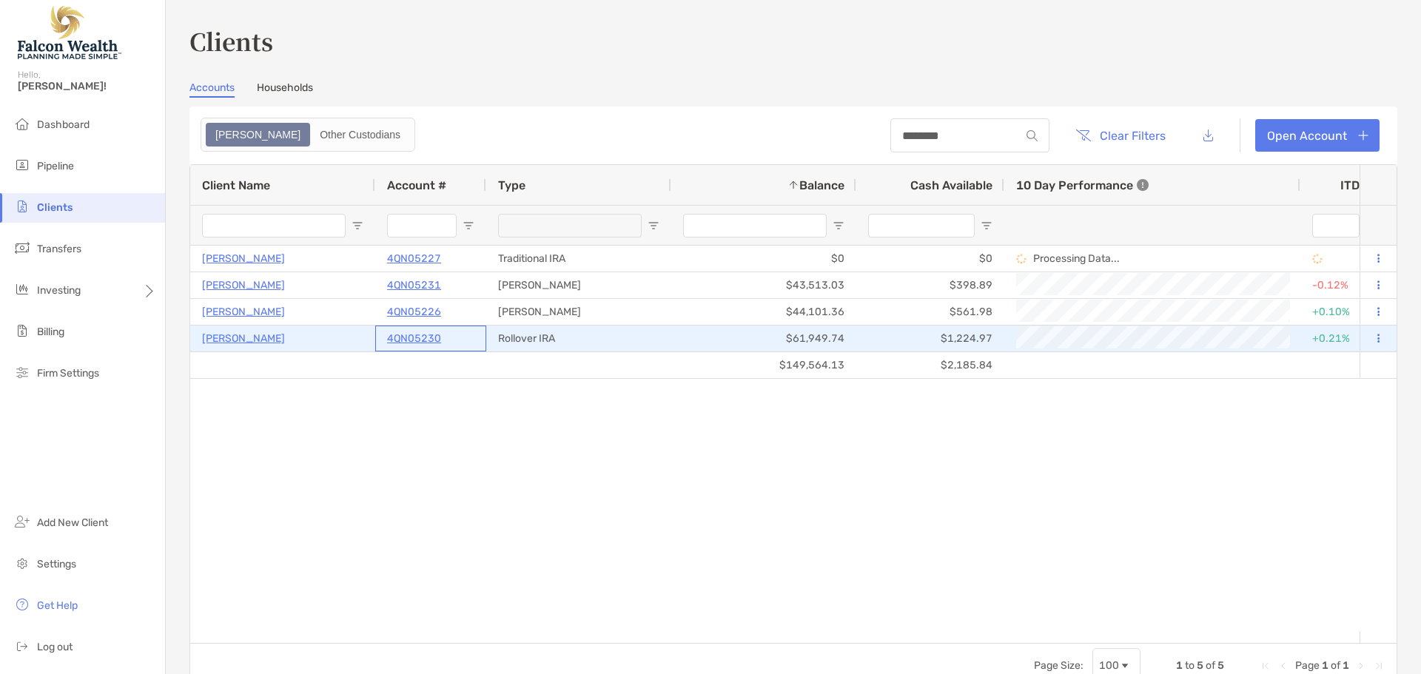
click at [419, 337] on p "4QN05230" at bounding box center [414, 338] width 54 height 19
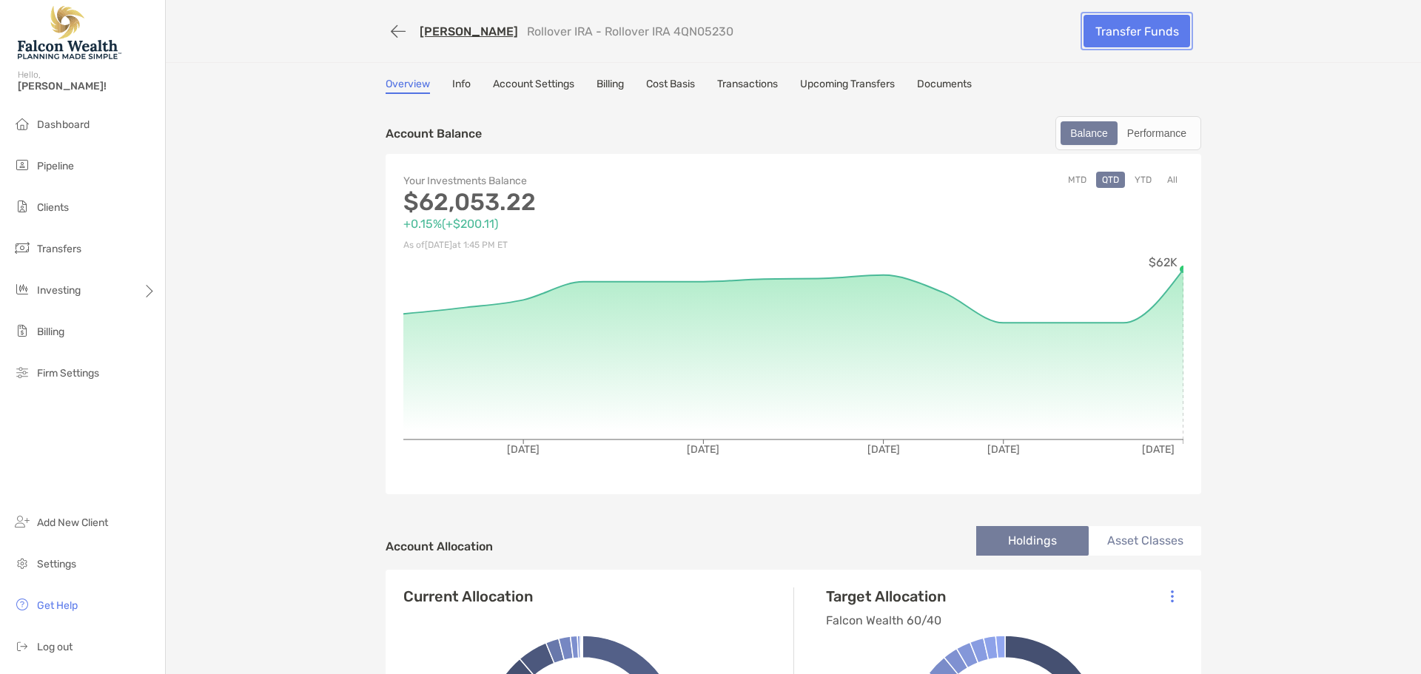
click at [1152, 31] on link "Transfer Funds" at bounding box center [1136, 31] width 107 height 33
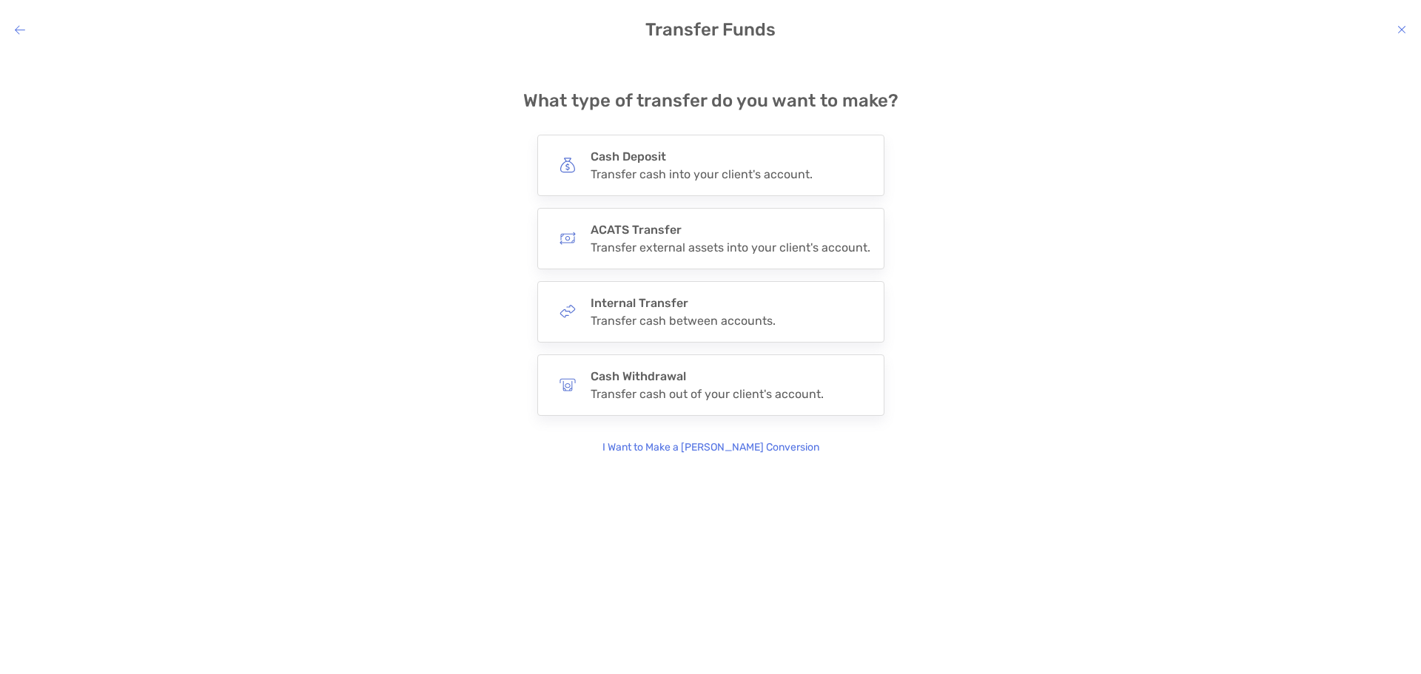
click at [704, 450] on p "I Want to Make a [PERSON_NAME] Conversion" at bounding box center [710, 448] width 217 height 16
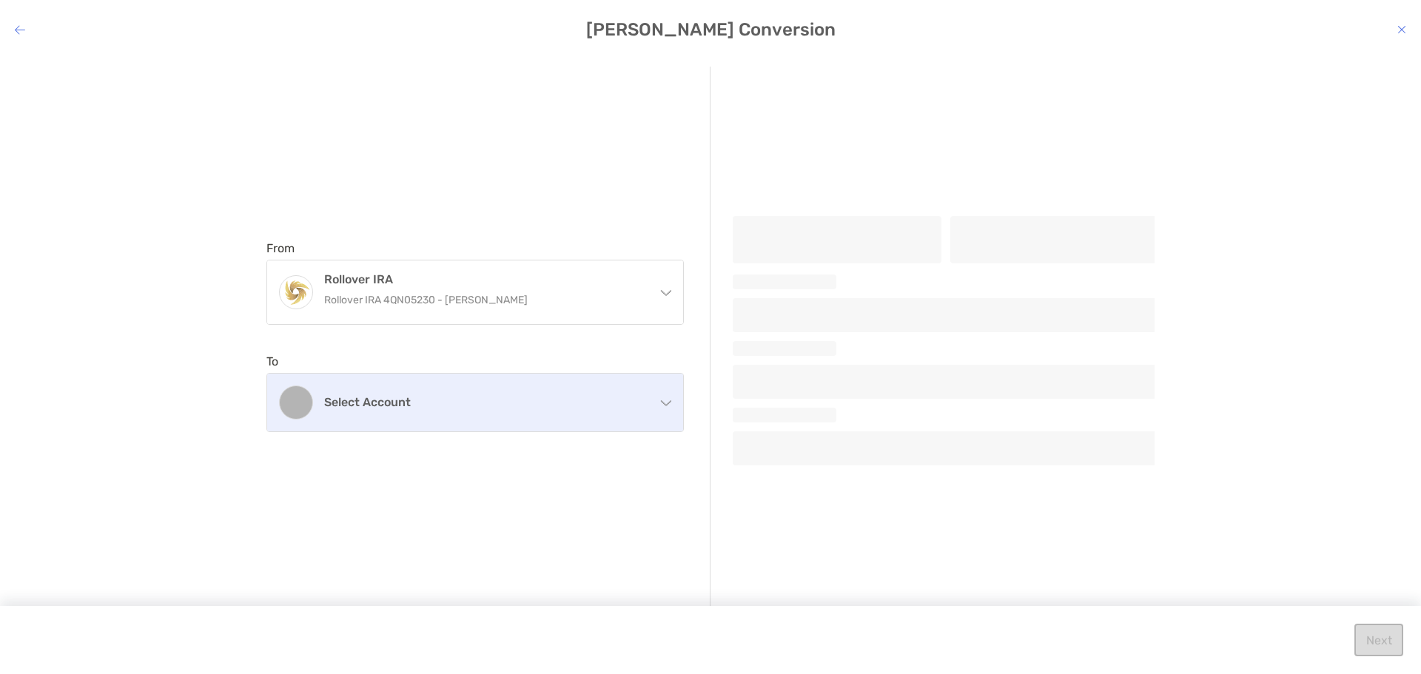
click at [440, 400] on h4 "Select account" at bounding box center [484, 402] width 320 height 14
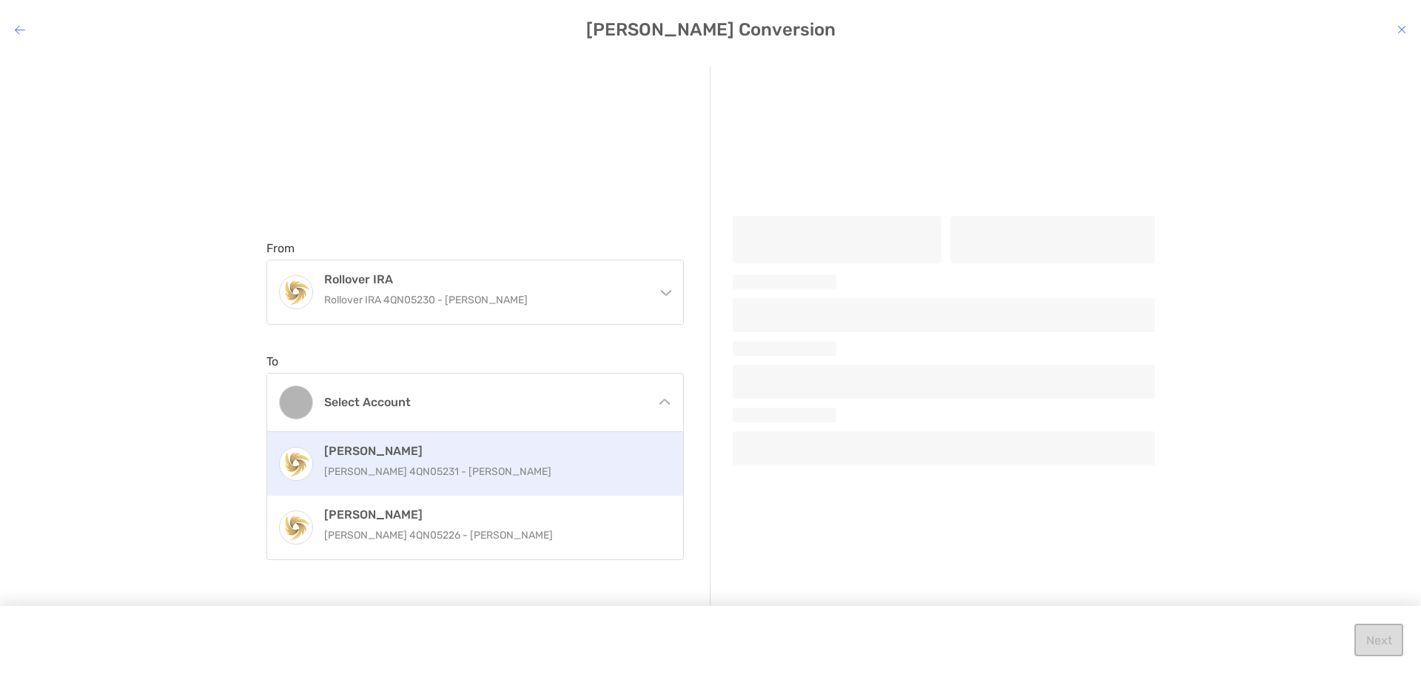
click at [414, 463] on p "[PERSON_NAME] 4QN05231 - [PERSON_NAME]" at bounding box center [491, 472] width 334 height 19
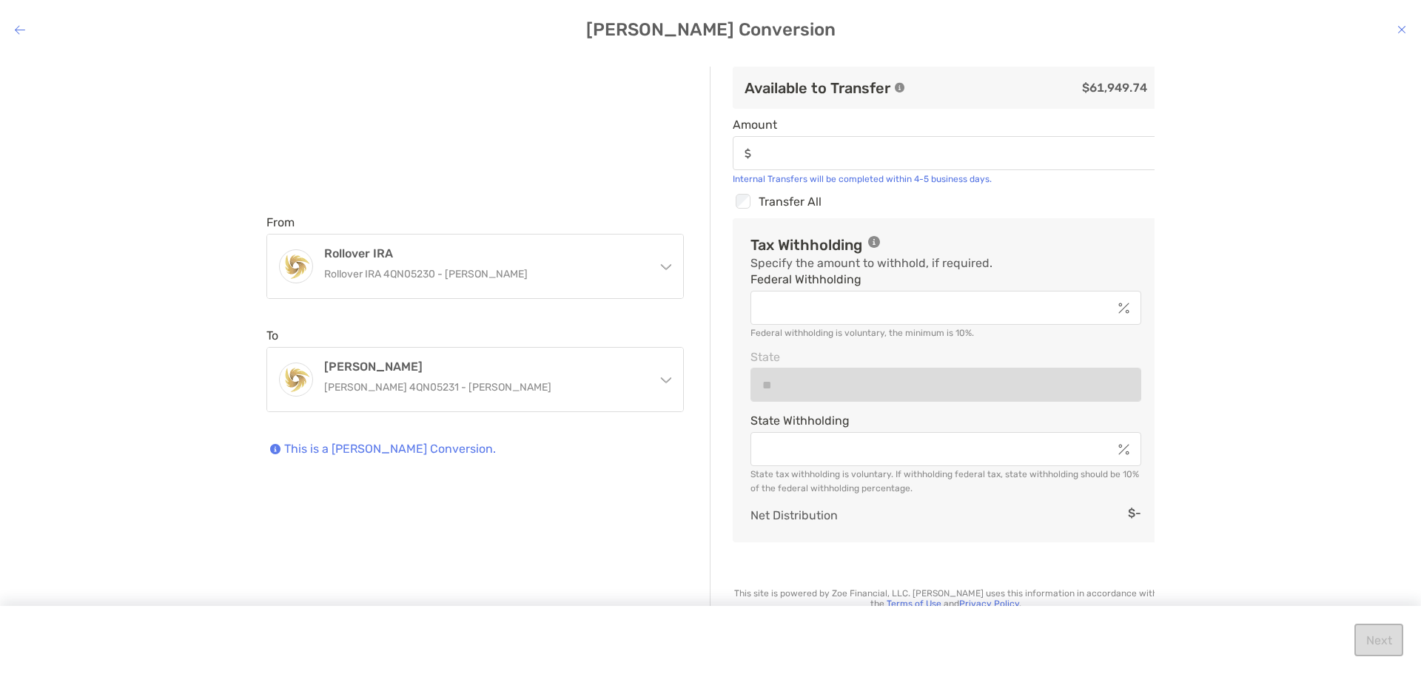
click at [786, 165] on div "modal" at bounding box center [946, 153] width 426 height 34
click at [786, 160] on input "Amount" at bounding box center [958, 153] width 400 height 13
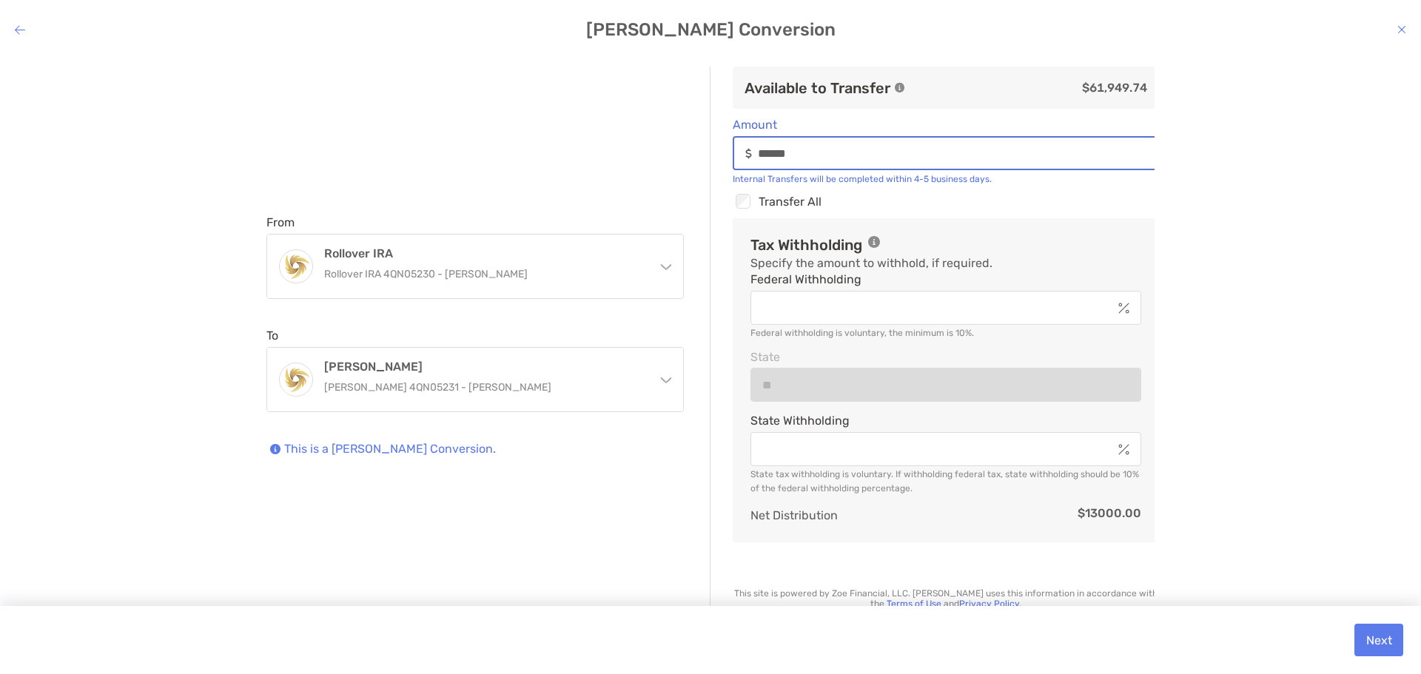
type input "******"
click at [1247, 289] on div "From Rollover IRA Rollover IRA 4QN05230 - [PERSON_NAME] Rollover [PERSON_NAME] …" at bounding box center [710, 354] width 1397 height 574
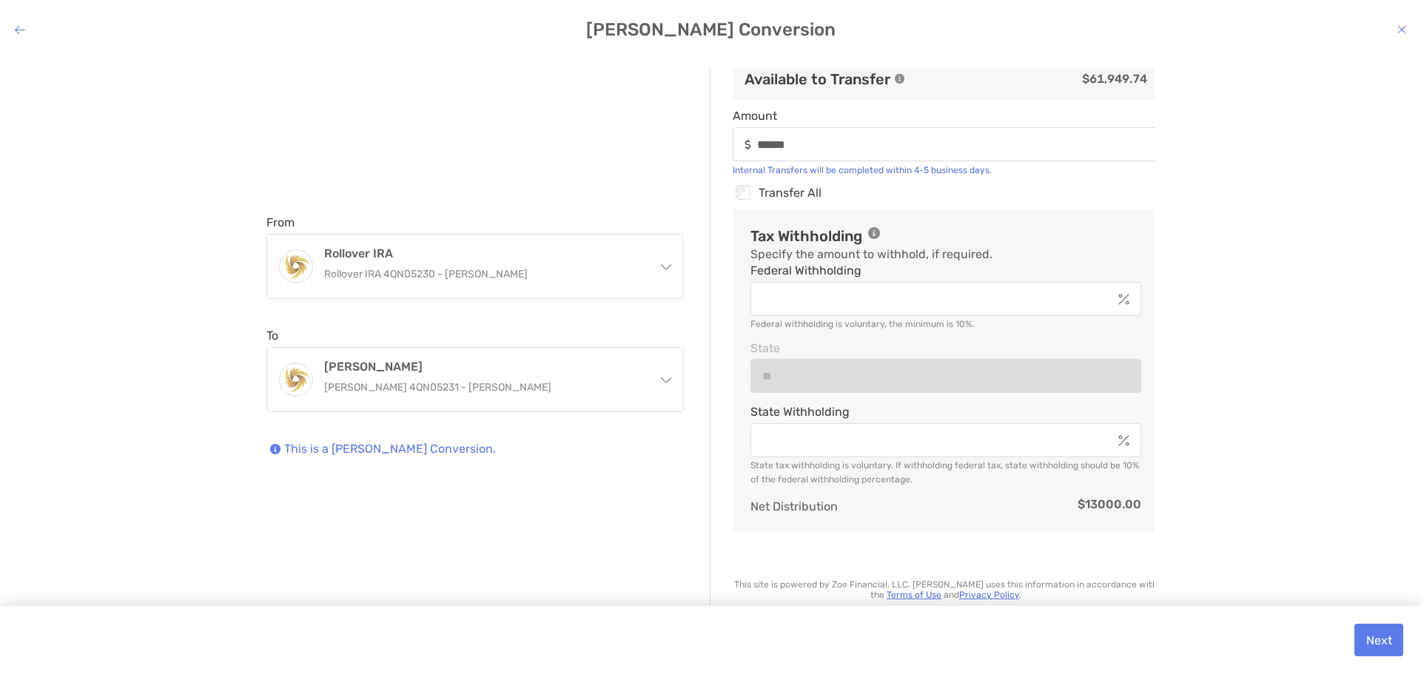
scroll to position [11, 0]
click at [1372, 636] on button "Next" at bounding box center [1378, 640] width 49 height 33
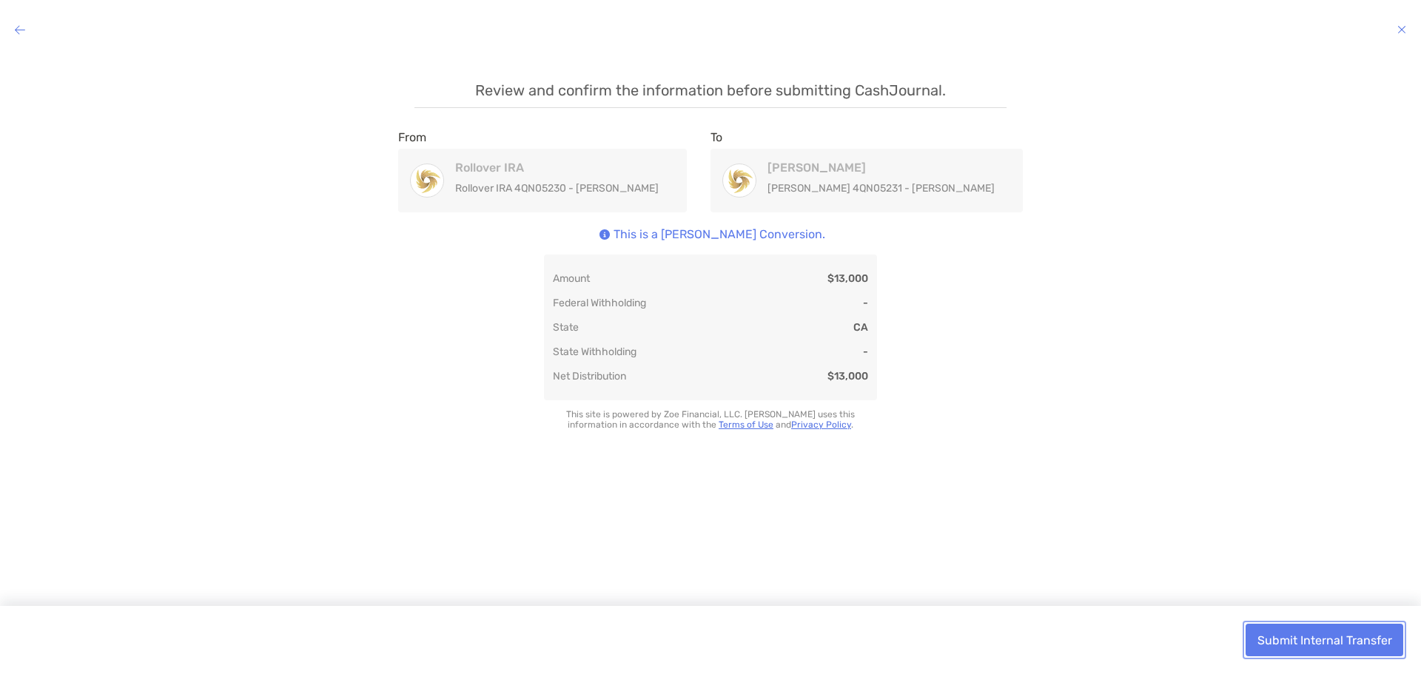
click at [1342, 633] on button "Submit Internal Transfer" at bounding box center [1324, 640] width 158 height 33
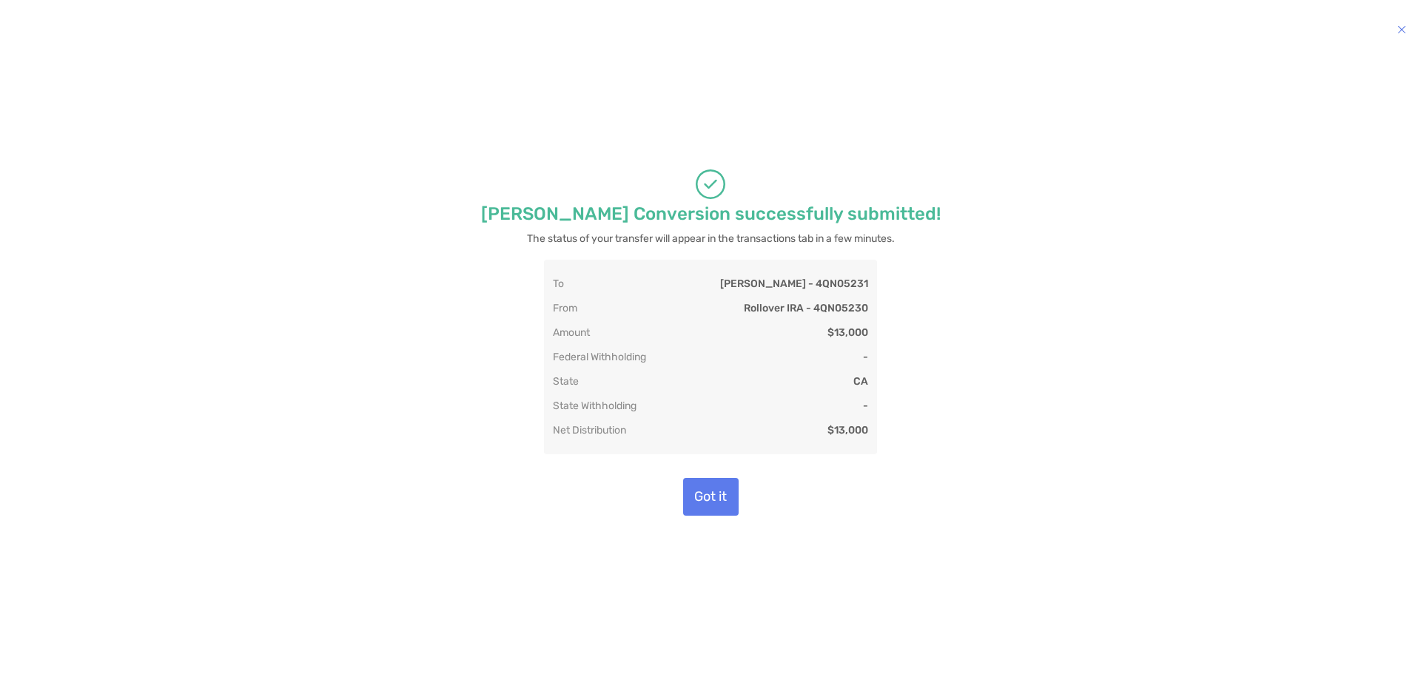
click at [1055, 366] on div "Roth Conversion successfully submitted! The status of your transfer will appear…" at bounding box center [710, 354] width 1397 height 574
click at [1258, 497] on div "Roth Conversion successfully submitted! The status of your transfer will appear…" at bounding box center [710, 354] width 1397 height 574
click at [726, 488] on button "Got it" at bounding box center [711, 497] width 56 height 38
